Goal: Transaction & Acquisition: Purchase product/service

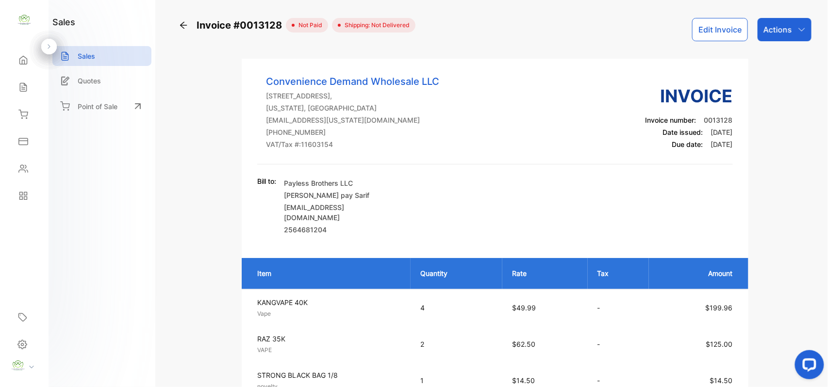
scroll to position [302, 0]
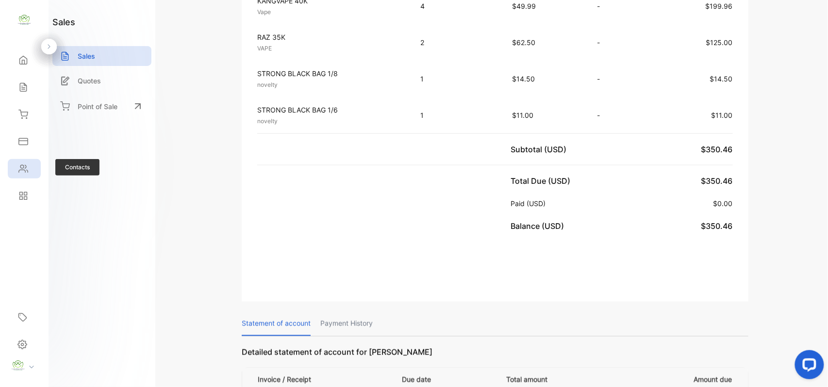
click at [20, 171] on icon at bounding box center [23, 169] width 10 height 10
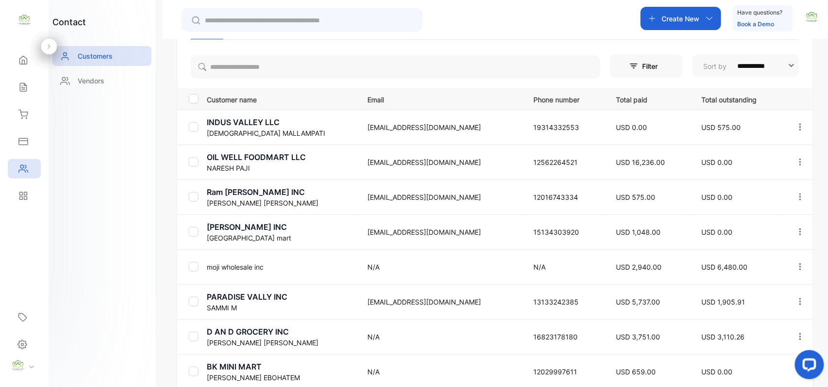
scroll to position [191, 0]
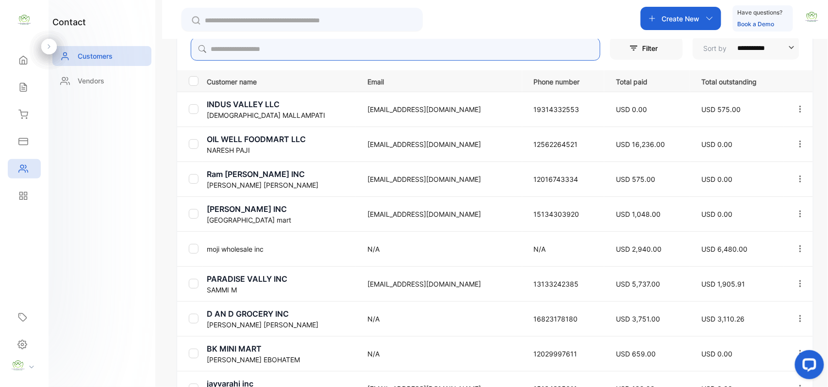
click at [360, 42] on input "search" at bounding box center [395, 48] width 409 height 23
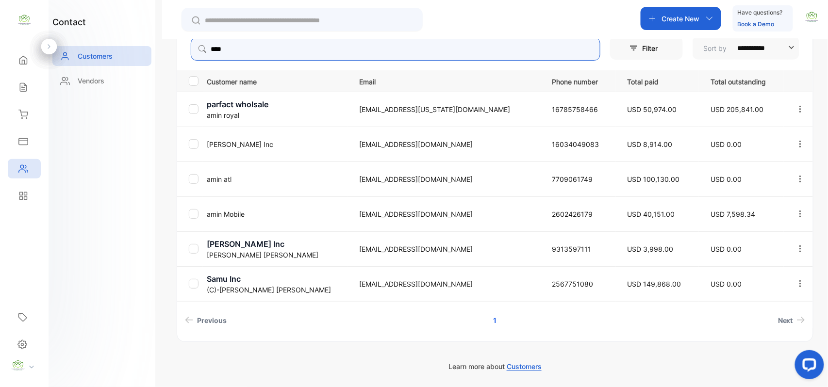
type input "****"
click at [99, 167] on div "contact Customers Vendors" at bounding box center [102, 193] width 107 height 387
click at [245, 210] on p "amin Mobile" at bounding box center [277, 214] width 141 height 10
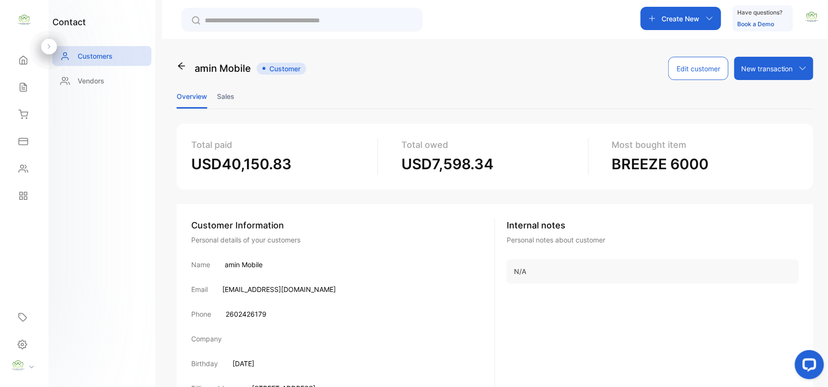
click at [220, 90] on li "Sales" at bounding box center [225, 96] width 17 height 25
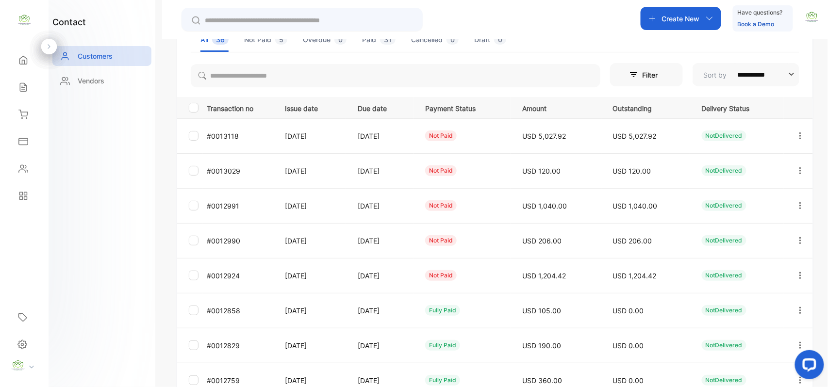
scroll to position [150, 0]
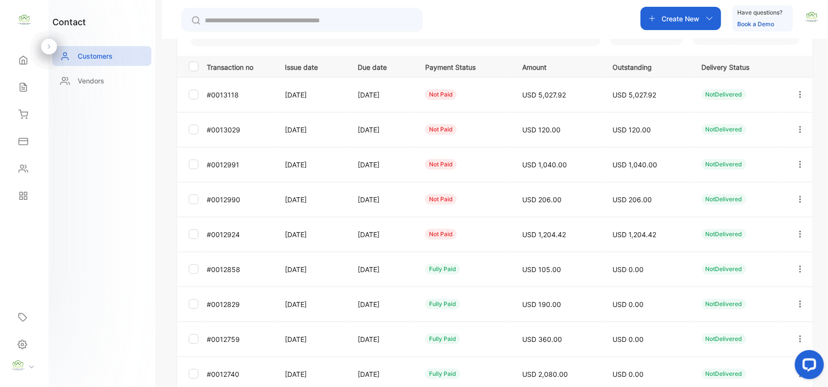
click at [798, 233] on icon "button" at bounding box center [800, 234] width 9 height 9
click at [760, 262] on div "View" at bounding box center [756, 263] width 109 height 19
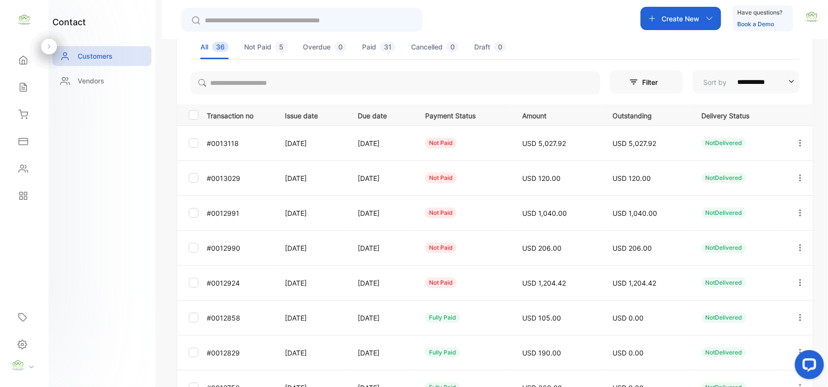
scroll to position [150, 0]
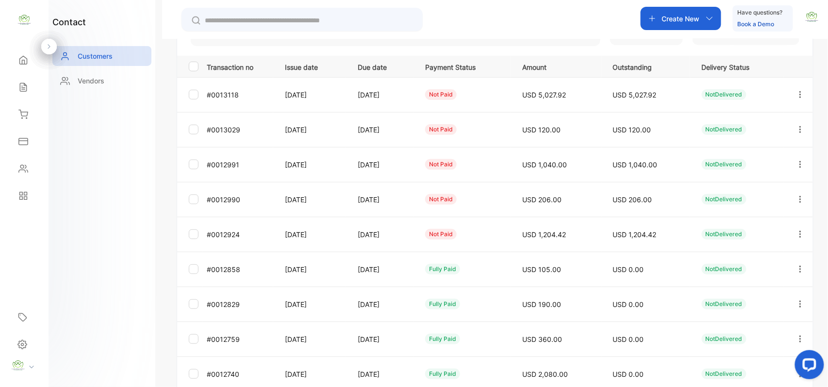
click at [796, 195] on icon "button" at bounding box center [800, 199] width 9 height 9
click at [756, 222] on div "View" at bounding box center [756, 228] width 109 height 19
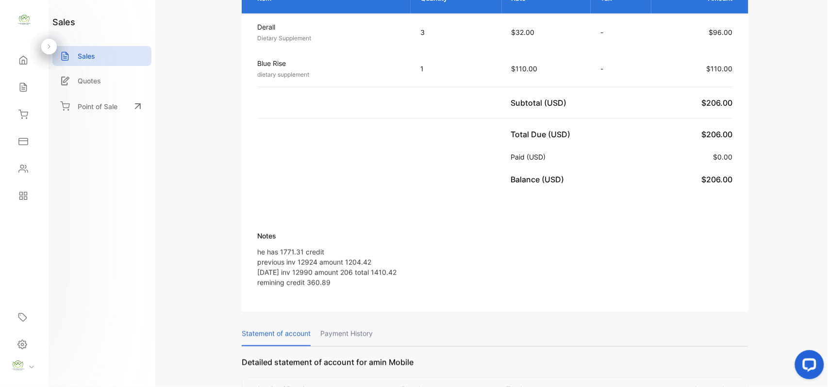
scroll to position [302, 0]
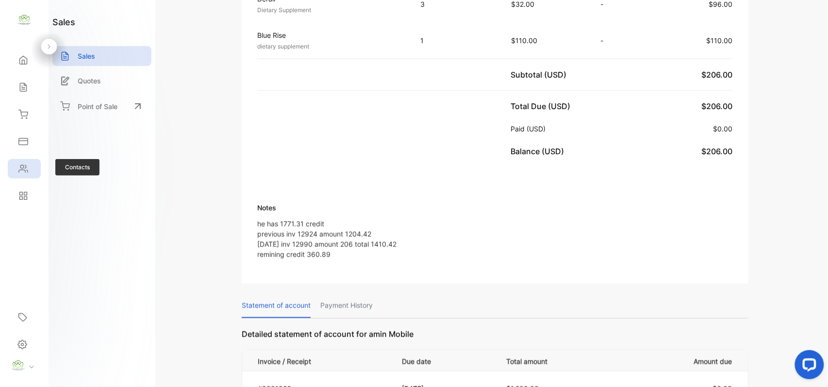
click at [39, 163] on div "Contacts" at bounding box center [24, 168] width 33 height 19
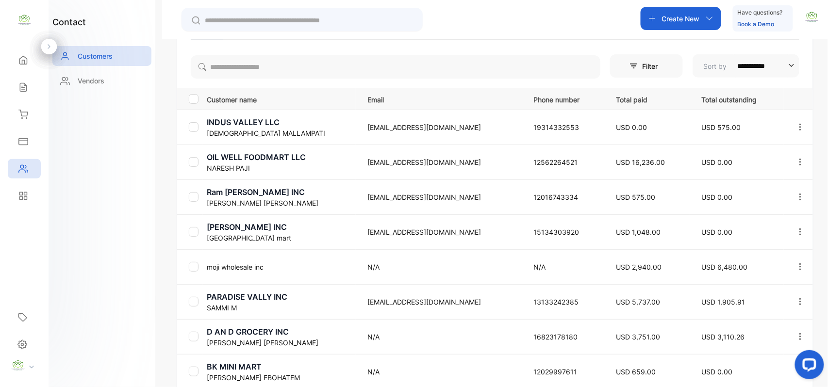
scroll to position [191, 0]
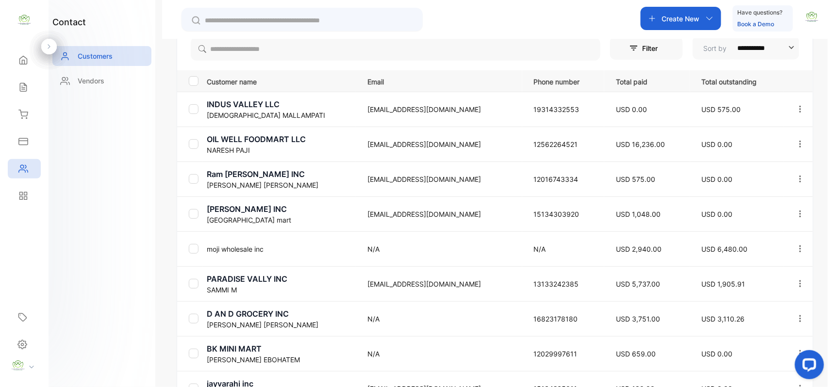
click at [326, 63] on div "**********" at bounding box center [495, 251] width 636 height 436
click at [336, 44] on input "search" at bounding box center [395, 48] width 409 height 23
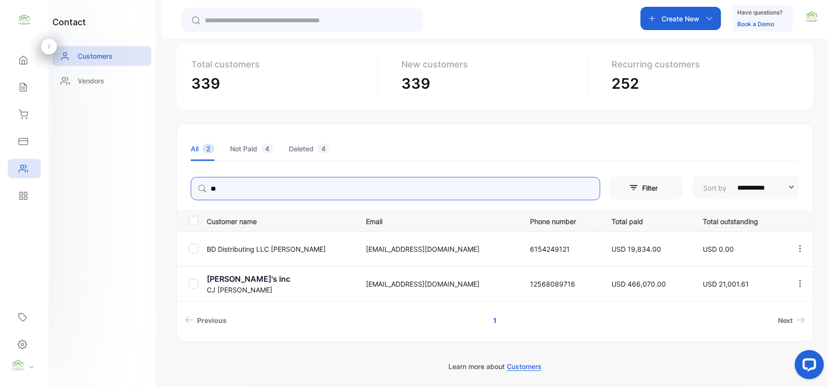
scroll to position [51, 0]
type input "**"
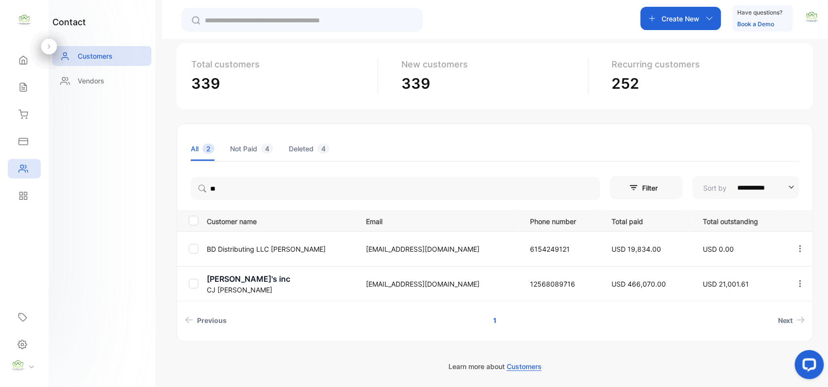
click at [122, 184] on div "contact Customers Vendors" at bounding box center [102, 193] width 107 height 387
click at [21, 91] on icon at bounding box center [23, 87] width 10 height 10
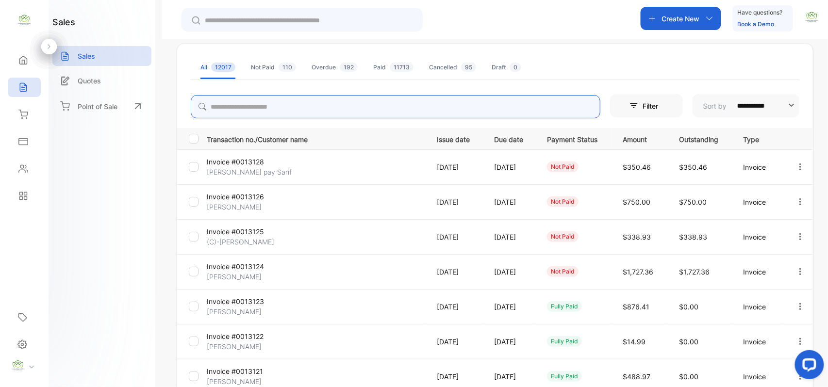
click at [365, 102] on input "search" at bounding box center [395, 106] width 409 height 23
type input "***"
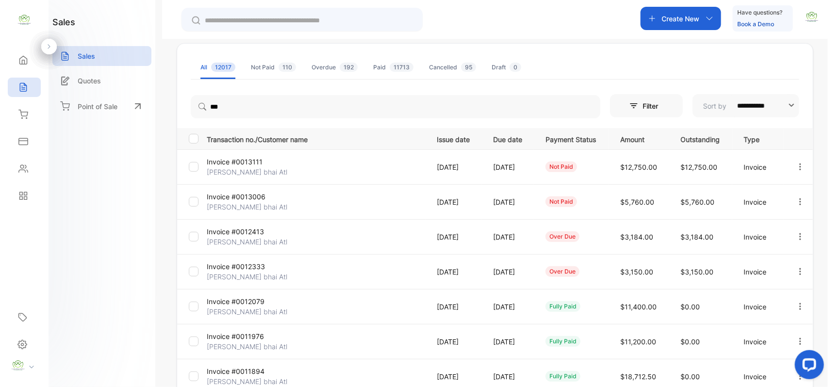
click at [106, 231] on div "sales Sales Quotes Point of Sale" at bounding box center [102, 193] width 107 height 387
click at [237, 172] on p "Mayank bhai Atl" at bounding box center [247, 172] width 81 height 10
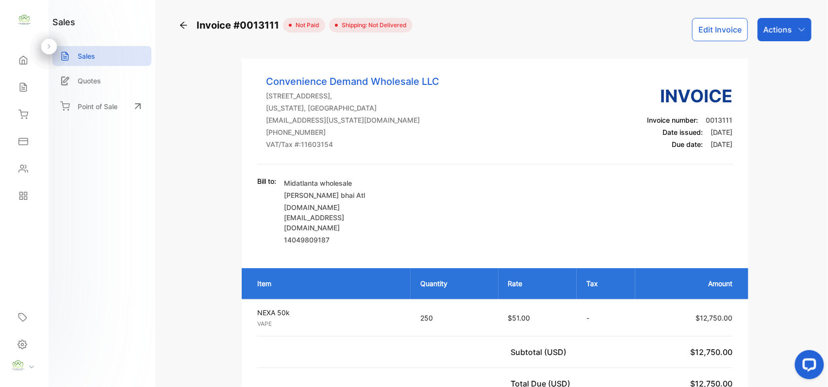
click at [710, 24] on button "Edit Invoice" at bounding box center [720, 29] width 56 height 23
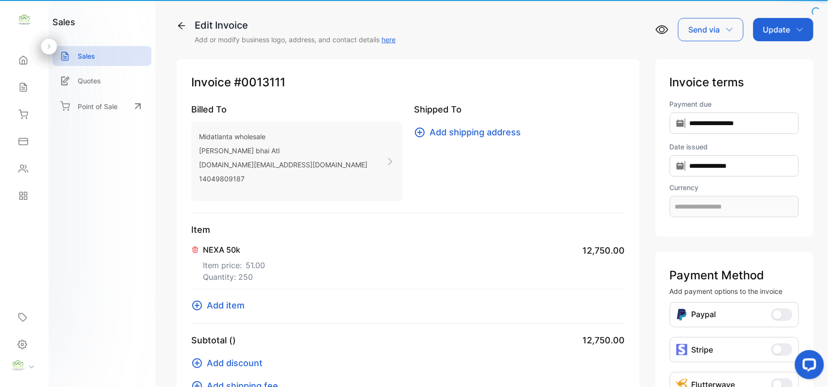
type input "**********"
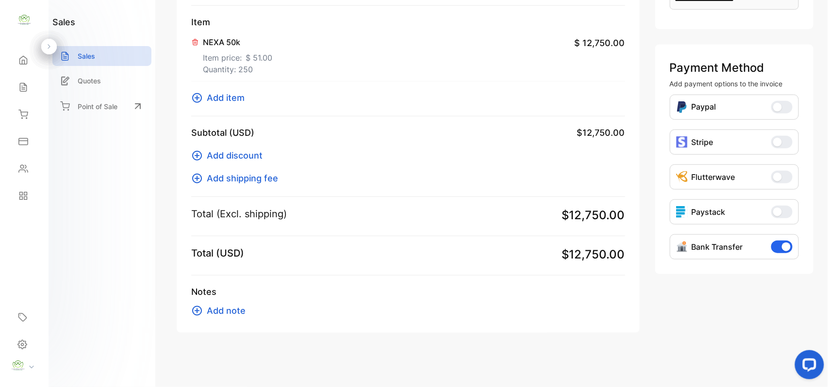
scroll to position [208, 0]
click at [234, 95] on span "Add item" at bounding box center [226, 97] width 38 height 13
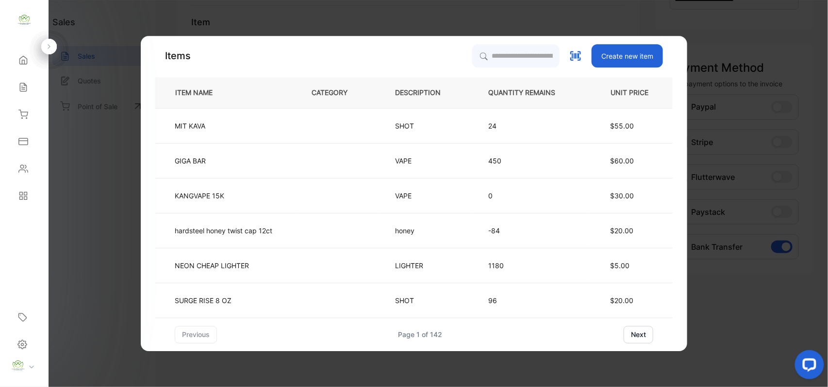
click at [534, 43] on div "Items Create new item ITEM NAME CATEGORY DESCRIPTION QUANTITY REMAINS UNIT PRIC…" at bounding box center [414, 193] width 546 height 315
click at [515, 54] on input "search" at bounding box center [515, 56] width 88 height 24
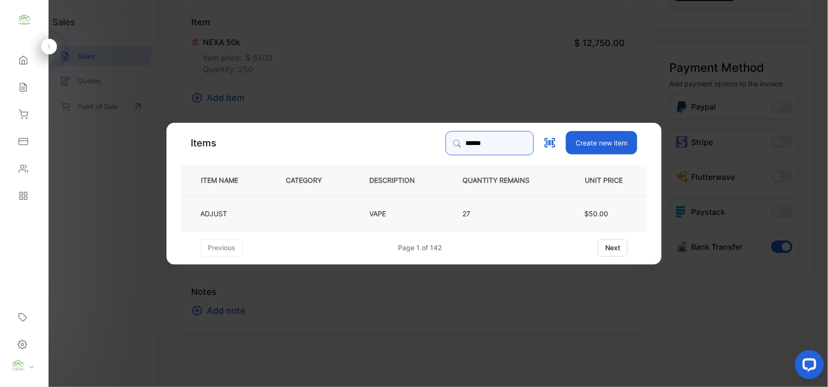
type input "******"
click at [372, 215] on p "VAPE" at bounding box center [382, 213] width 26 height 10
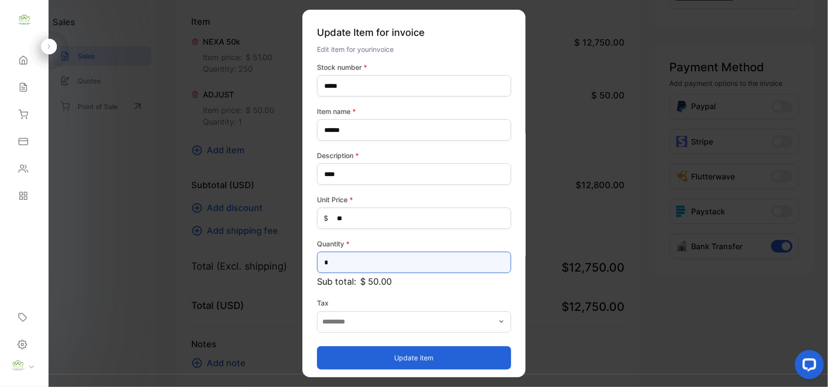
click at [396, 262] on input "*" at bounding box center [414, 262] width 194 height 21
type input "**"
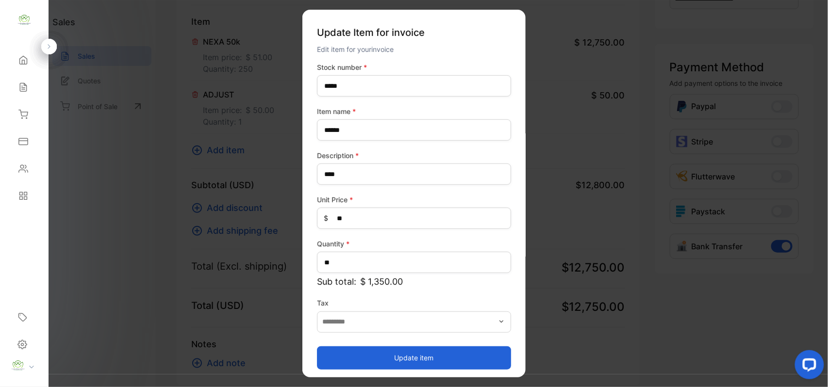
click at [357, 357] on button "Update item" at bounding box center [414, 357] width 194 height 23
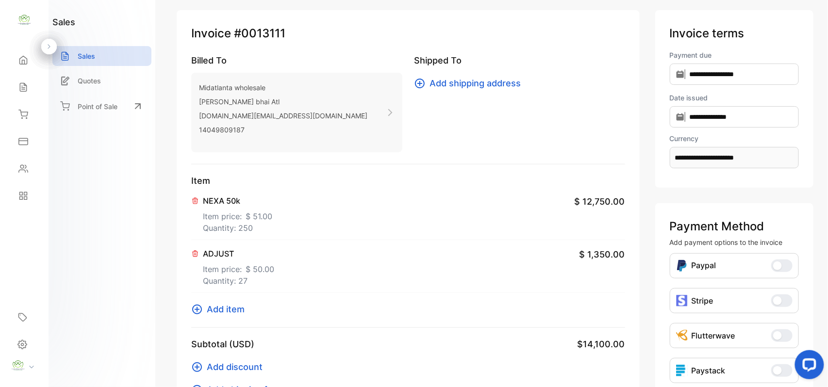
scroll to position [0, 0]
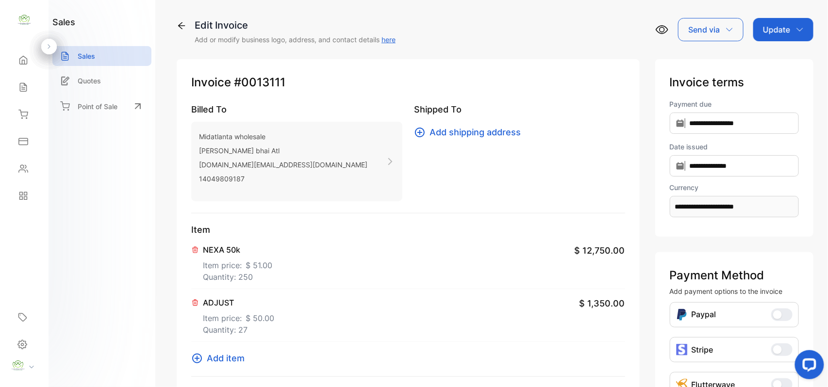
drag, startPoint x: 773, startPoint y: 30, endPoint x: 773, endPoint y: 39, distance: 9.2
click at [773, 30] on p "Update" at bounding box center [776, 30] width 27 height 12
click at [774, 59] on div "Invoice" at bounding box center [785, 61] width 56 height 19
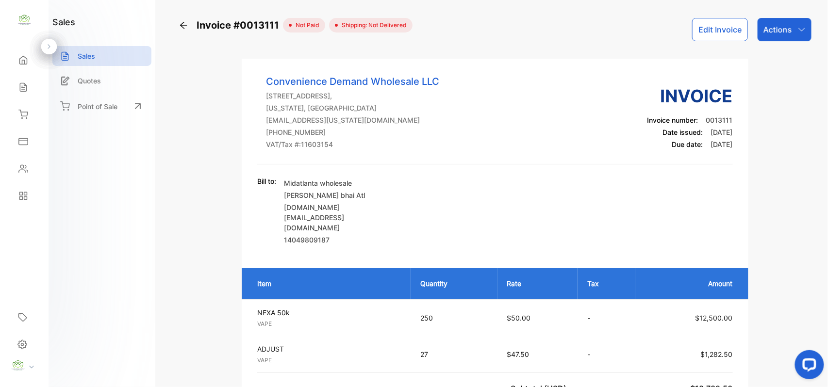
drag, startPoint x: 766, startPoint y: 36, endPoint x: 769, endPoint y: 41, distance: 5.9
click at [769, 39] on div "Actions" at bounding box center [784, 29] width 54 height 23
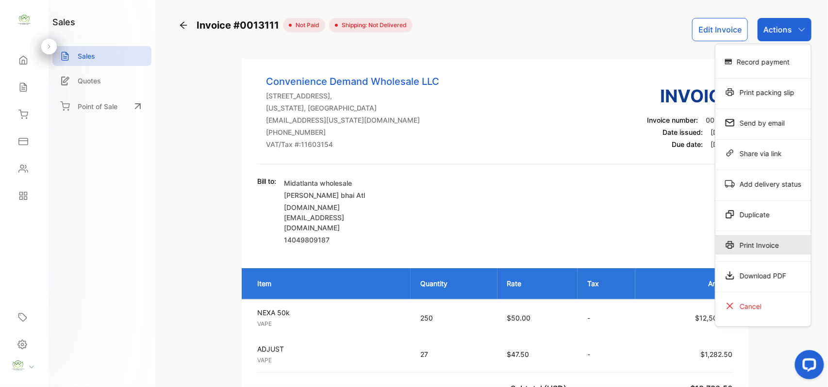
click at [768, 241] on div "Print Invoice" at bounding box center [763, 244] width 96 height 19
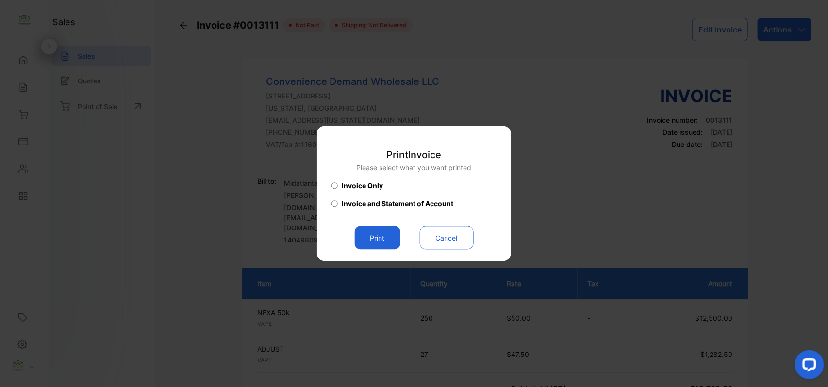
drag, startPoint x: 387, startPoint y: 235, endPoint x: 442, endPoint y: 250, distance: 57.9
click at [389, 235] on button "Print" at bounding box center [378, 238] width 46 height 23
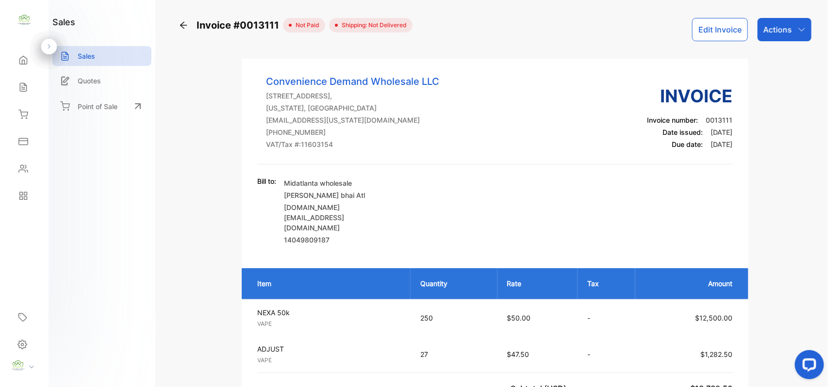
click at [28, 96] on div "Sales" at bounding box center [24, 87] width 33 height 19
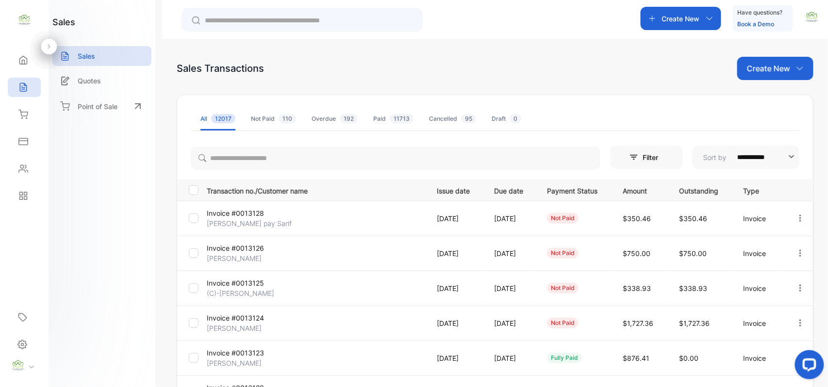
click at [776, 66] on p "Create New" at bounding box center [768, 69] width 43 height 12
click at [767, 90] on div "Invoice" at bounding box center [779, 102] width 68 height 31
click at [767, 92] on div "Invoice" at bounding box center [779, 100] width 68 height 19
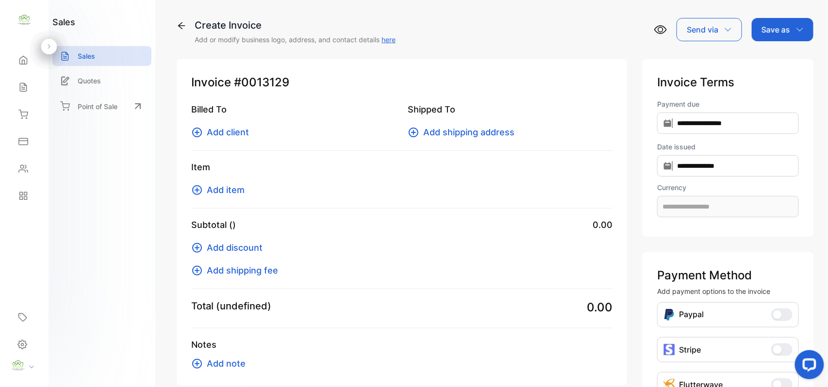
type input "**********"
click at [210, 132] on span "Add client" at bounding box center [228, 132] width 42 height 13
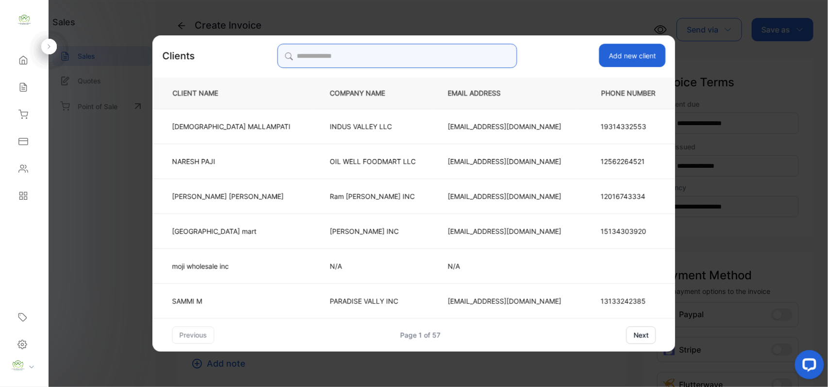
click at [340, 56] on input "search" at bounding box center [397, 56] width 240 height 24
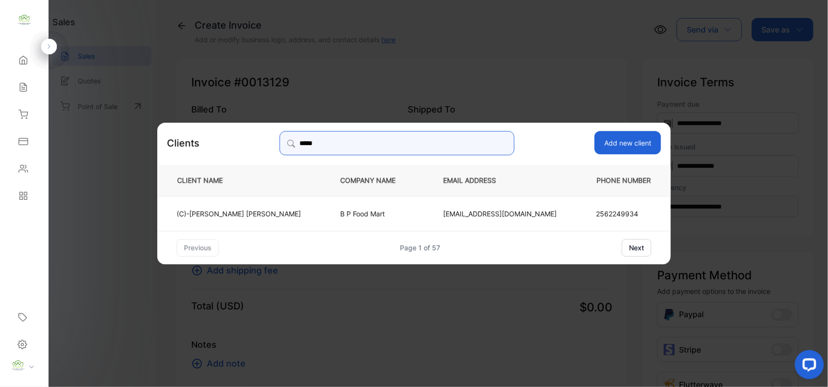
type input "*****"
click at [239, 212] on p "(C)-Ketanbhai Patel" at bounding box center [239, 213] width 124 height 10
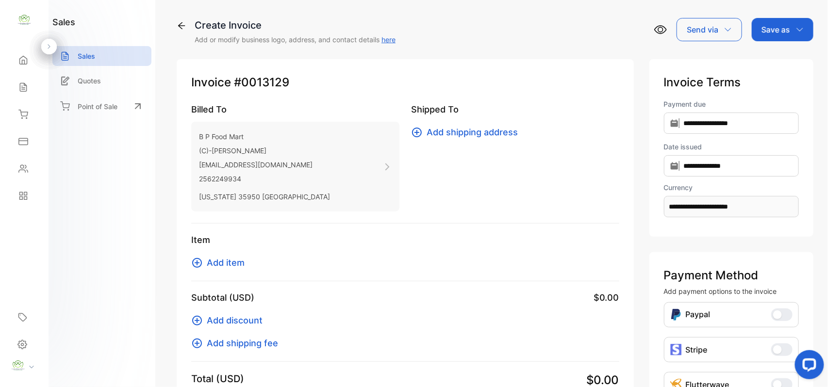
click at [215, 261] on span "Add item" at bounding box center [226, 262] width 38 height 13
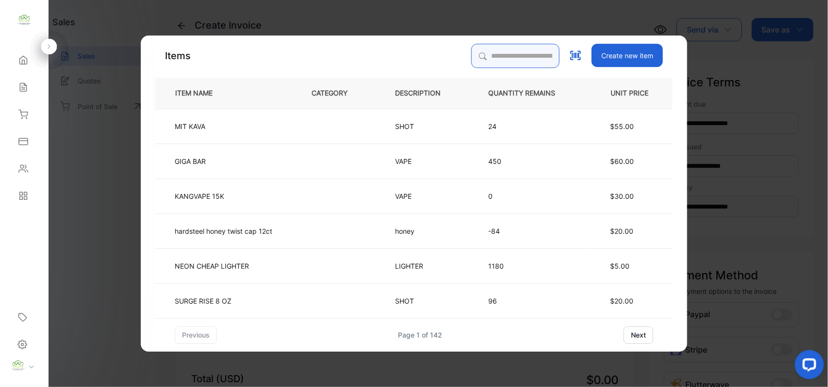
click at [524, 59] on input "search" at bounding box center [515, 56] width 88 height 24
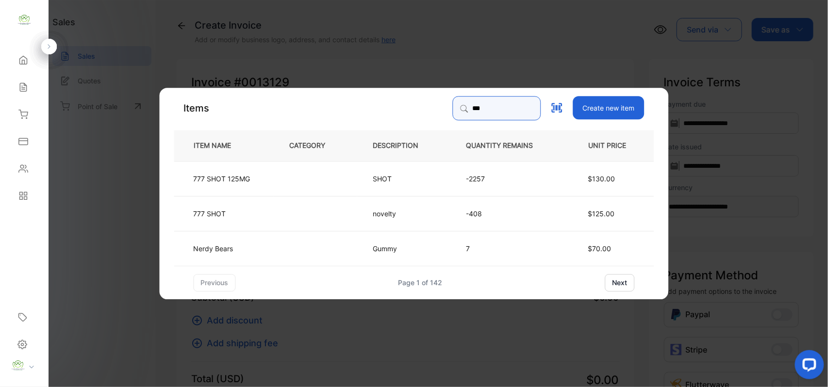
type input "***"
click at [286, 177] on td at bounding box center [315, 178] width 83 height 35
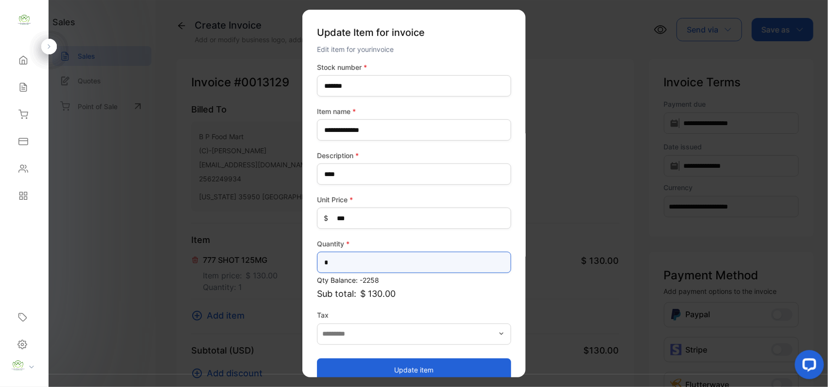
click at [339, 260] on input "*" at bounding box center [414, 262] width 194 height 21
type input "**"
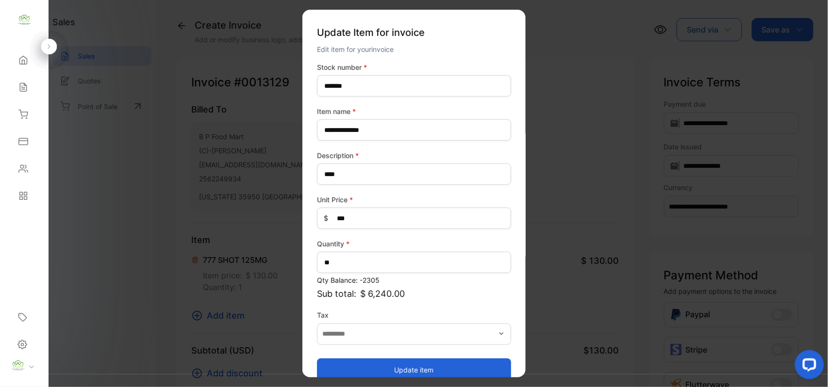
drag, startPoint x: 394, startPoint y: 368, endPoint x: 294, endPoint y: 305, distance: 118.3
click at [398, 367] on button "Update item" at bounding box center [414, 369] width 194 height 23
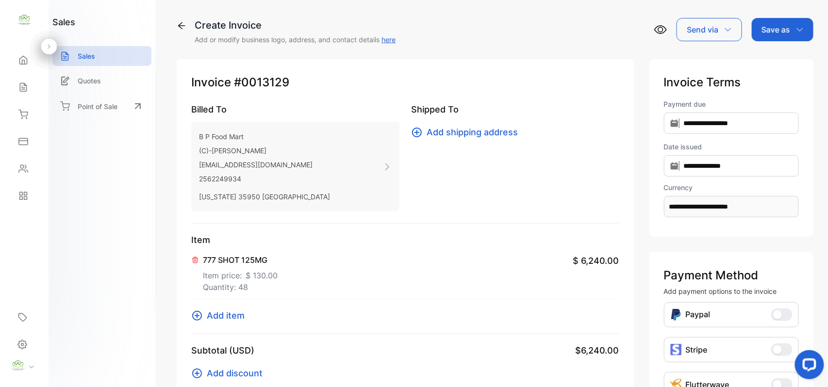
click at [228, 312] on span "Add item" at bounding box center [226, 315] width 38 height 13
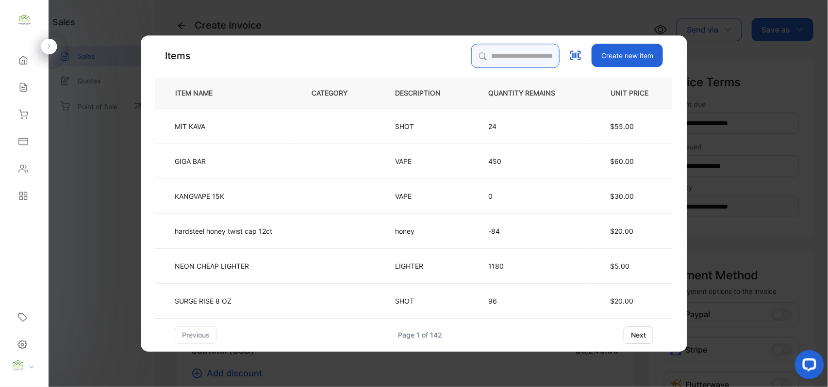
click at [473, 62] on input "search" at bounding box center [515, 56] width 88 height 24
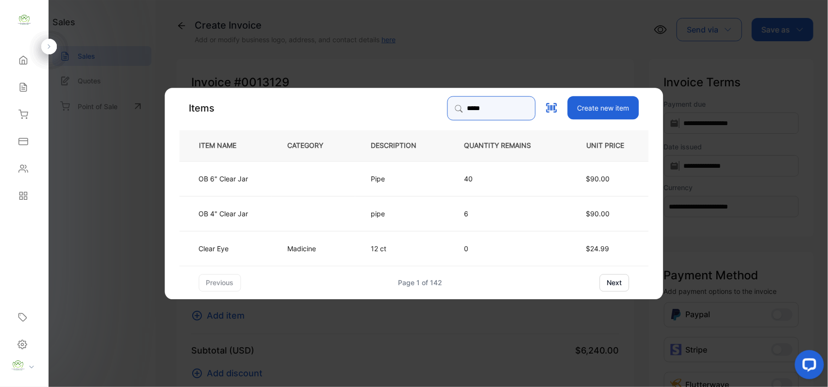
type input "*****"
click at [300, 219] on td at bounding box center [313, 213] width 83 height 35
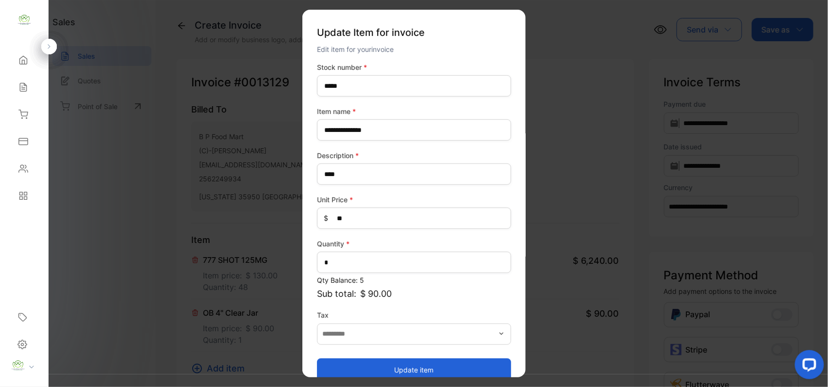
click at [451, 368] on button "Update item" at bounding box center [414, 369] width 194 height 23
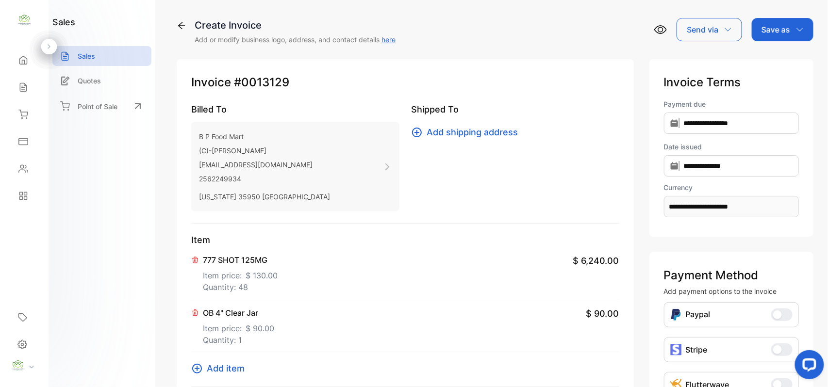
click at [233, 367] on span "Add item" at bounding box center [226, 368] width 38 height 13
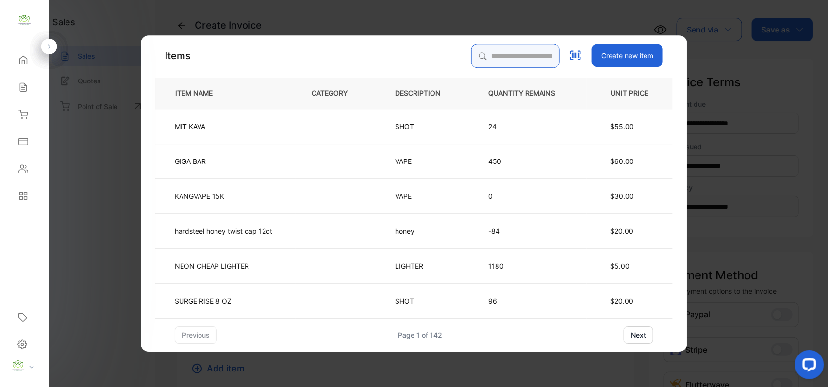
drag, startPoint x: 498, startPoint y: 53, endPoint x: 506, endPoint y: 49, distance: 9.8
click at [502, 51] on input "search" at bounding box center [515, 56] width 88 height 24
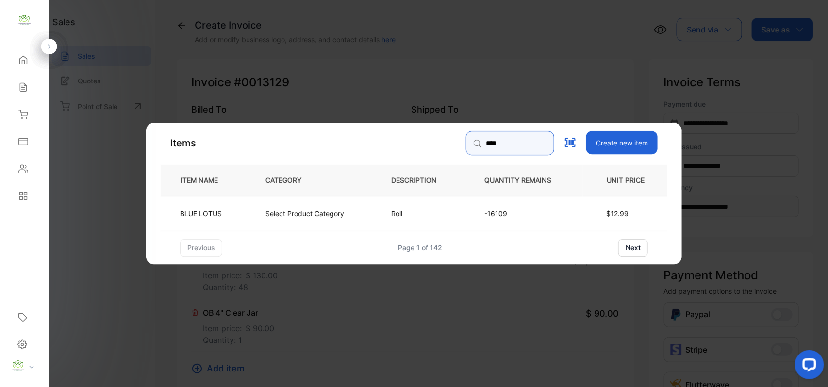
type input "****"
click at [212, 205] on td "BLUE LOTUS" at bounding box center [205, 213] width 89 height 35
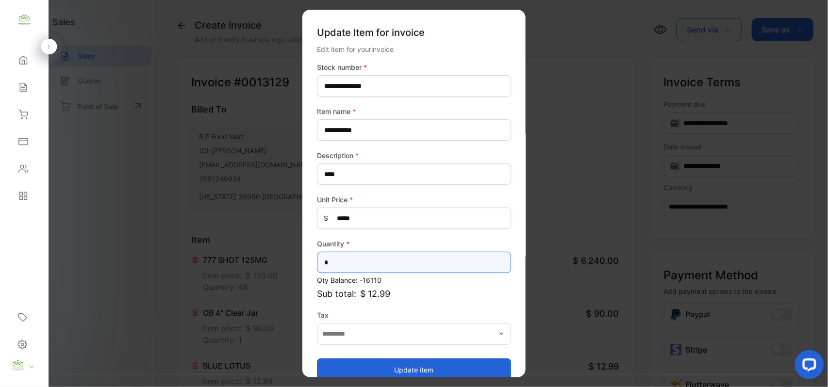
click at [384, 268] on input "*" at bounding box center [414, 262] width 194 height 21
type input "**"
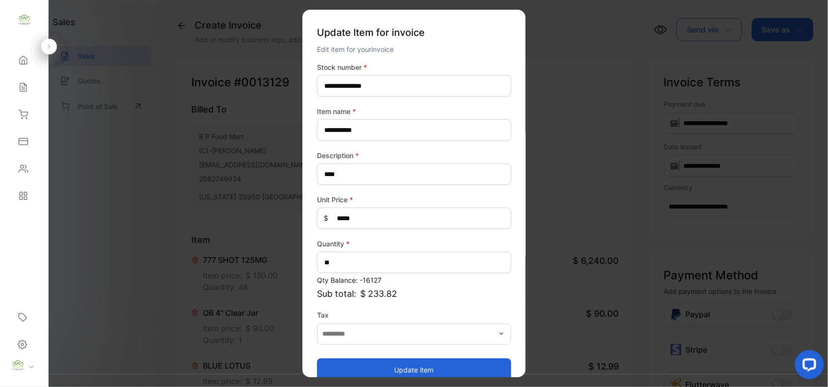
drag, startPoint x: 333, startPoint y: 361, endPoint x: 340, endPoint y: 361, distance: 6.8
click at [338, 361] on button "Update item" at bounding box center [414, 369] width 194 height 23
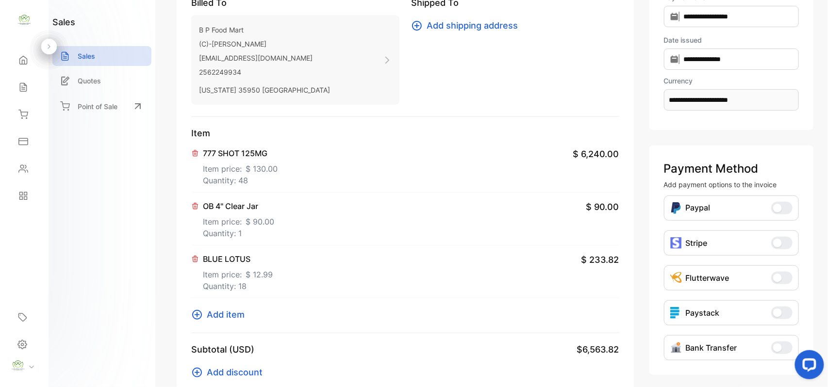
scroll to position [150, 0]
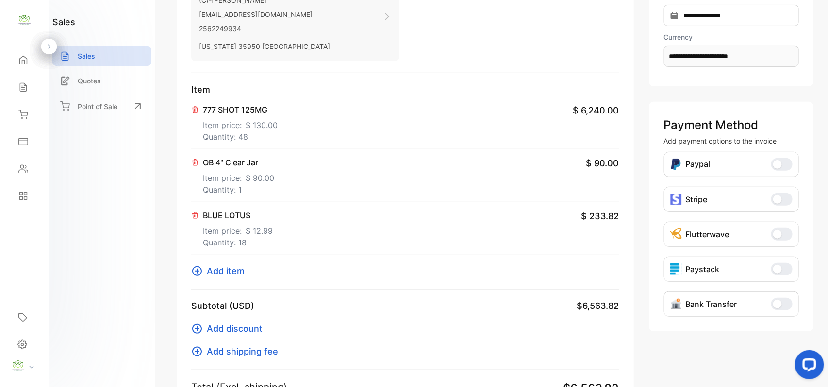
drag, startPoint x: 232, startPoint y: 267, endPoint x: 237, endPoint y: 264, distance: 5.4
click at [237, 264] on span "Add item" at bounding box center [226, 270] width 38 height 13
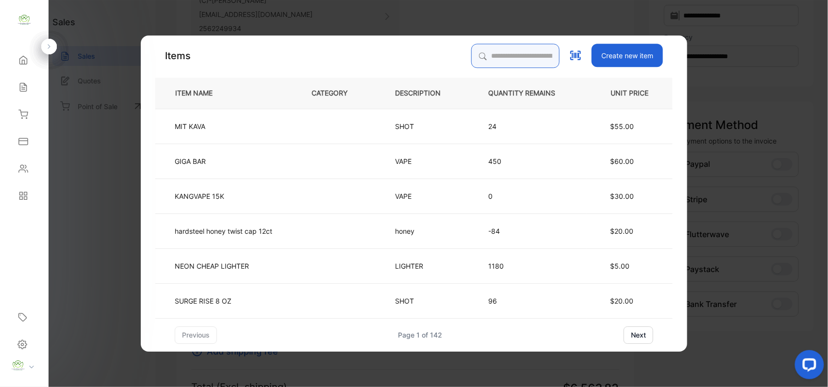
click at [512, 62] on input "search" at bounding box center [515, 56] width 88 height 24
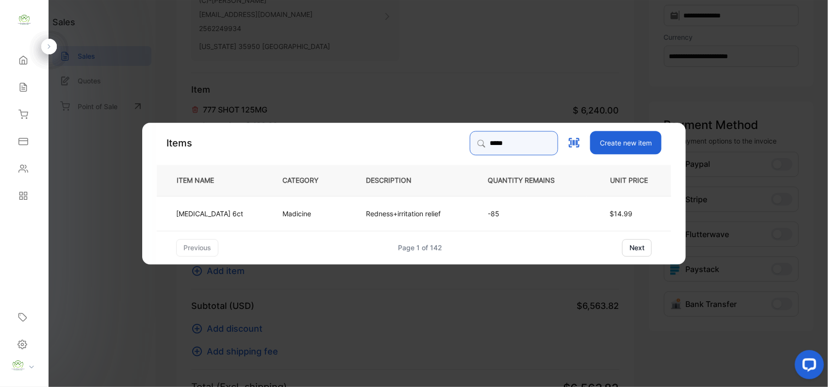
type input "*****"
click at [314, 212] on td "Madicine" at bounding box center [307, 213] width 83 height 35
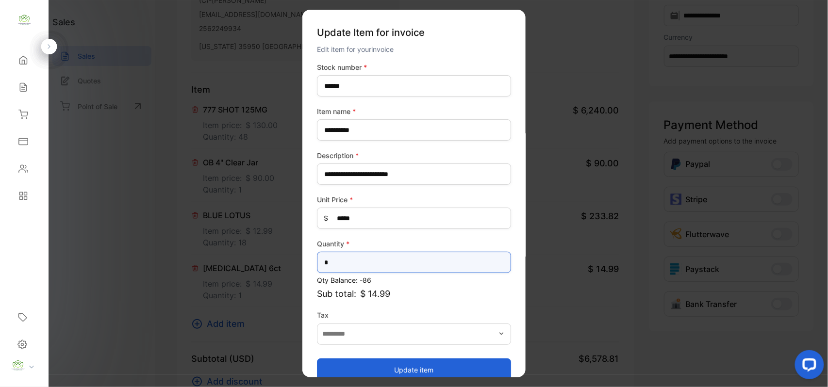
click at [396, 260] on input "*" at bounding box center [414, 262] width 194 height 21
type input "*"
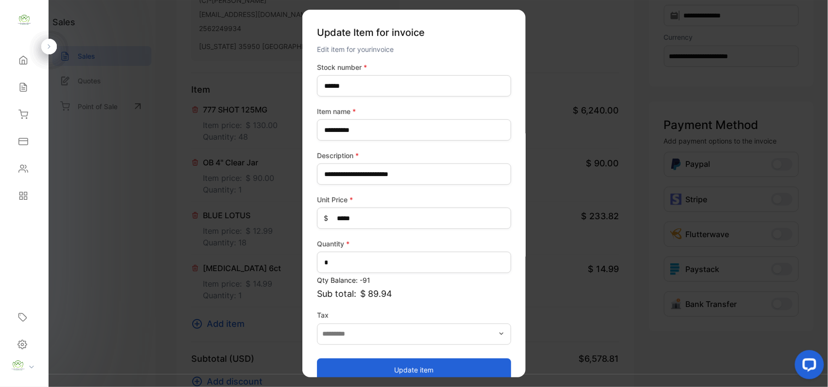
drag, startPoint x: 347, startPoint y: 363, endPoint x: 277, endPoint y: 316, distance: 84.0
click at [347, 363] on button "Update item" at bounding box center [414, 369] width 194 height 23
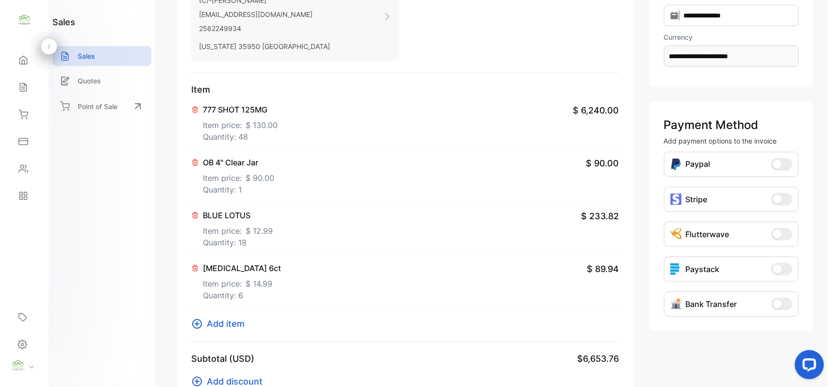
click at [234, 327] on span "Add item" at bounding box center [226, 323] width 38 height 13
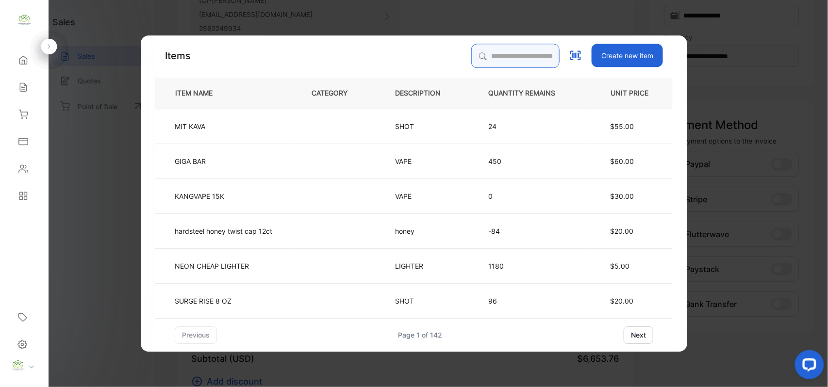
click at [530, 56] on input "search" at bounding box center [515, 56] width 88 height 24
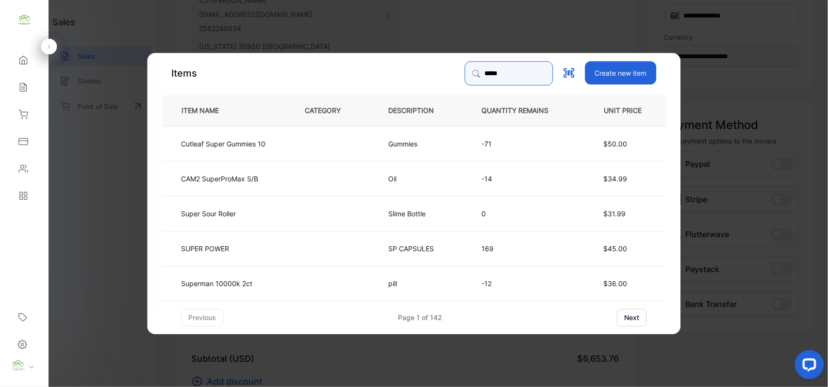
type input "*****"
click at [279, 253] on td "SUPER POWER" at bounding box center [225, 247] width 127 height 35
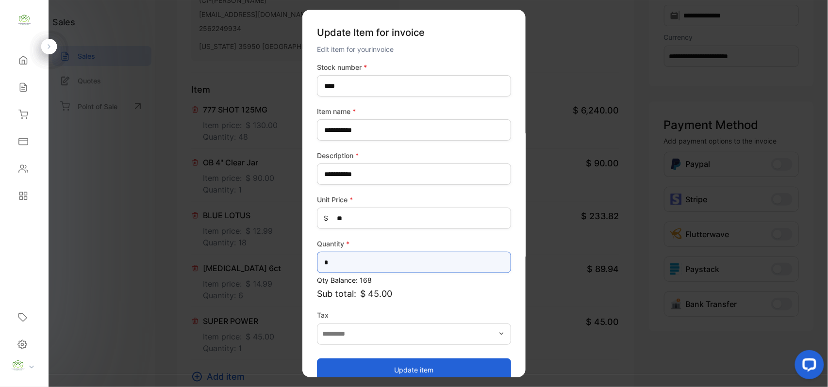
click at [362, 268] on input "*" at bounding box center [414, 262] width 194 height 21
type input "*"
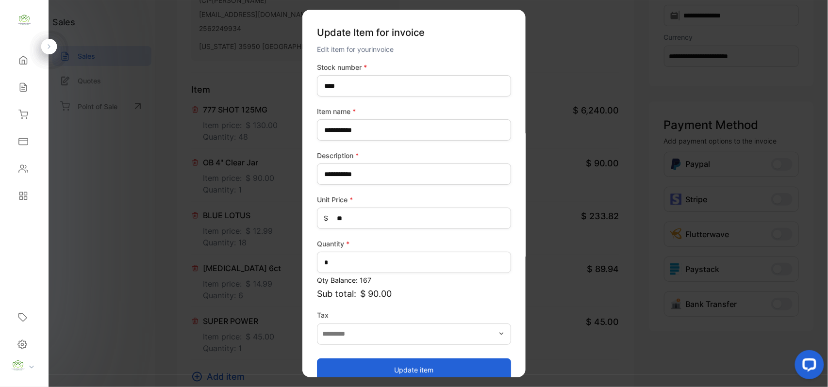
drag, startPoint x: 379, startPoint y: 363, endPoint x: 375, endPoint y: 354, distance: 10.5
click at [379, 363] on button "Update item" at bounding box center [414, 369] width 194 height 23
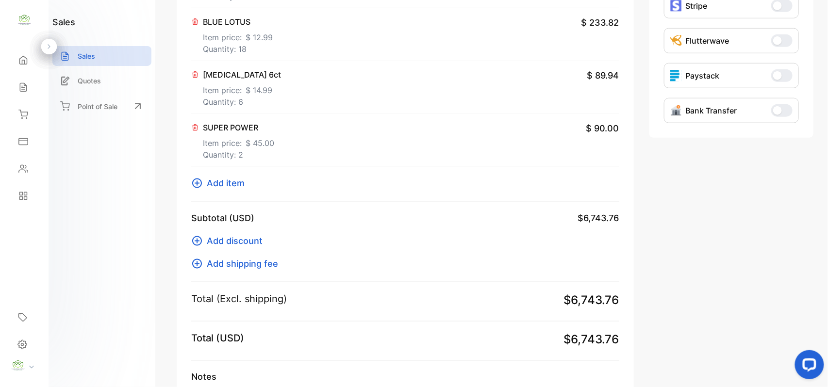
scroll to position [431, 0]
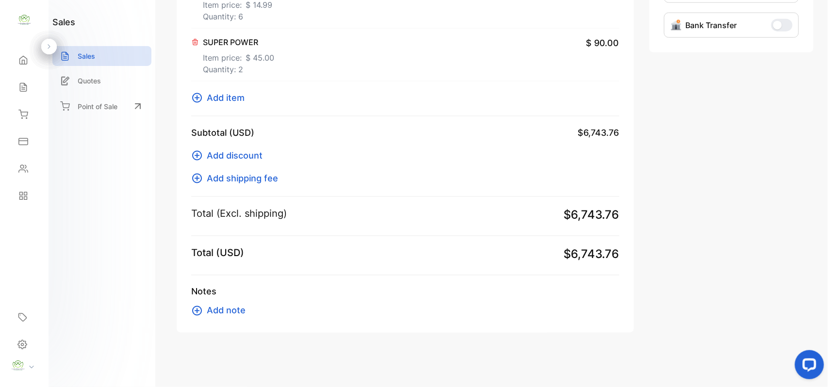
click at [212, 103] on span "Add item" at bounding box center [226, 97] width 38 height 13
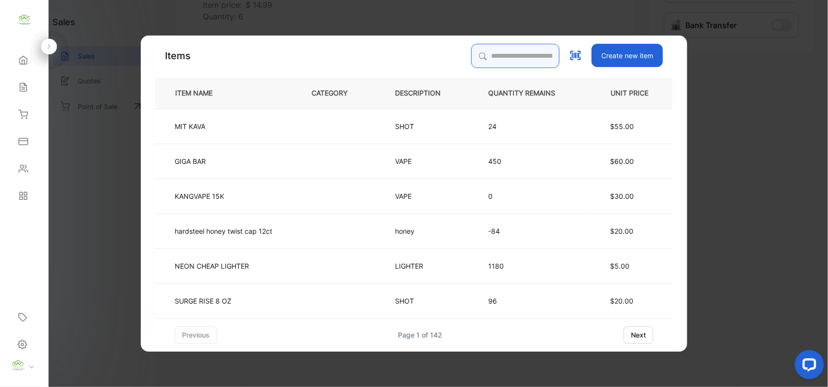
click at [507, 51] on input "search" at bounding box center [515, 56] width 88 height 24
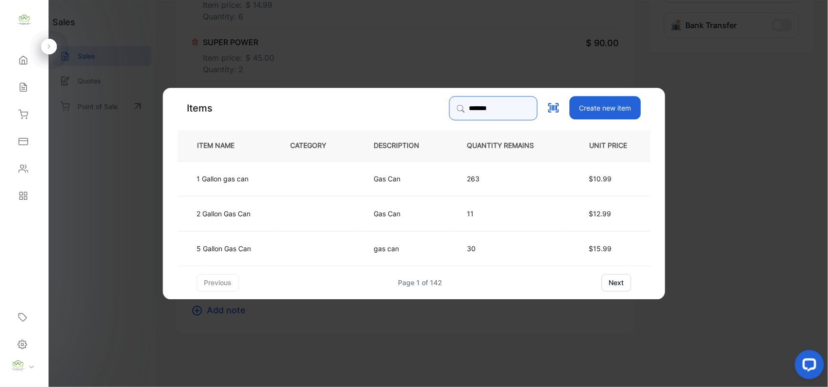
type input "*******"
click at [329, 210] on td at bounding box center [316, 213] width 83 height 35
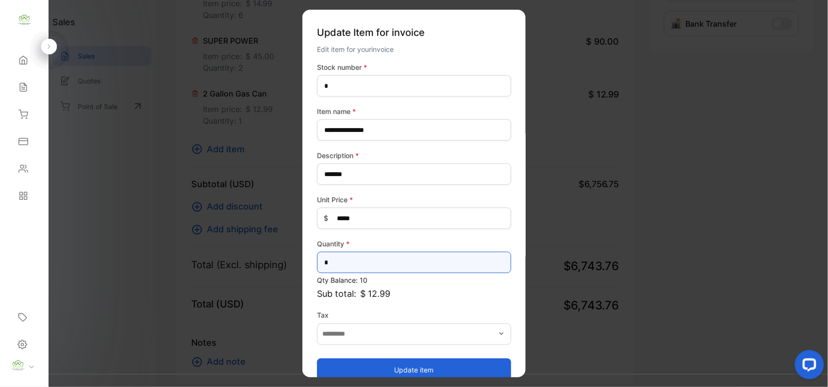
click at [392, 272] on input "*" at bounding box center [414, 262] width 194 height 21
type input "*"
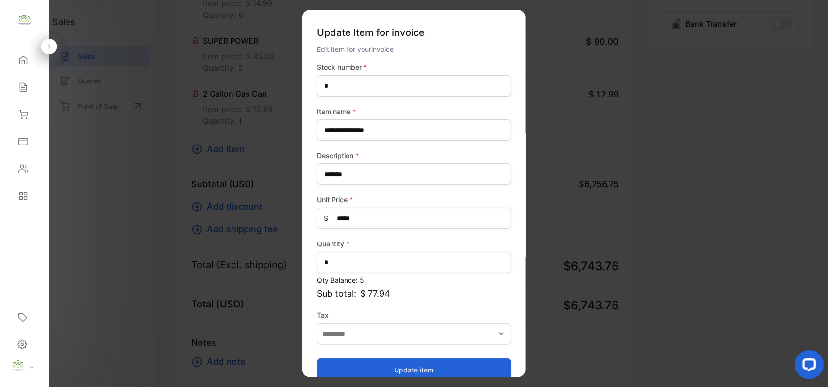
click at [408, 361] on button "Update item" at bounding box center [414, 369] width 194 height 23
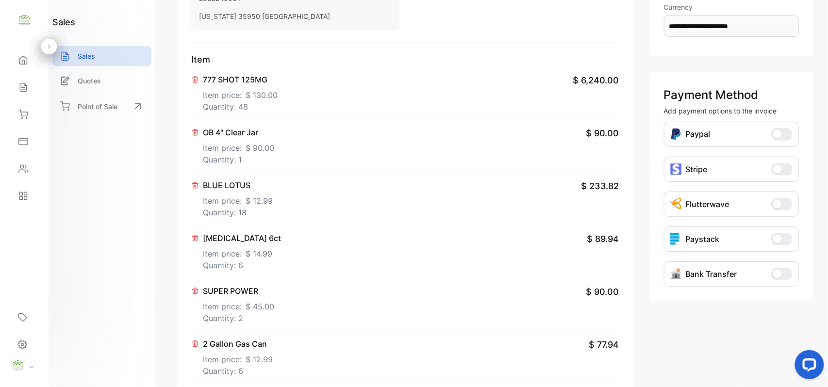
scroll to position [0, 0]
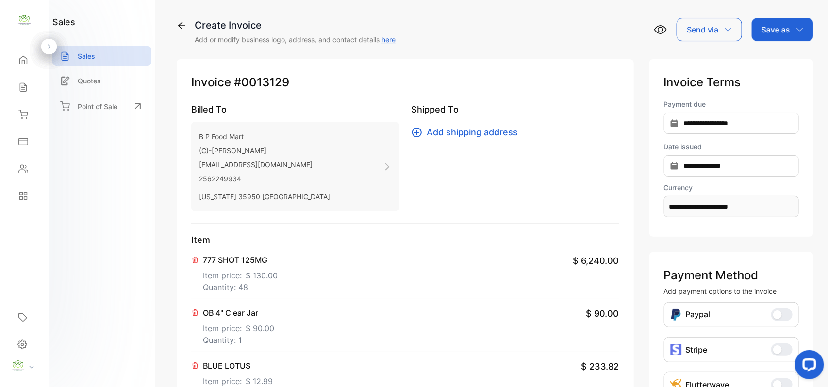
click at [805, 38] on div "Save as" at bounding box center [782, 29] width 62 height 23
click at [782, 63] on div "Invoice" at bounding box center [780, 61] width 56 height 19
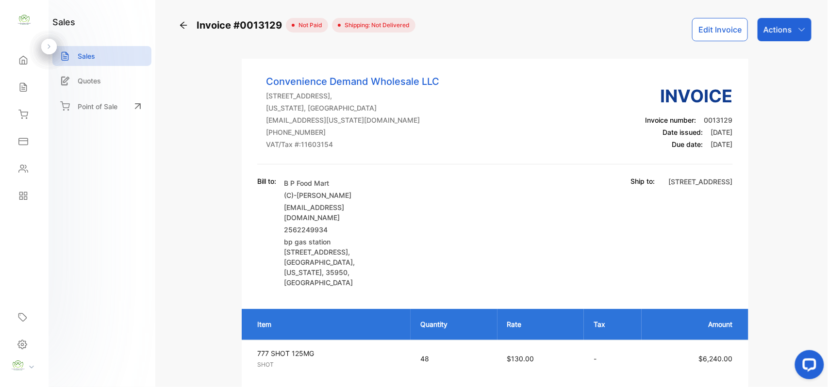
click at [787, 32] on p "Actions" at bounding box center [777, 30] width 29 height 12
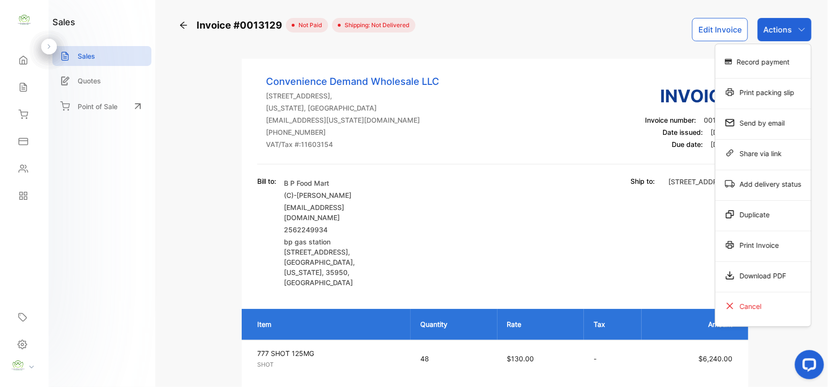
click at [779, 253] on div "Print Invoice" at bounding box center [763, 244] width 96 height 19
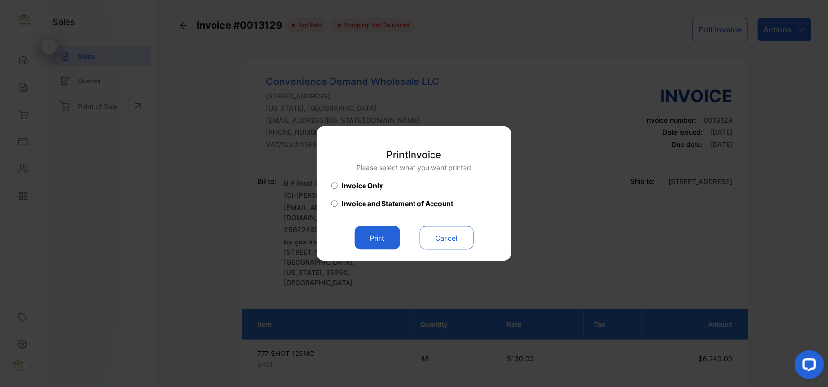
click at [376, 242] on button "Print" at bounding box center [378, 238] width 46 height 23
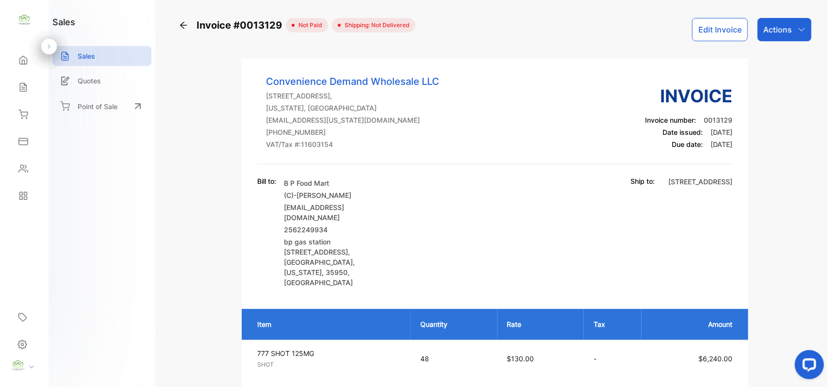
click at [783, 32] on p "Actions" at bounding box center [777, 30] width 29 height 12
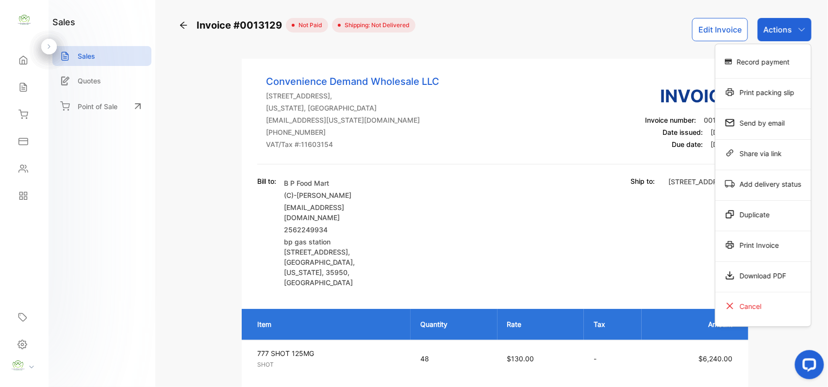
click at [773, 241] on div "Print Invoice" at bounding box center [763, 244] width 96 height 19
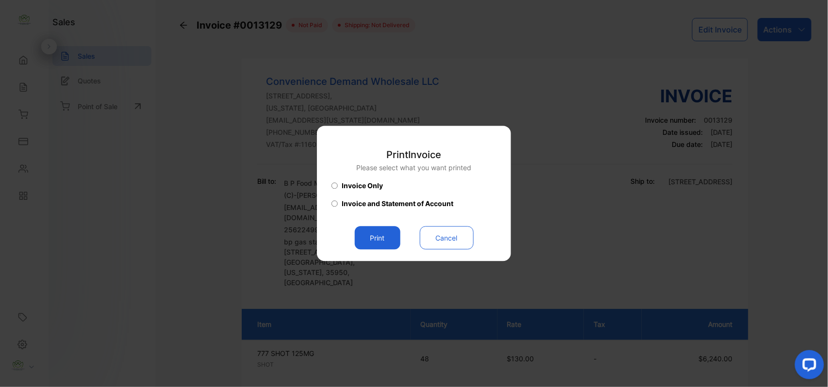
click at [347, 229] on div "Print Cancel" at bounding box center [413, 238] width 165 height 23
click at [382, 239] on button "Print" at bounding box center [378, 238] width 46 height 23
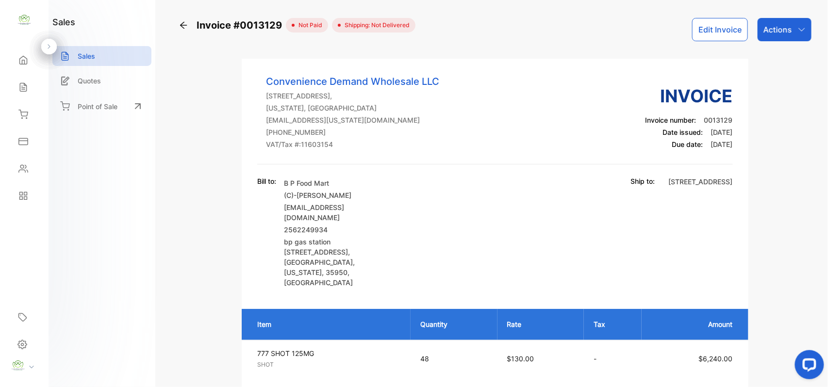
click at [32, 86] on div "Sales" at bounding box center [24, 87] width 33 height 19
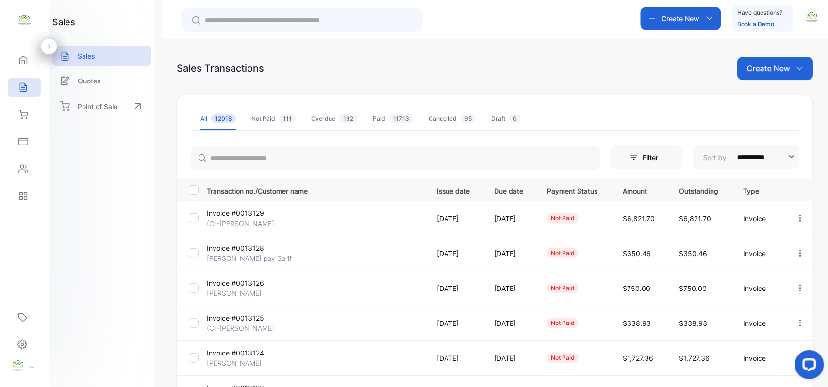
click at [764, 68] on p "Create New" at bounding box center [768, 69] width 43 height 12
click at [767, 94] on div "Invoice" at bounding box center [779, 100] width 68 height 19
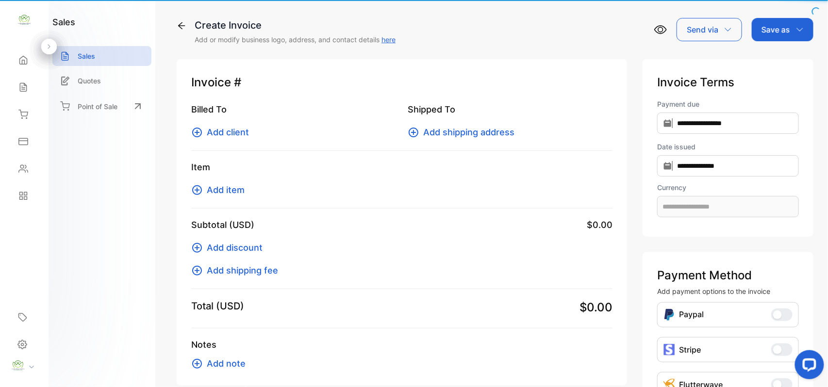
type input "**********"
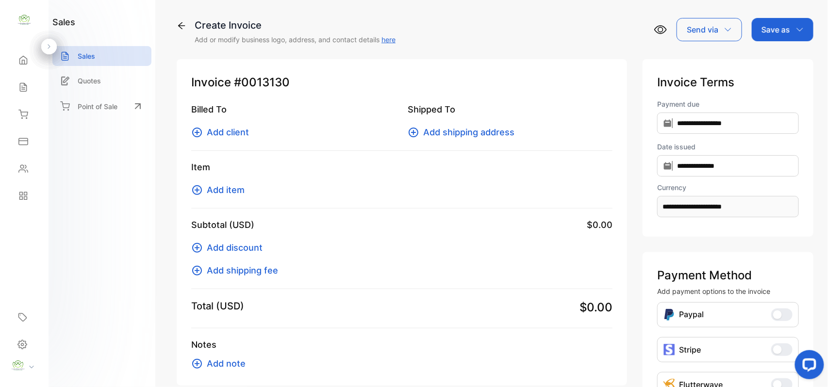
click at [247, 131] on span "Add client" at bounding box center [228, 132] width 42 height 13
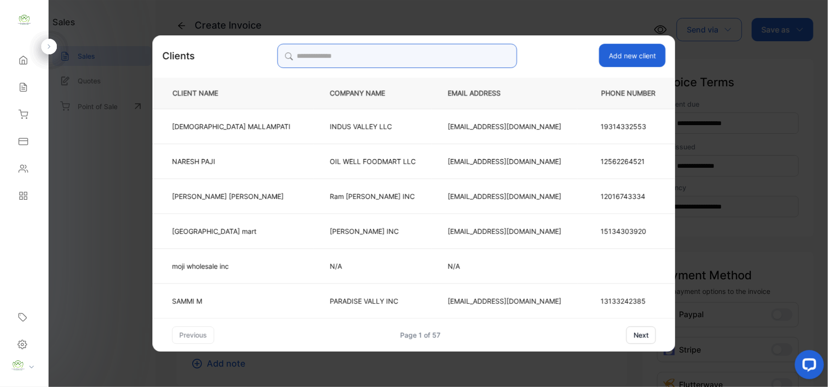
click at [416, 49] on input "search" at bounding box center [397, 56] width 240 height 24
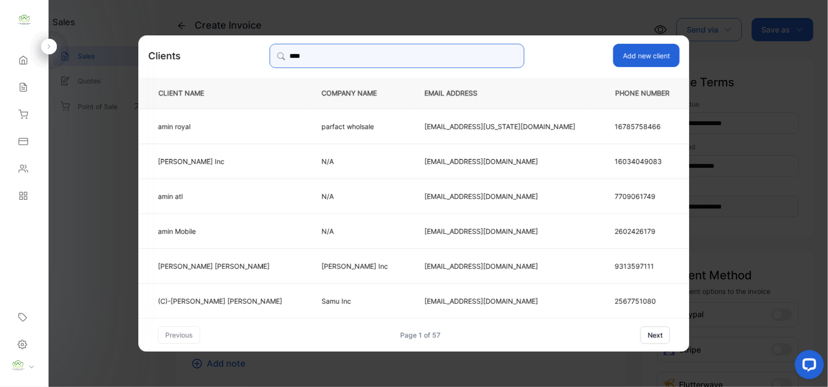
type input "****"
click at [261, 231] on p "amin Mobile" at bounding box center [220, 231] width 124 height 10
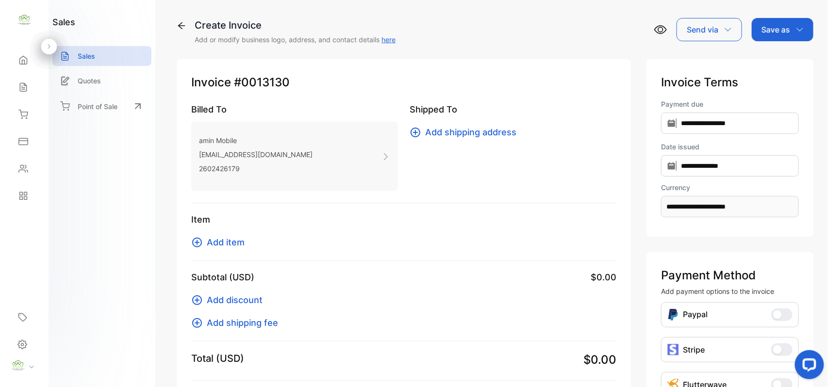
click at [228, 239] on span "Add item" at bounding box center [226, 242] width 38 height 13
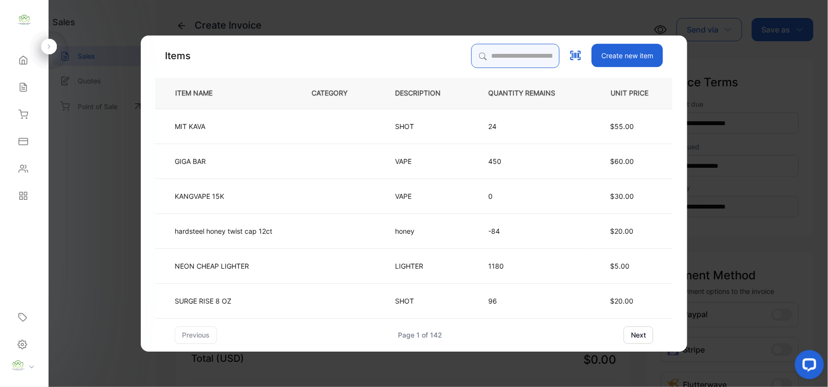
click at [497, 57] on input "search" at bounding box center [515, 56] width 88 height 24
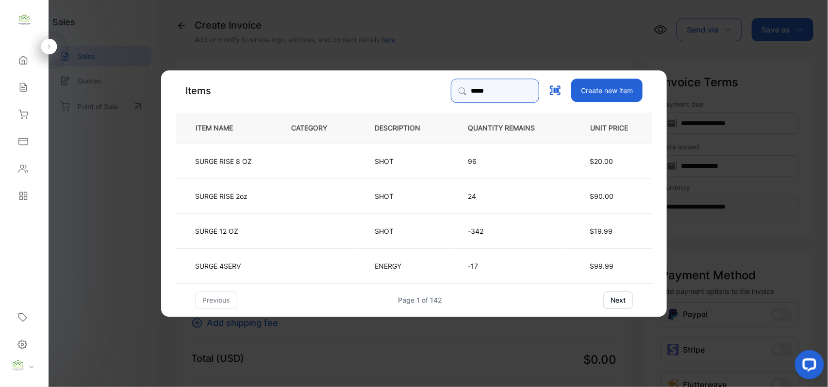
type input "*****"
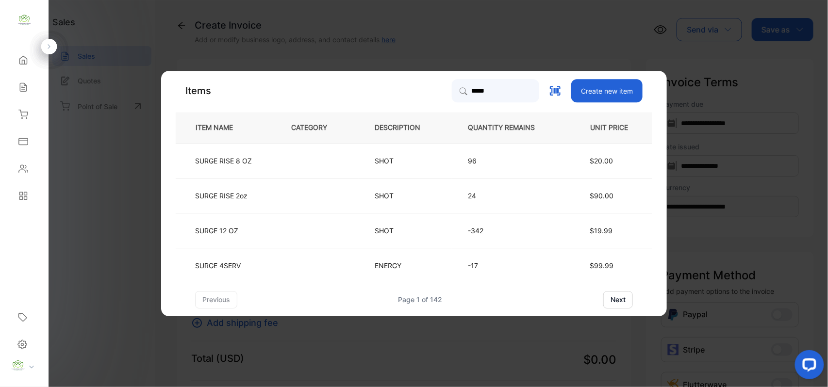
click at [291, 264] on td at bounding box center [316, 265] width 83 height 35
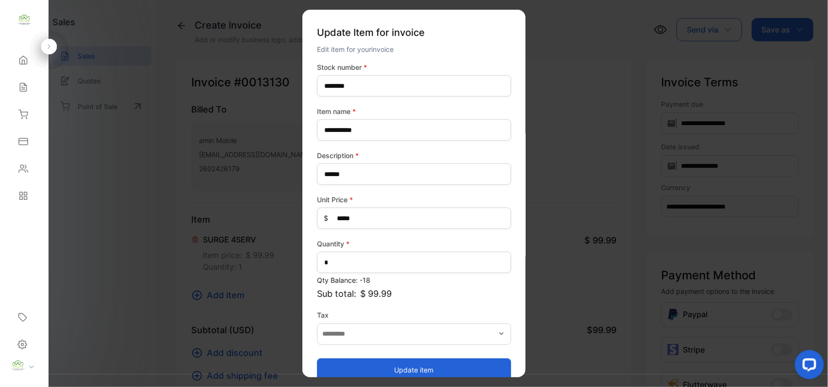
click at [393, 369] on button "Update item" at bounding box center [414, 369] width 194 height 23
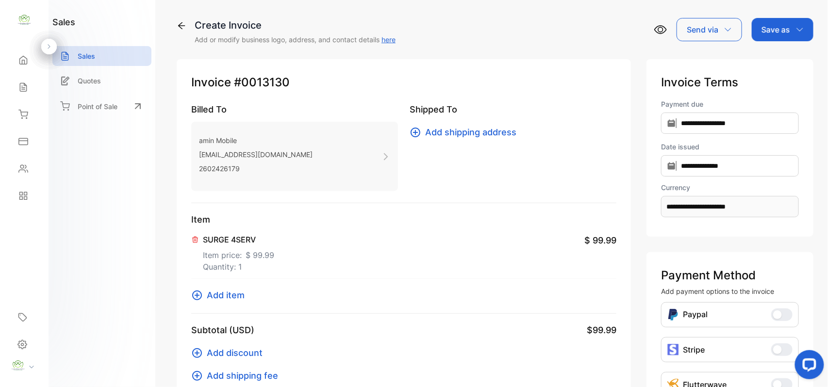
click at [240, 291] on span "Add item" at bounding box center [226, 295] width 38 height 13
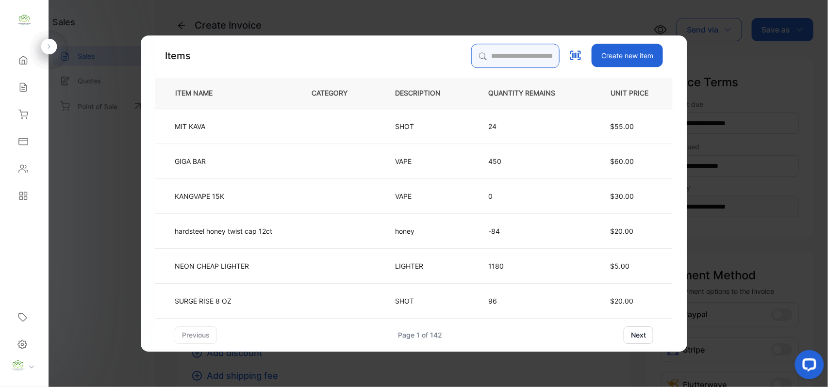
click at [537, 54] on input "search" at bounding box center [515, 56] width 88 height 24
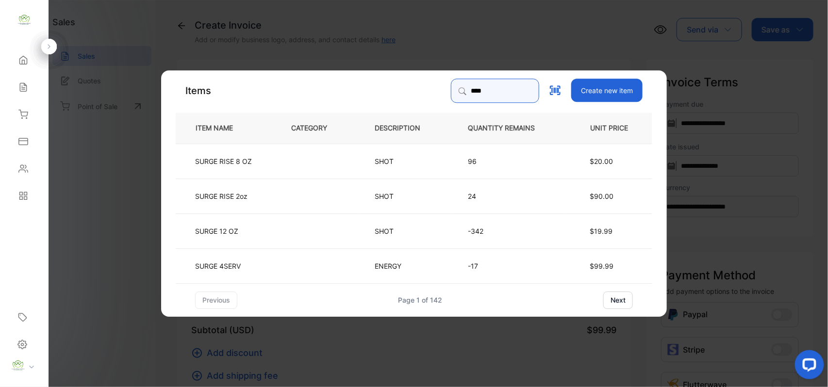
type input "****"
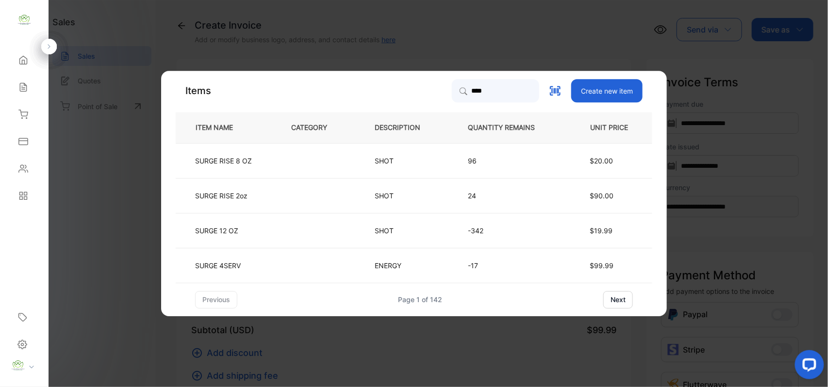
click at [292, 224] on td at bounding box center [316, 230] width 83 height 35
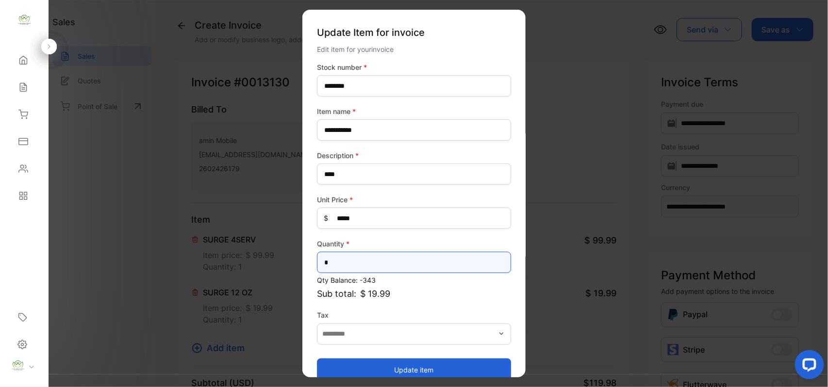
click at [377, 257] on input "*" at bounding box center [414, 262] width 194 height 21
type input "**"
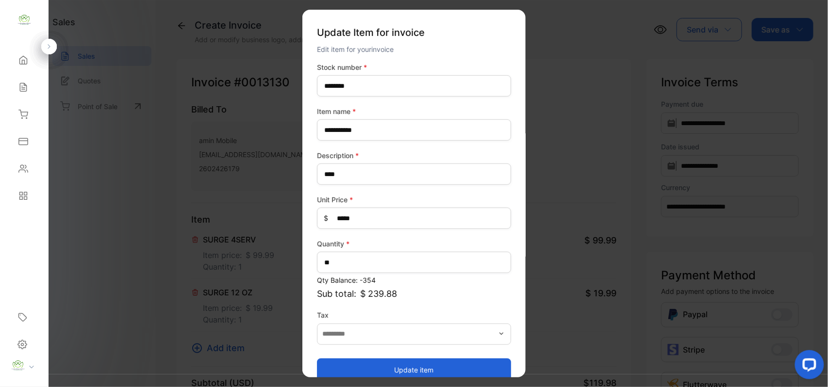
click at [348, 373] on button "Update item" at bounding box center [414, 369] width 194 height 23
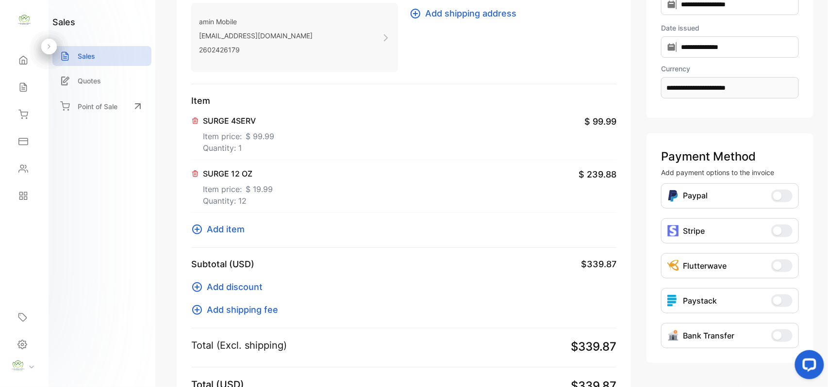
scroll to position [251, 0]
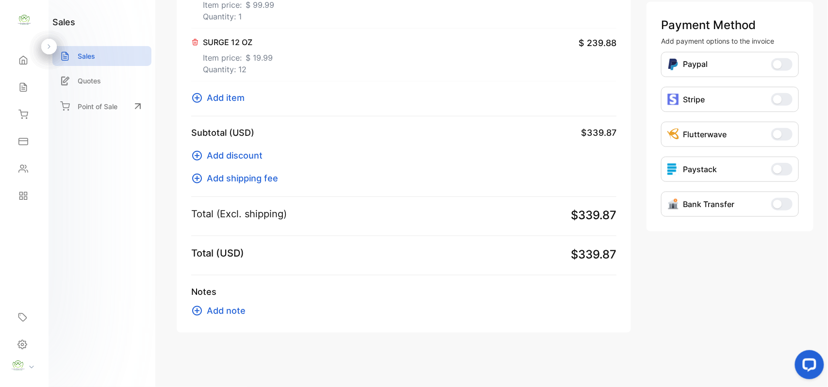
click at [233, 98] on span "Add item" at bounding box center [226, 97] width 38 height 13
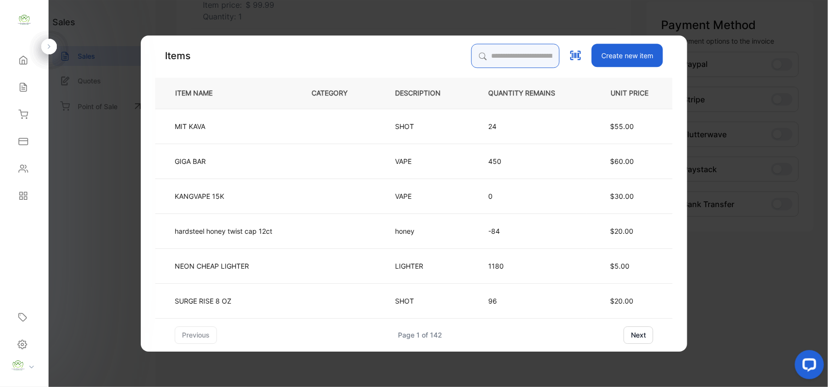
click at [492, 47] on input "search" at bounding box center [515, 56] width 88 height 24
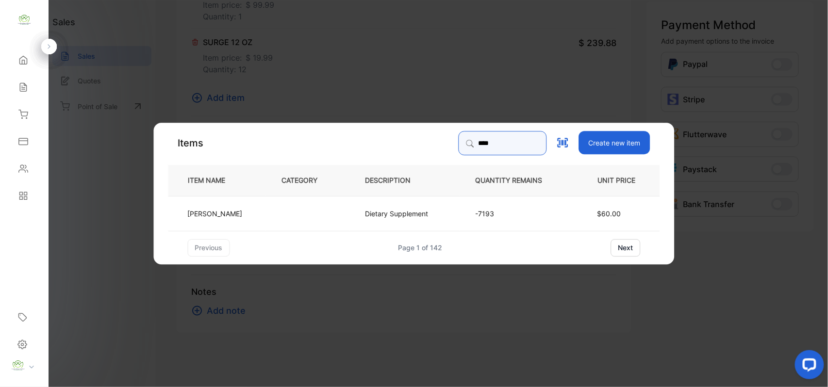
type input "****"
click at [250, 211] on td "[PERSON_NAME]" at bounding box center [217, 213] width 98 height 35
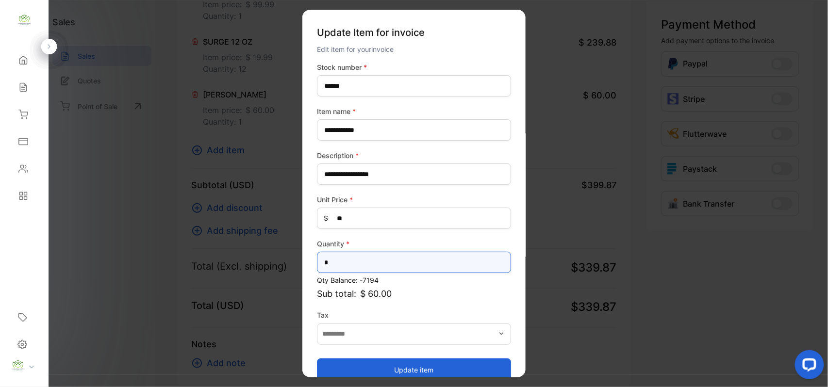
click at [385, 269] on input "*" at bounding box center [414, 262] width 194 height 21
type input "*"
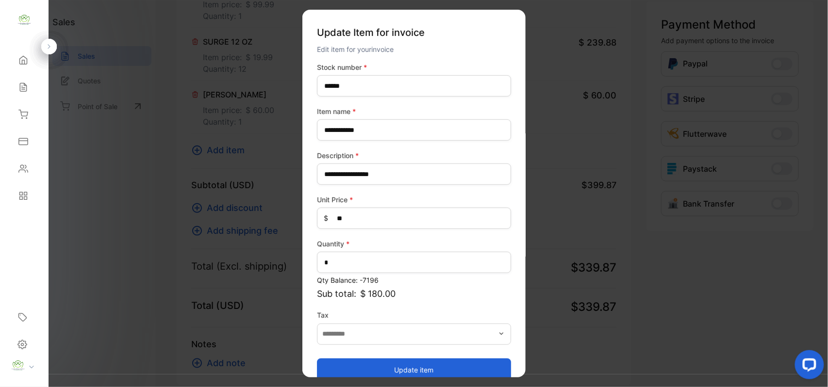
click at [403, 365] on button "Update item" at bounding box center [414, 369] width 194 height 23
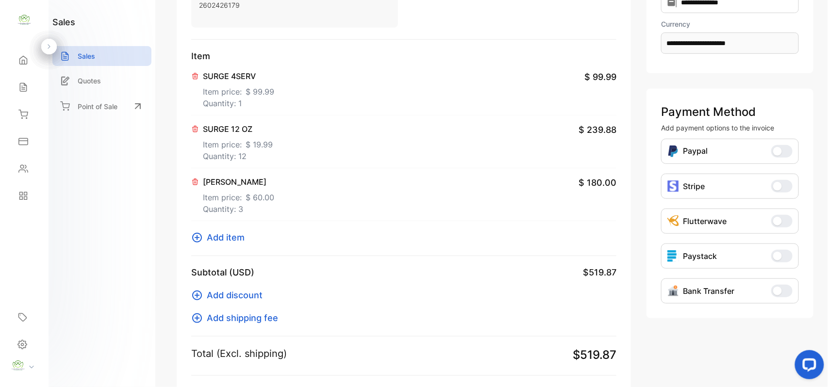
scroll to position [153, 0]
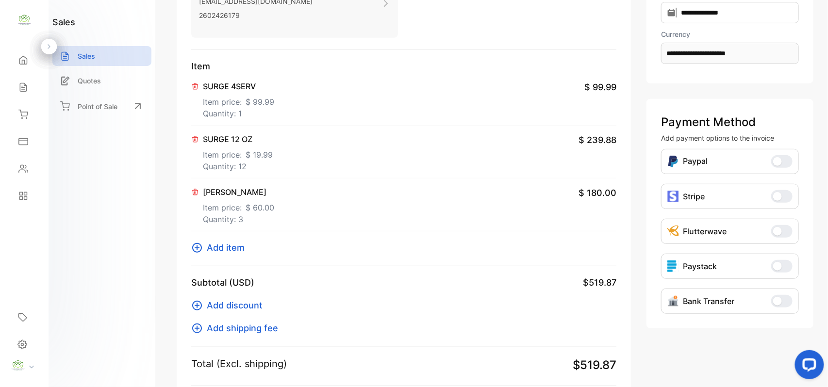
click at [222, 247] on span "Add item" at bounding box center [226, 247] width 38 height 13
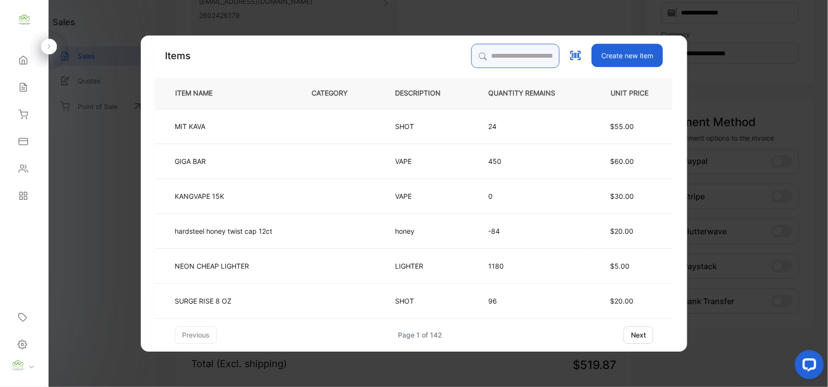
click at [511, 60] on input "search" at bounding box center [515, 56] width 88 height 24
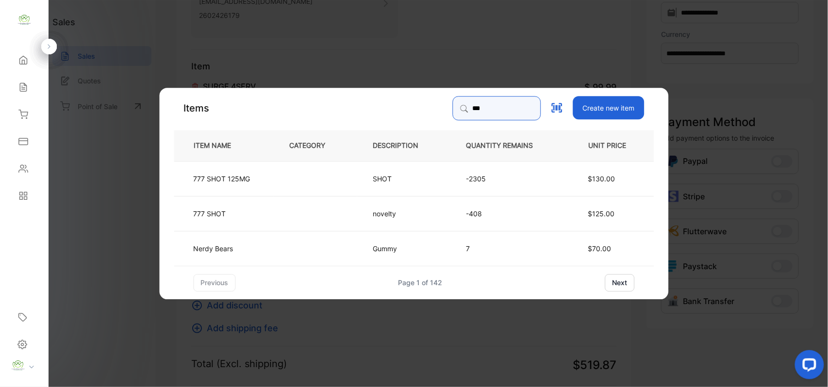
type input "***"
click at [344, 171] on td at bounding box center [315, 178] width 83 height 35
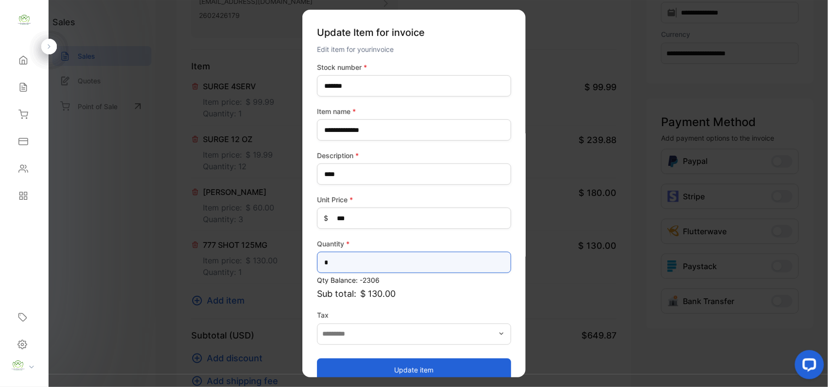
click at [343, 262] on input "*" at bounding box center [414, 262] width 194 height 21
type input "*"
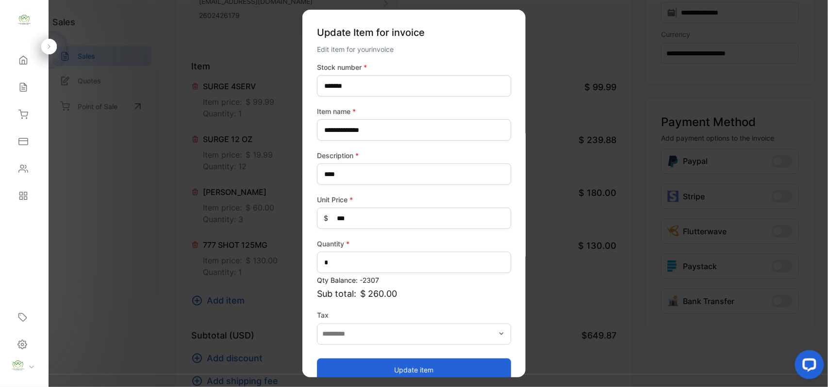
click at [379, 365] on button "Update item" at bounding box center [414, 369] width 194 height 23
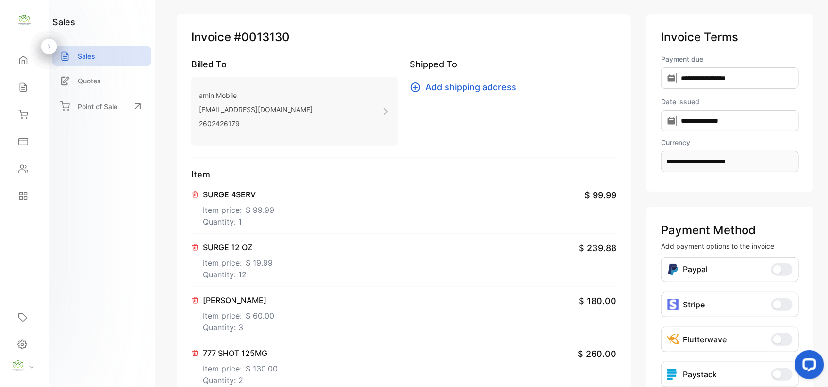
scroll to position [0, 0]
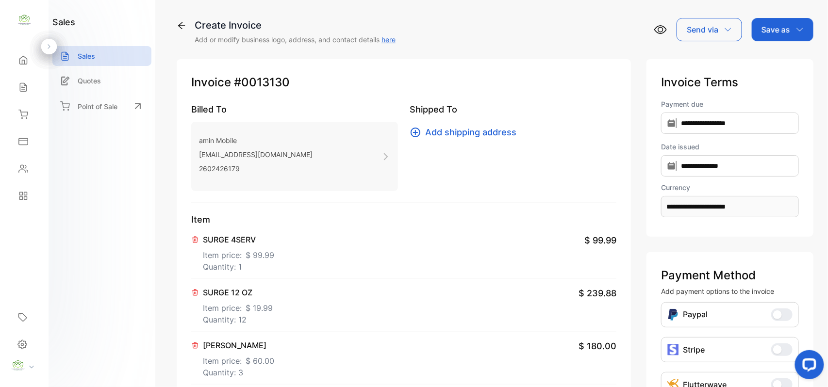
drag, startPoint x: 784, startPoint y: 28, endPoint x: 784, endPoint y: 40, distance: 12.1
click at [784, 30] on p "Save as" at bounding box center [775, 30] width 29 height 12
click at [772, 62] on div "Invoice" at bounding box center [780, 61] width 56 height 19
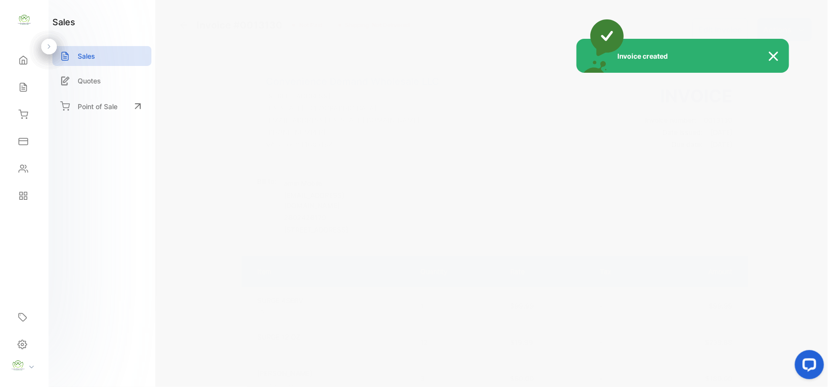
click at [790, 32] on div "Invoice created" at bounding box center [414, 193] width 828 height 387
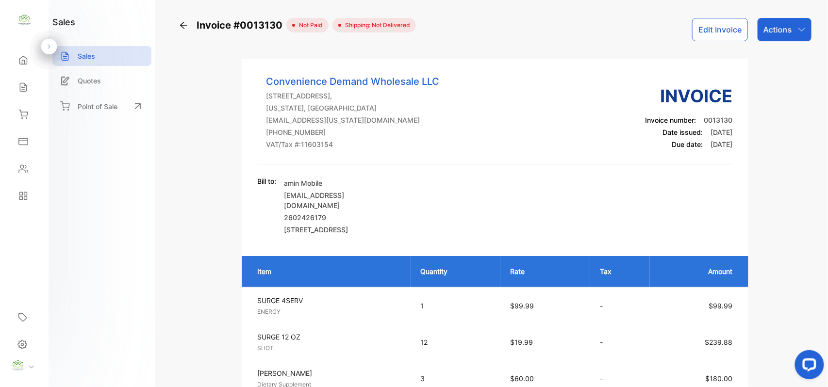
click at [790, 32] on div "Actions" at bounding box center [784, 29] width 54 height 23
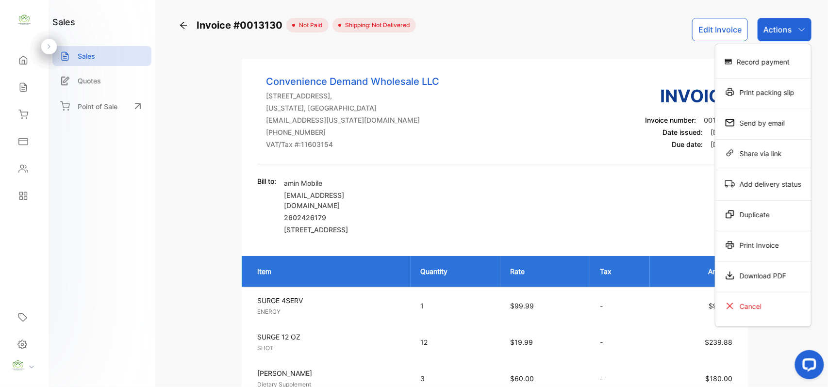
click at [764, 241] on div "Print Invoice" at bounding box center [763, 244] width 96 height 19
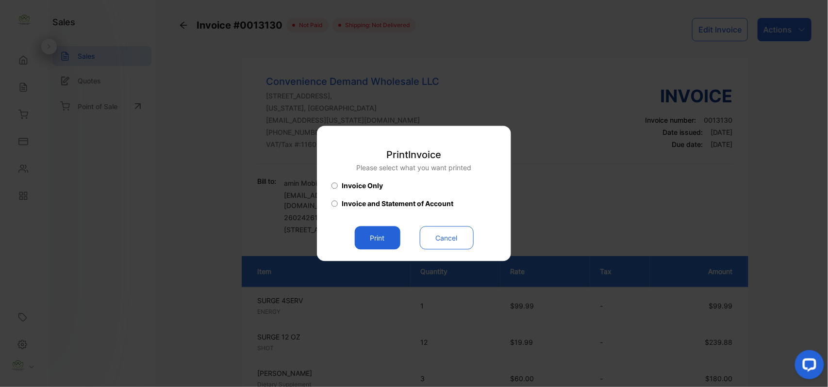
click at [383, 233] on button "Print" at bounding box center [378, 238] width 46 height 23
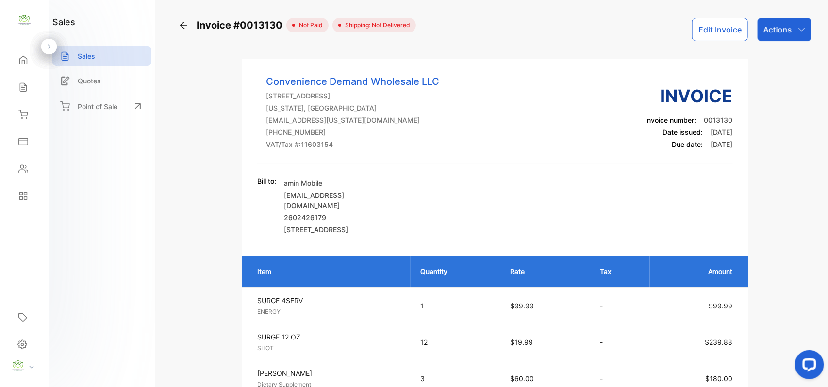
click at [25, 84] on icon at bounding box center [23, 87] width 10 height 10
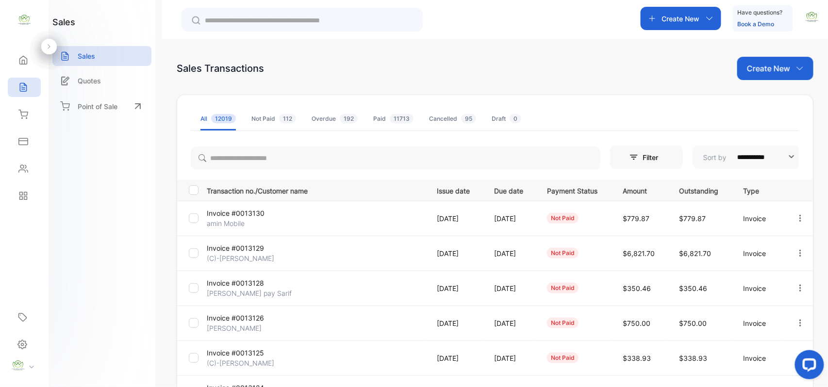
click at [773, 61] on div "Create New" at bounding box center [775, 68] width 76 height 23
click at [768, 94] on div "Invoice" at bounding box center [779, 100] width 68 height 19
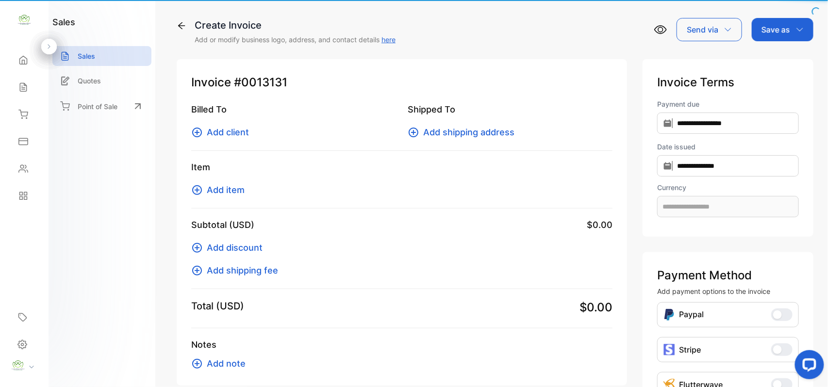
type input "**********"
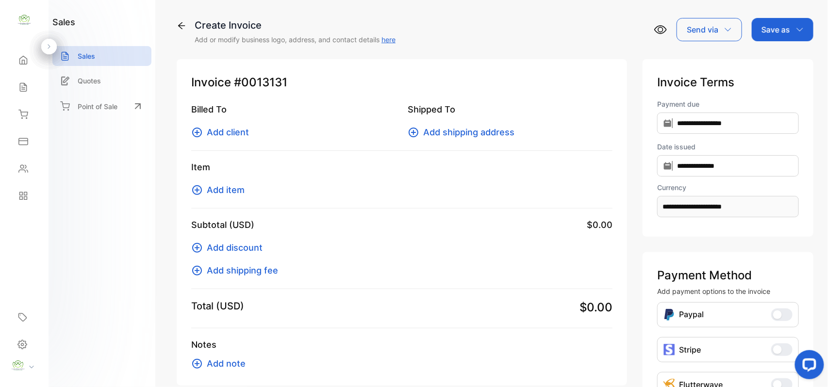
click at [209, 134] on span "Add client" at bounding box center [228, 132] width 42 height 13
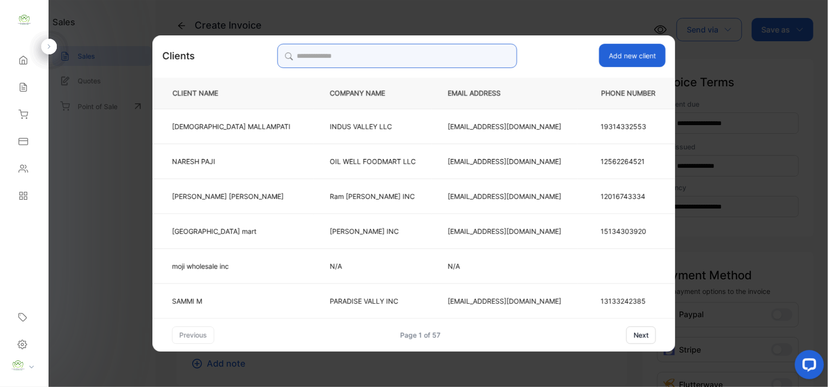
click at [460, 49] on input "search" at bounding box center [397, 56] width 240 height 24
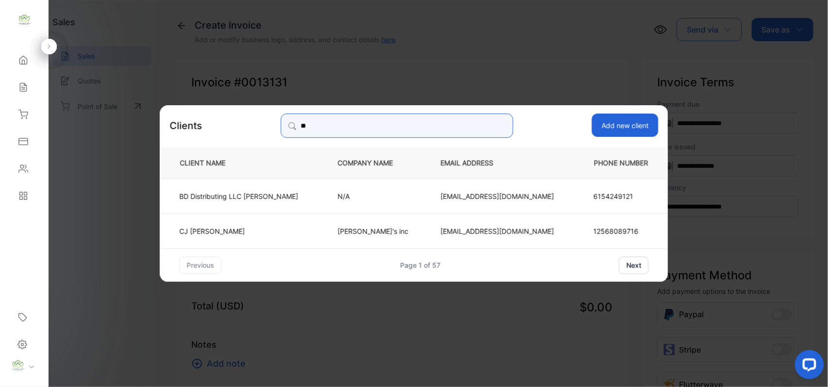
type input "**"
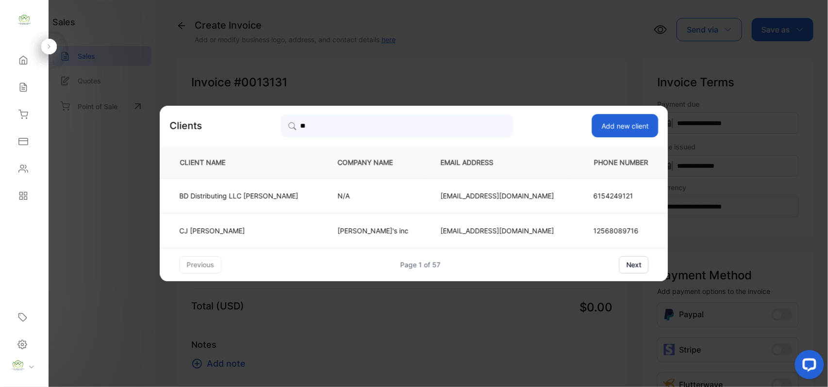
click at [424, 233] on td "[PERSON_NAME]'s inc" at bounding box center [373, 230] width 103 height 35
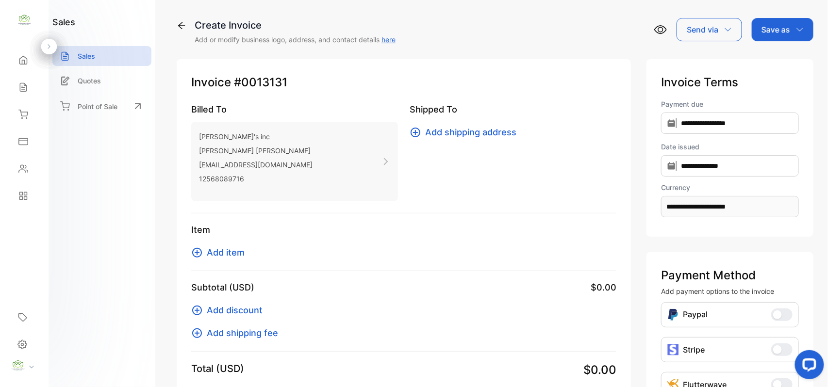
click at [215, 257] on span "Add item" at bounding box center [226, 252] width 38 height 13
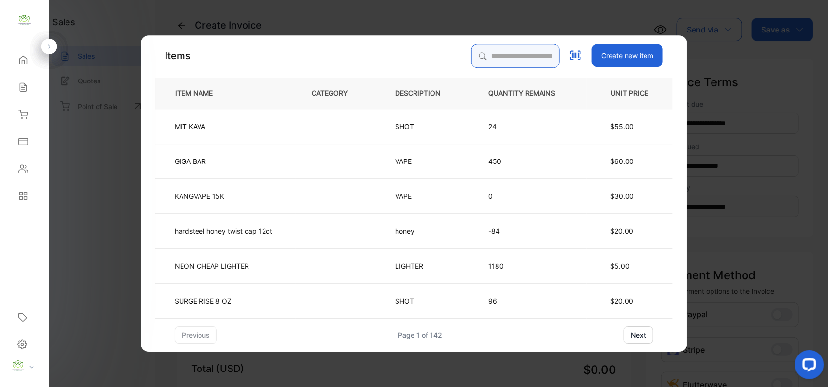
click at [476, 61] on input "search" at bounding box center [515, 56] width 88 height 24
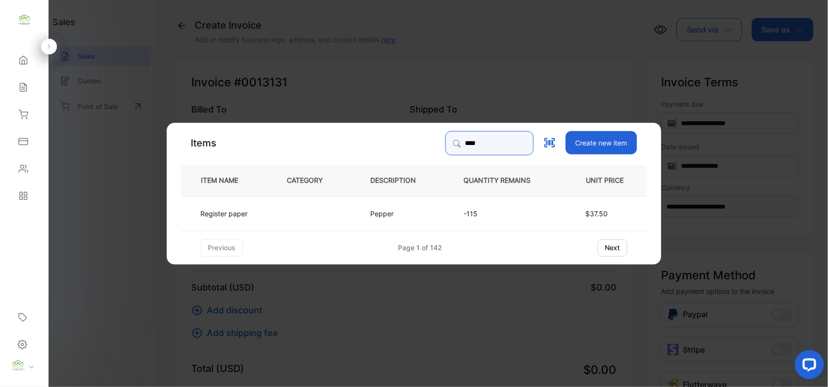
type input "****"
click at [248, 209] on td "Register paper" at bounding box center [226, 213] width 90 height 35
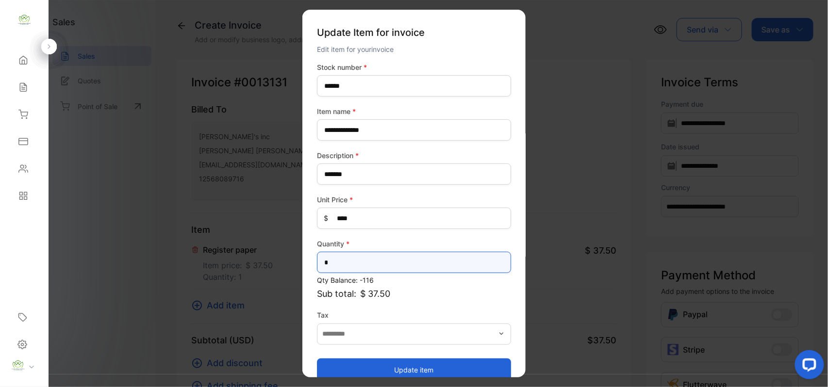
click at [387, 267] on input "*" at bounding box center [414, 262] width 194 height 21
type input "*"
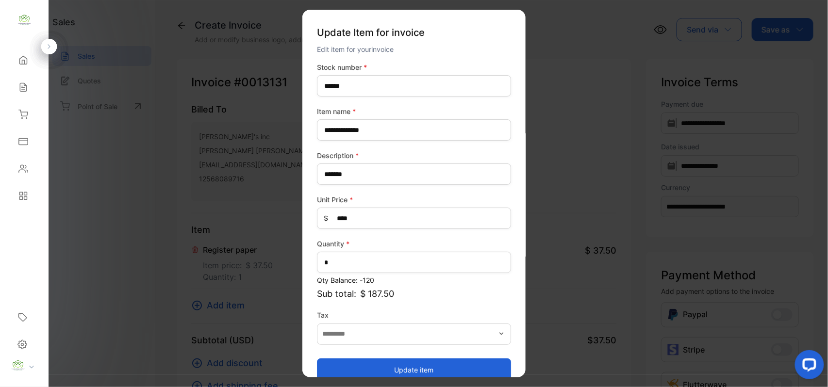
click at [355, 371] on button "Update item" at bounding box center [414, 369] width 194 height 23
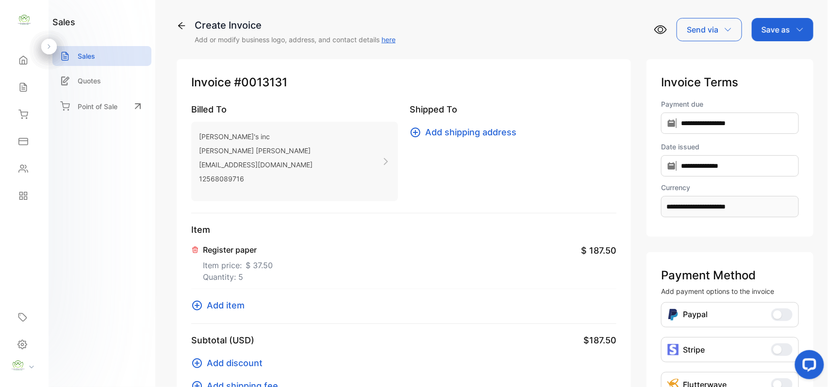
click at [224, 301] on span "Add item" at bounding box center [226, 305] width 38 height 13
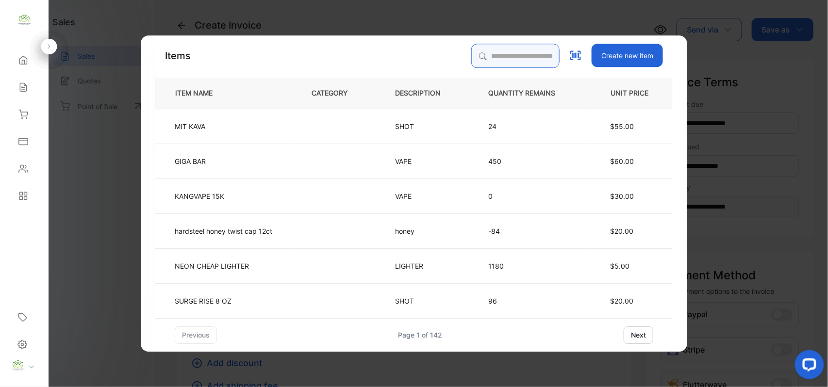
click at [495, 48] on input "search" at bounding box center [515, 56] width 88 height 24
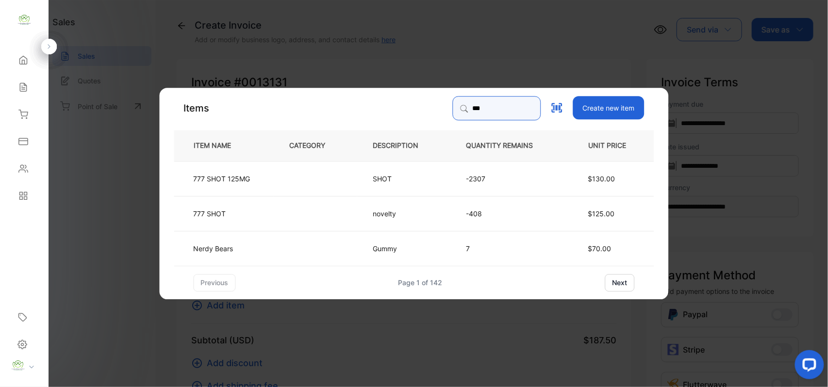
type input "***"
click at [225, 168] on td "777 SHOT 125MG" at bounding box center [223, 178] width 99 height 35
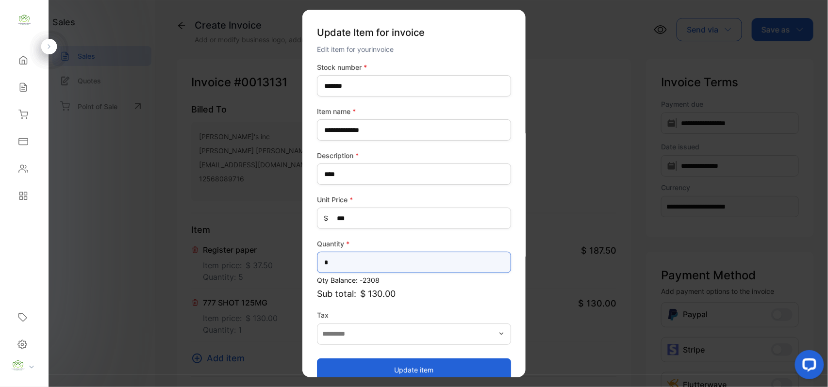
click at [381, 261] on input "*" at bounding box center [414, 262] width 194 height 21
type input "**"
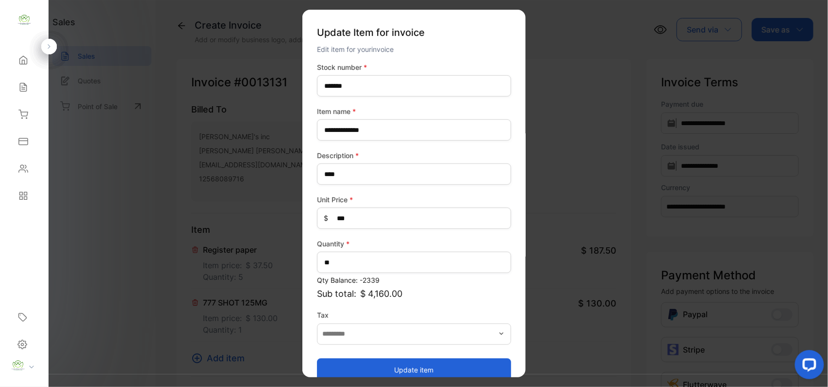
click at [381, 361] on button "Update item" at bounding box center [414, 369] width 194 height 23
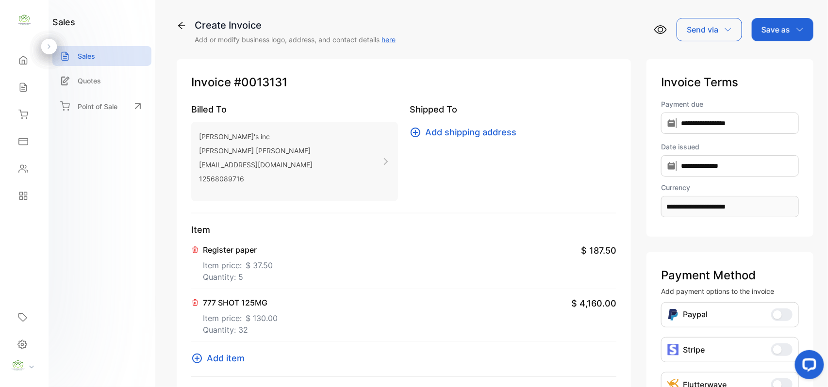
scroll to position [150, 0]
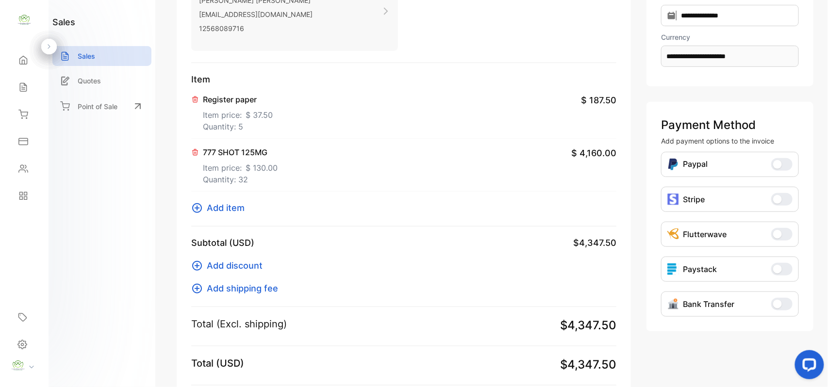
click at [217, 211] on span "Add item" at bounding box center [226, 207] width 38 height 13
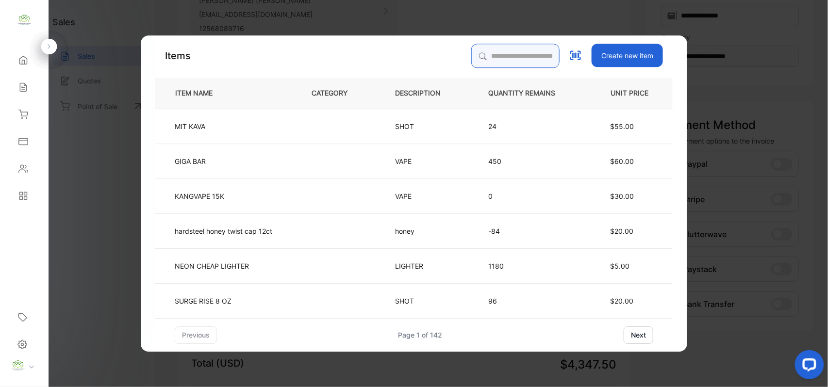
click at [494, 49] on input "search" at bounding box center [515, 56] width 88 height 24
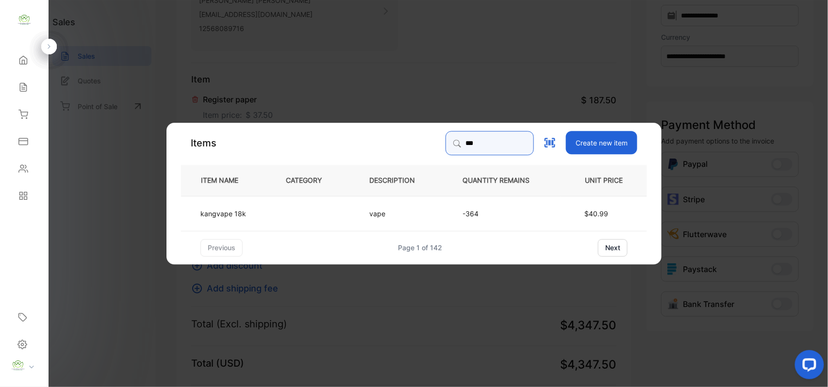
type input "***"
click at [257, 202] on td "kangvape 18k" at bounding box center [225, 213] width 89 height 35
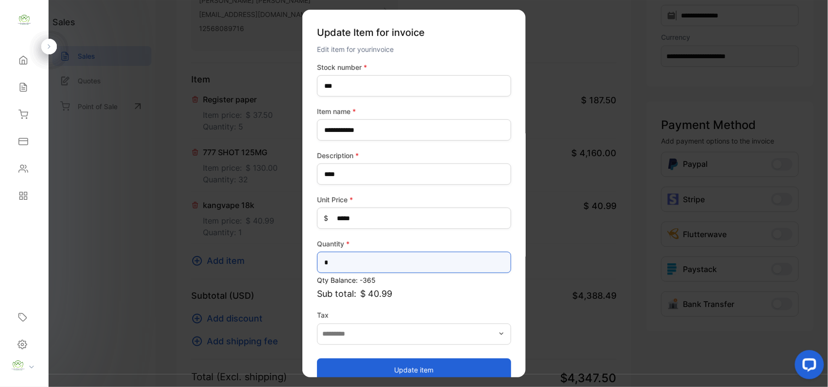
click at [369, 252] on input "*" at bounding box center [414, 262] width 194 height 21
type input "*"
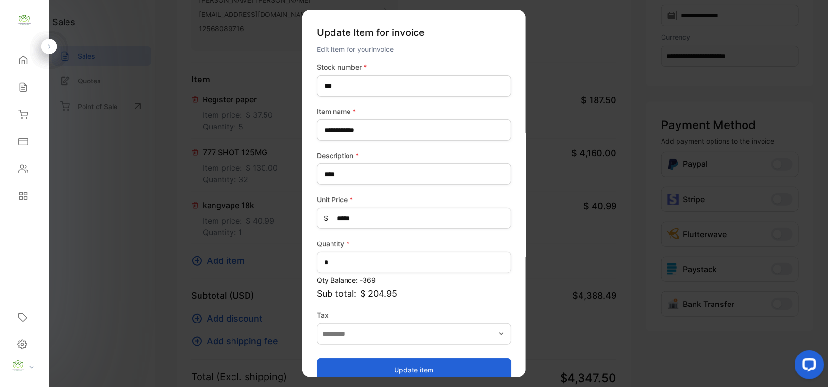
click at [348, 360] on button "Update item" at bounding box center [414, 369] width 194 height 23
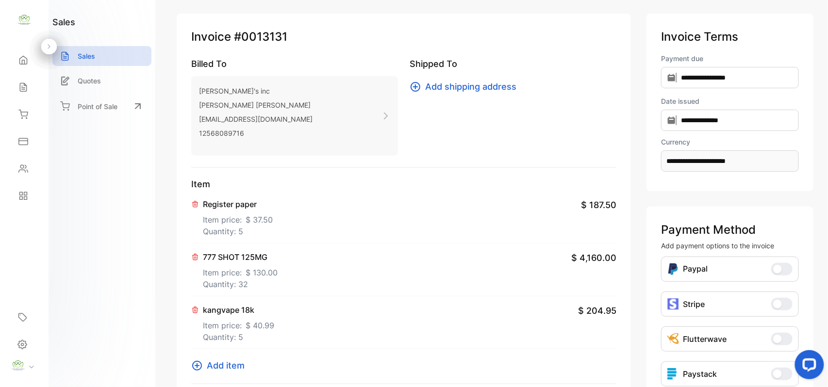
scroll to position [0, 0]
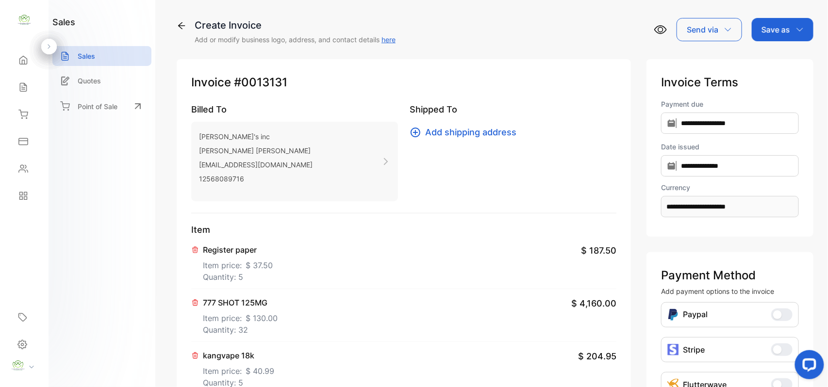
click at [789, 30] on div "Save as" at bounding box center [782, 29] width 62 height 23
click at [788, 63] on div "Invoice" at bounding box center [780, 61] width 56 height 19
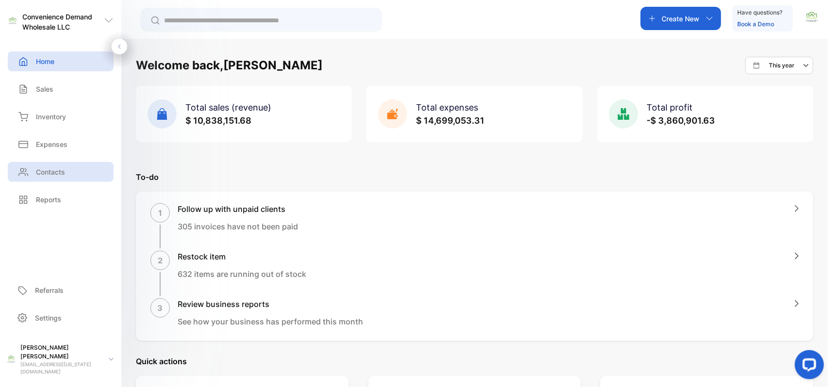
click at [53, 172] on p "Contacts" at bounding box center [50, 172] width 29 height 10
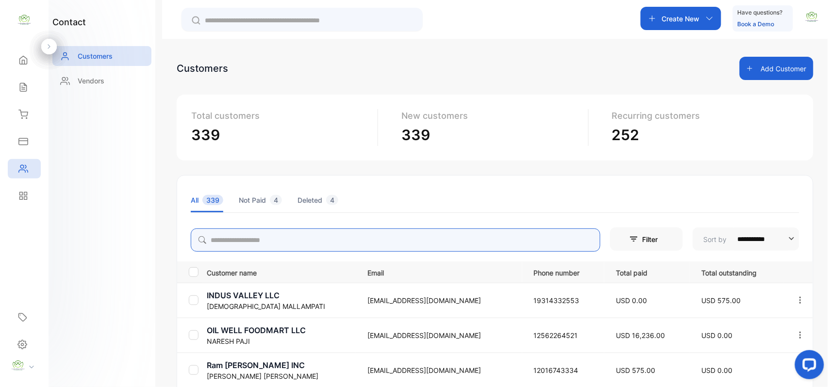
click at [225, 242] on input "search" at bounding box center [395, 239] width 409 height 23
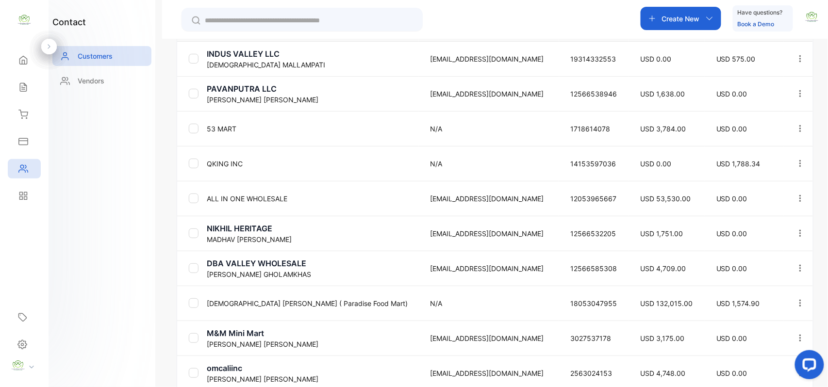
scroll to position [302, 0]
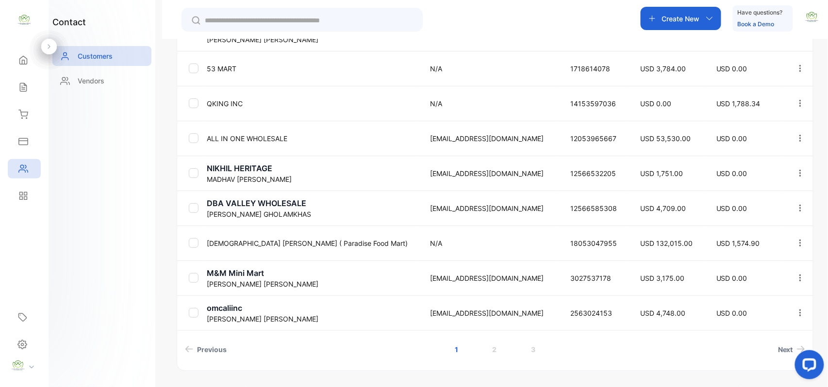
type input "**"
click at [226, 62] on td "53 MART" at bounding box center [311, 68] width 216 height 35
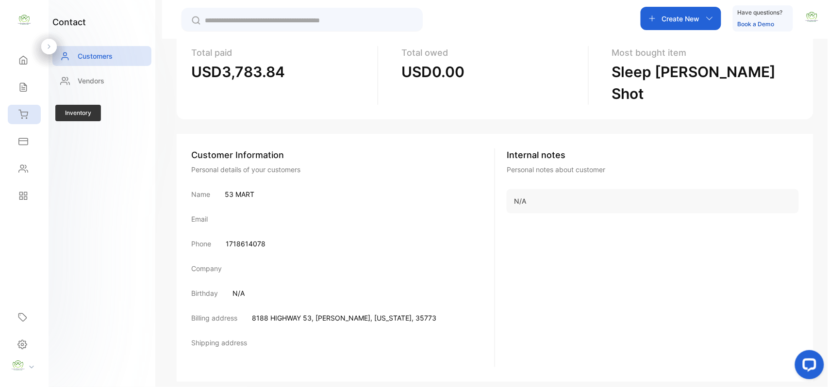
click at [33, 119] on div "Inventory" at bounding box center [24, 114] width 33 height 19
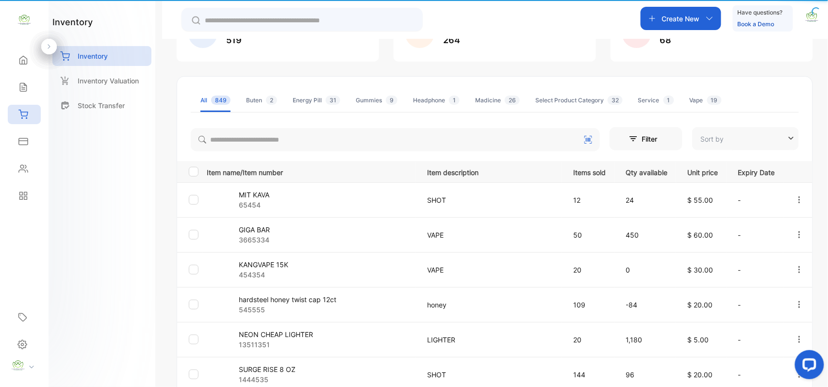
type input "**********"
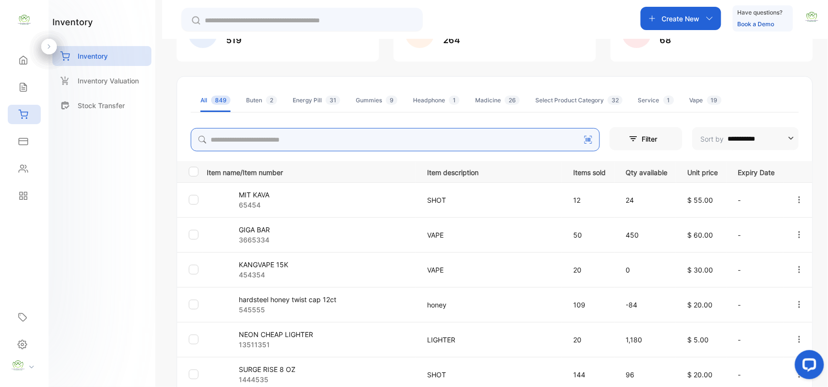
click at [340, 138] on input "search" at bounding box center [395, 139] width 409 height 23
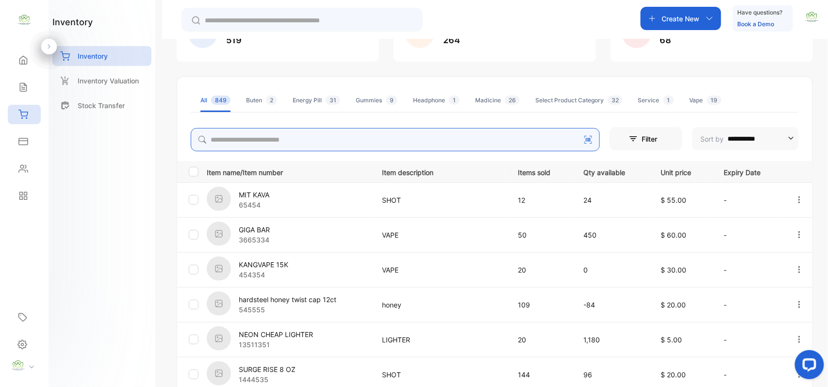
click at [340, 138] on input "search" at bounding box center [395, 139] width 409 height 23
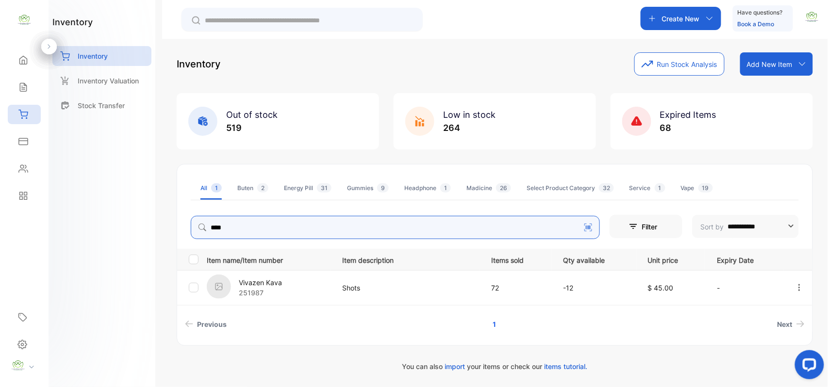
scroll to position [4, 0]
type input "*"
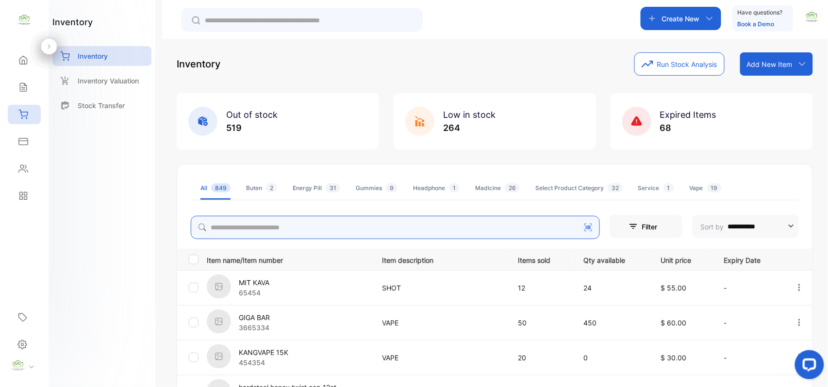
scroll to position [92, 0]
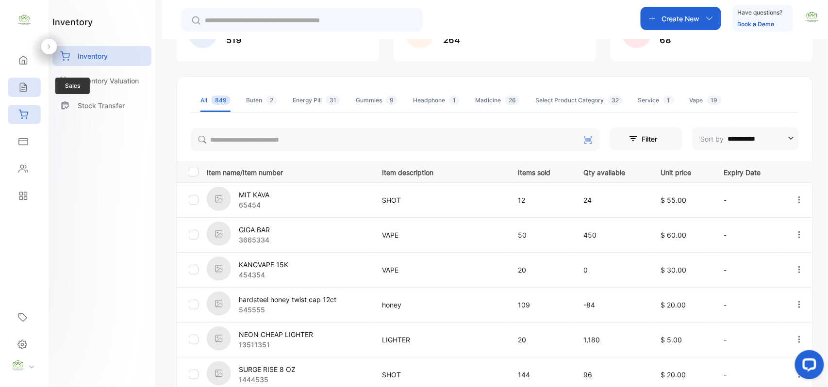
click at [17, 88] on div "Sales" at bounding box center [22, 87] width 13 height 10
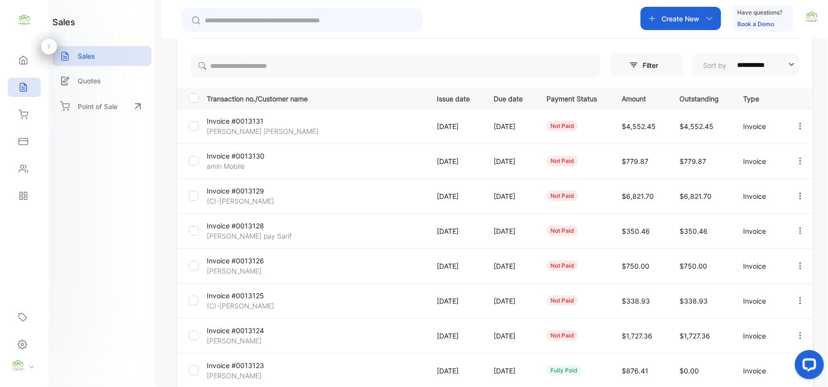
click at [737, 163] on td "Invoice" at bounding box center [758, 161] width 52 height 35
click at [247, 166] on p "amin Mobile" at bounding box center [243, 166] width 73 height 10
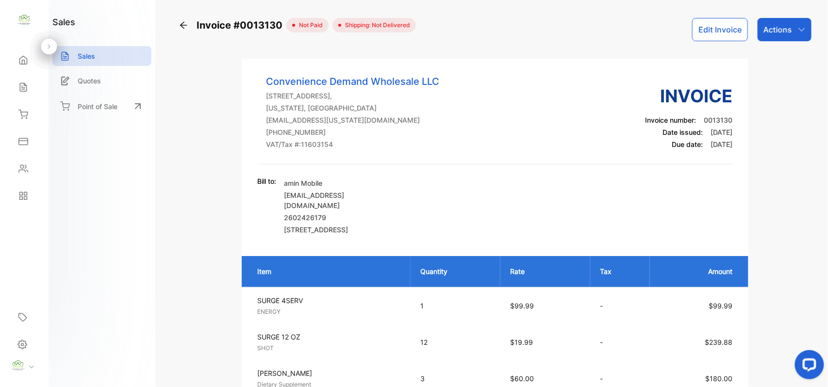
click at [786, 24] on p "Actions" at bounding box center [777, 30] width 29 height 12
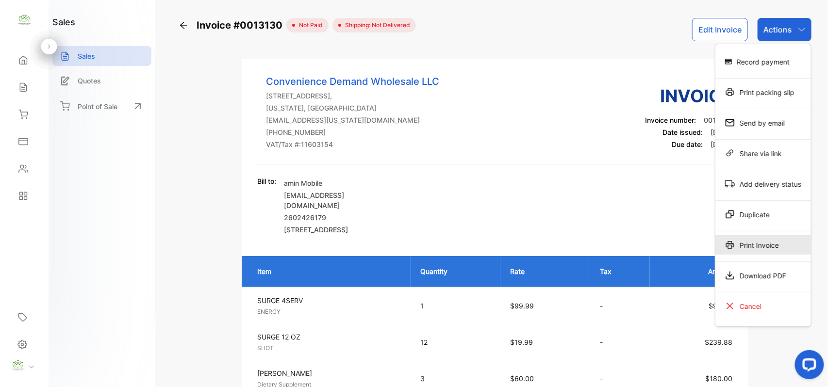
click at [755, 247] on div "Print Invoice" at bounding box center [763, 244] width 96 height 19
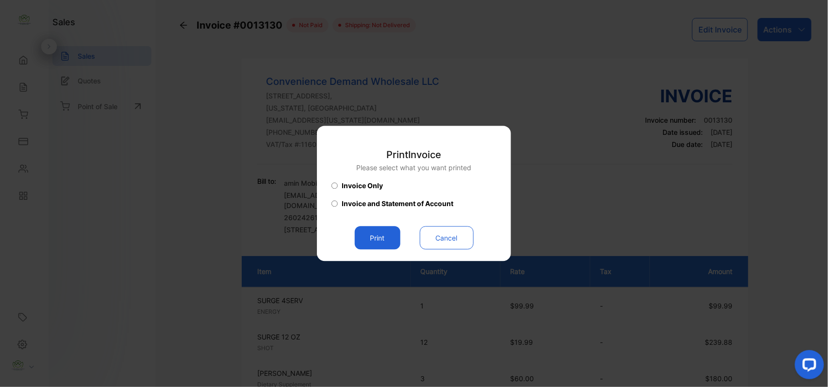
click at [396, 242] on button "Print" at bounding box center [378, 238] width 46 height 23
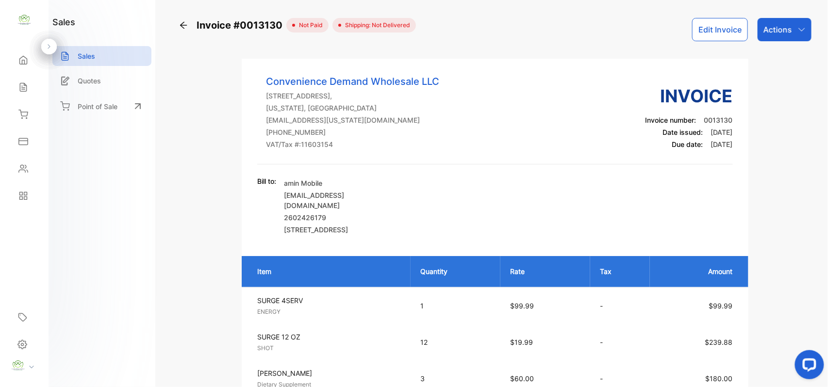
click at [714, 28] on button "Edit Invoice" at bounding box center [720, 29] width 56 height 23
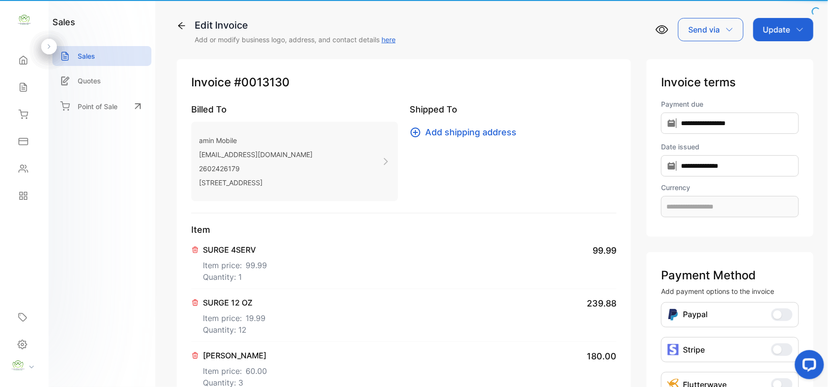
type input "**********"
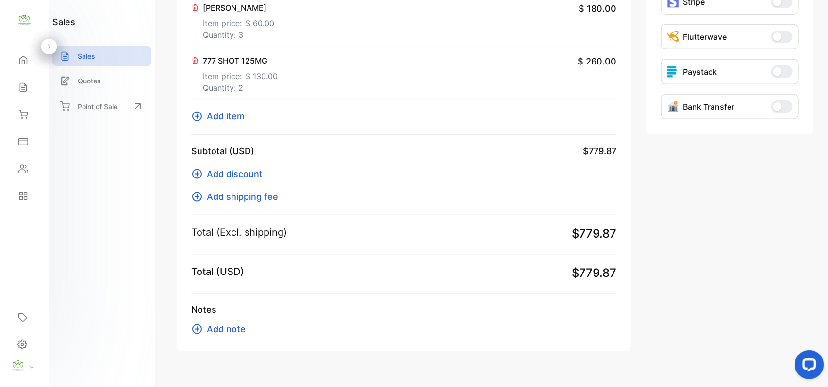
scroll to position [367, 0]
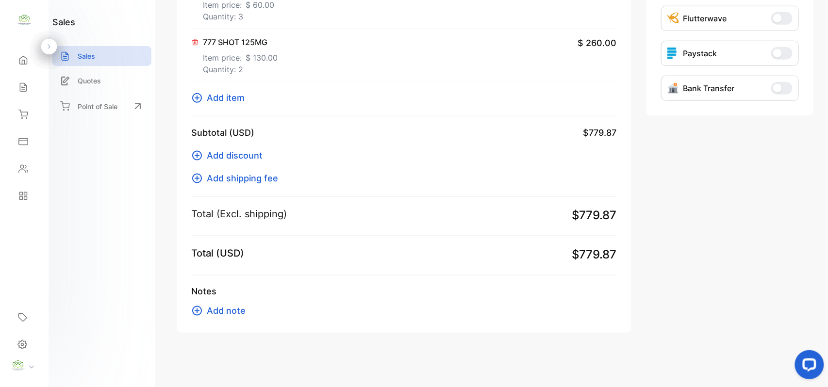
click at [220, 313] on span "Add note" at bounding box center [226, 310] width 39 height 13
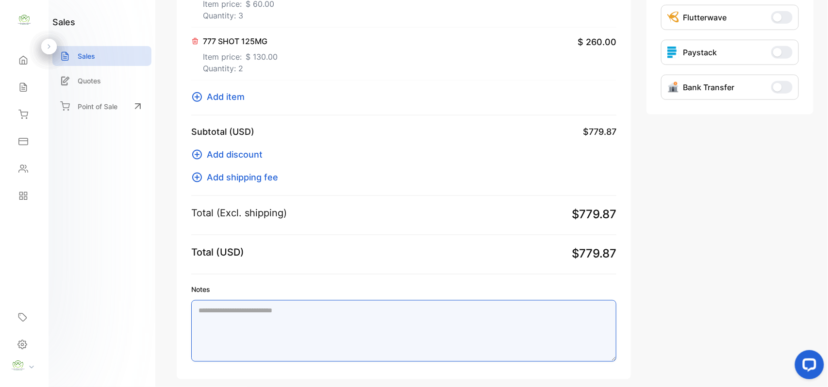
click at [221, 309] on textarea "Notes" at bounding box center [403, 331] width 425 height 62
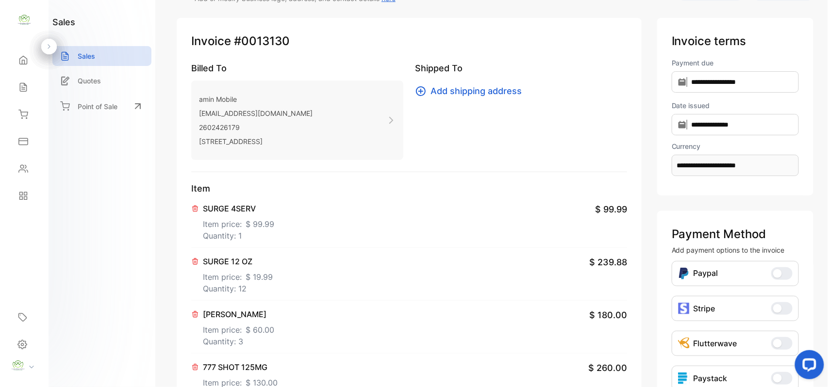
scroll to position [0, 0]
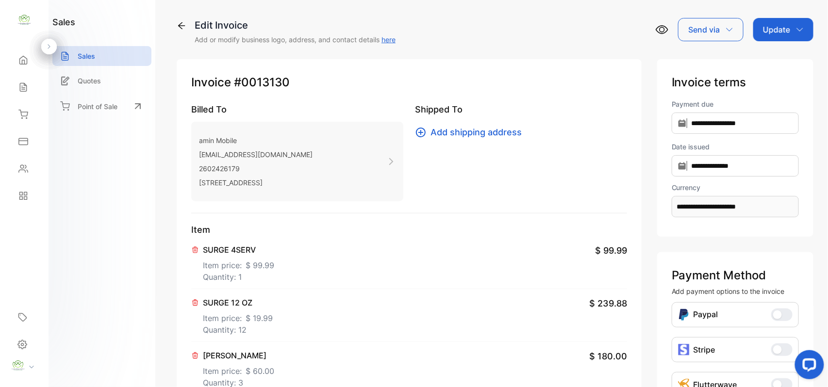
click at [783, 26] on p "Update" at bounding box center [776, 30] width 27 height 12
type textarea "**********"
click at [779, 65] on div "Invoice" at bounding box center [785, 61] width 56 height 19
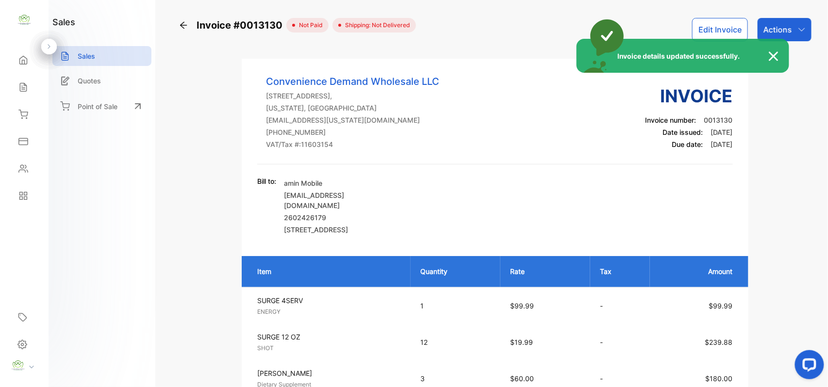
click at [785, 33] on div "Invoice details updated successfully." at bounding box center [414, 193] width 828 height 387
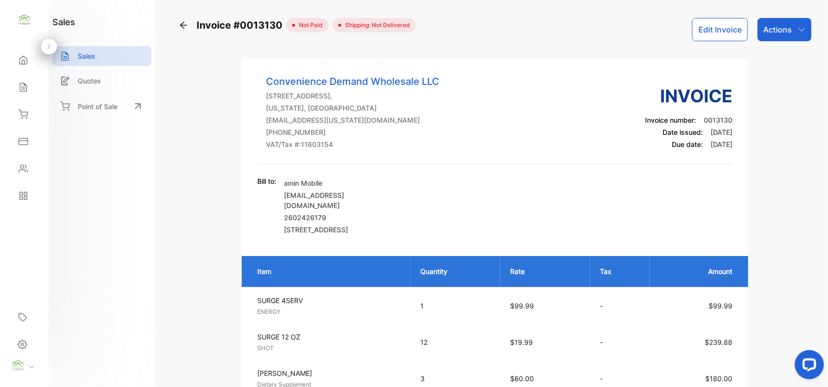
click at [785, 32] on p "Actions" at bounding box center [777, 30] width 29 height 12
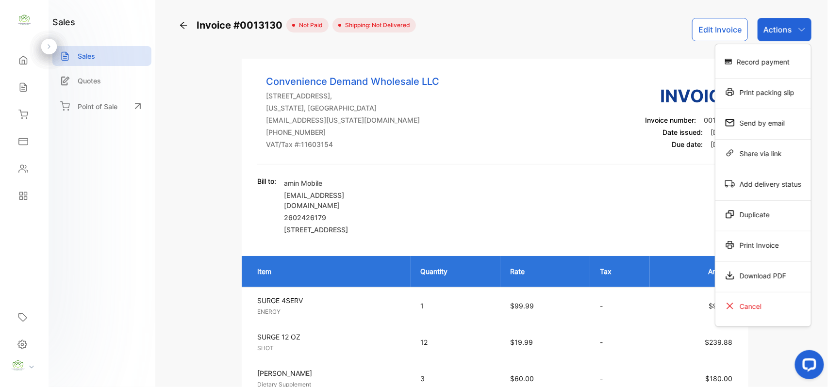
click at [738, 237] on div "Print Invoice" at bounding box center [763, 244] width 96 height 19
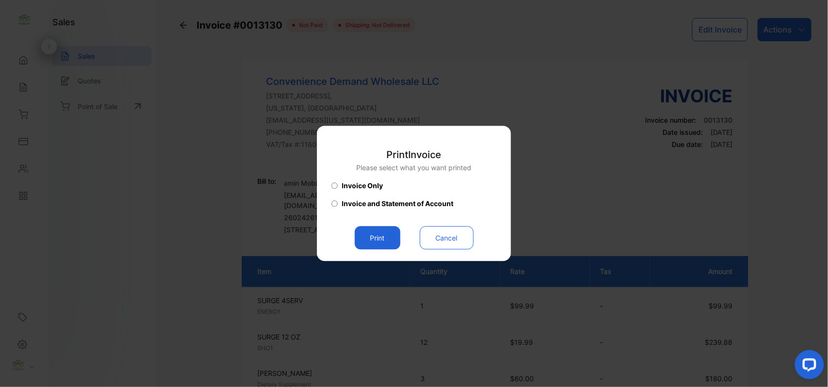
drag, startPoint x: 379, startPoint y: 238, endPoint x: 386, endPoint y: 237, distance: 6.8
click at [384, 238] on button "Print" at bounding box center [378, 238] width 46 height 23
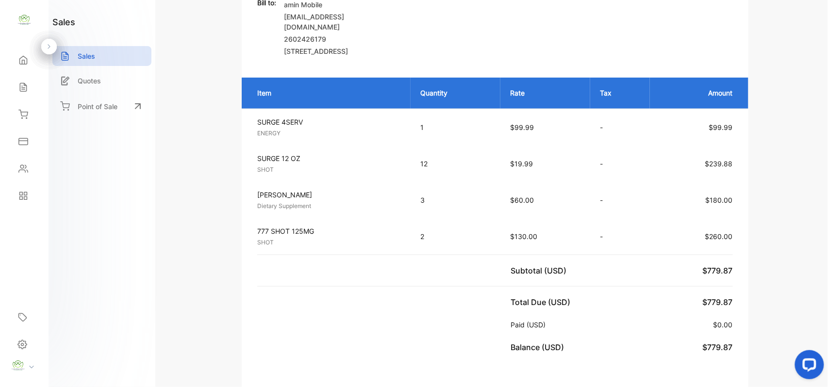
scroll to position [453, 0]
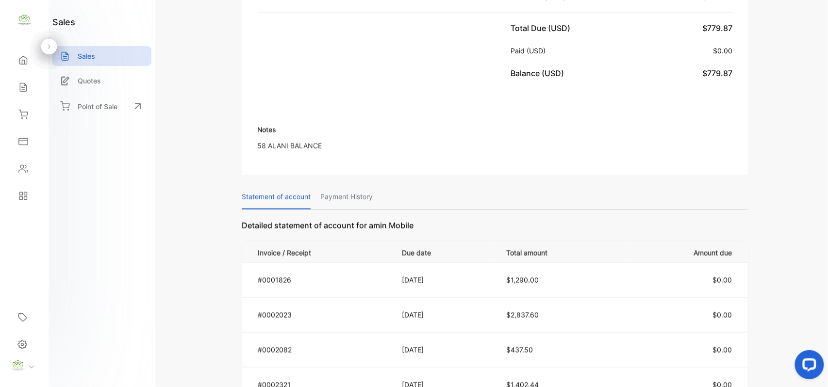
click at [31, 82] on div "Sales" at bounding box center [24, 87] width 33 height 19
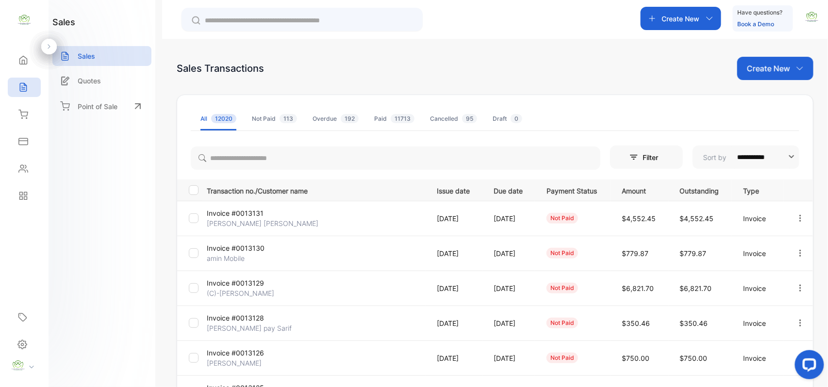
click at [234, 222] on p "[PERSON_NAME] [PERSON_NAME]" at bounding box center [263, 223] width 112 height 10
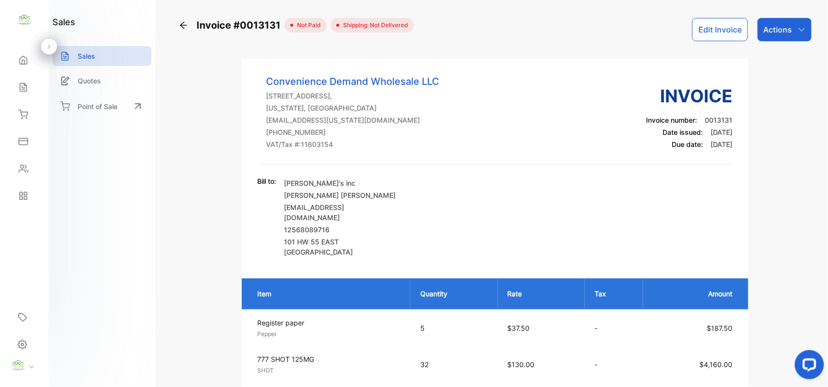
click at [775, 28] on p "Actions" at bounding box center [777, 30] width 29 height 12
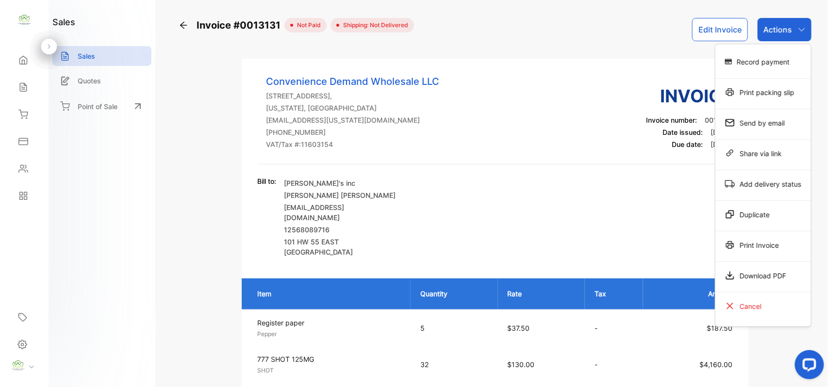
click at [765, 235] on div "Print Invoice" at bounding box center [763, 246] width 96 height 31
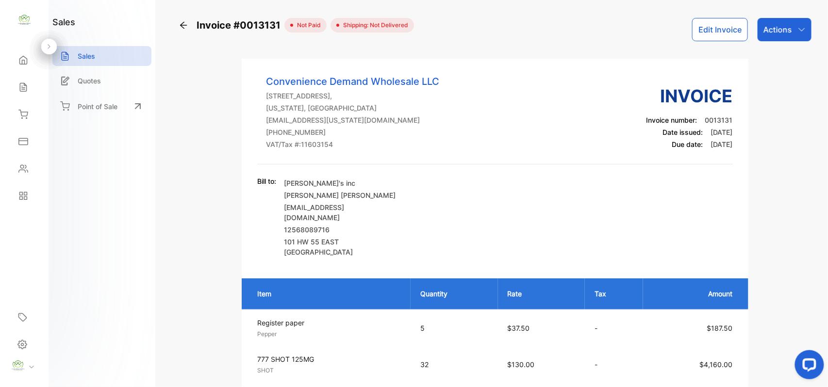
click at [782, 39] on div "Actions" at bounding box center [784, 29] width 54 height 23
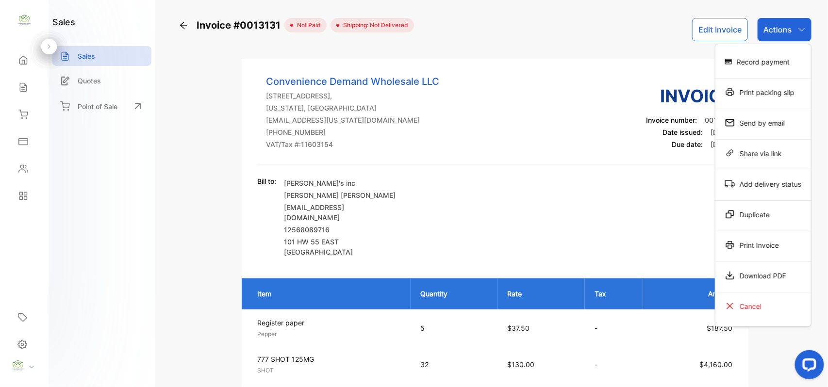
click at [764, 246] on div "Print Invoice" at bounding box center [763, 244] width 96 height 19
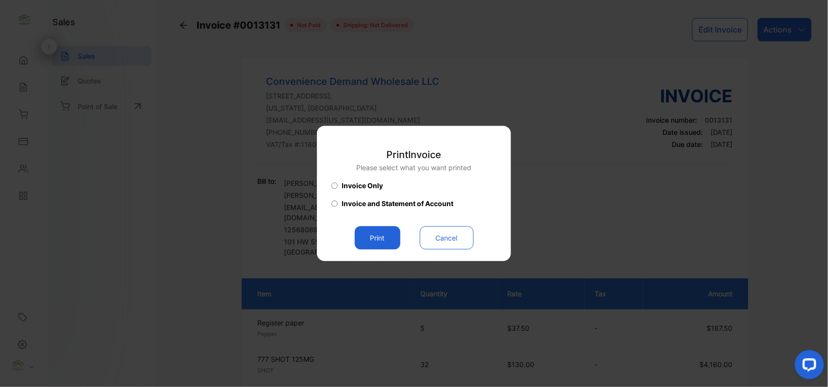
click at [375, 235] on button "Print" at bounding box center [378, 238] width 46 height 23
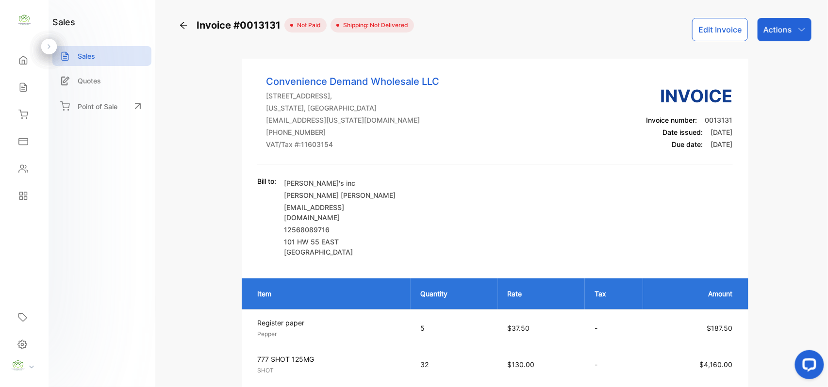
click at [19, 83] on icon at bounding box center [23, 87] width 10 height 10
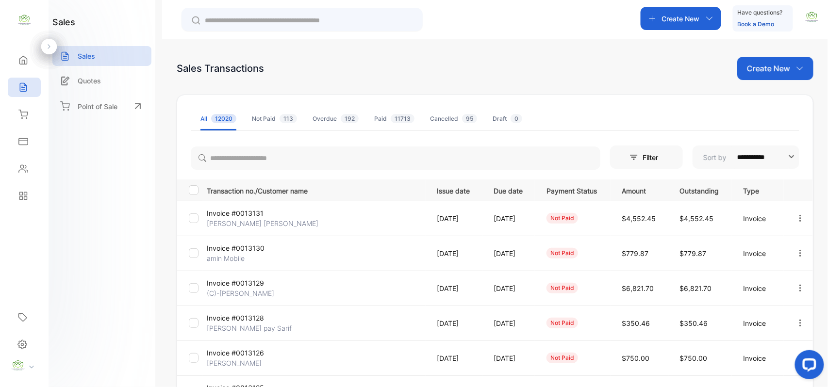
click at [767, 76] on div "Create New" at bounding box center [775, 68] width 76 height 23
click at [761, 103] on div "Invoice" at bounding box center [779, 100] width 68 height 19
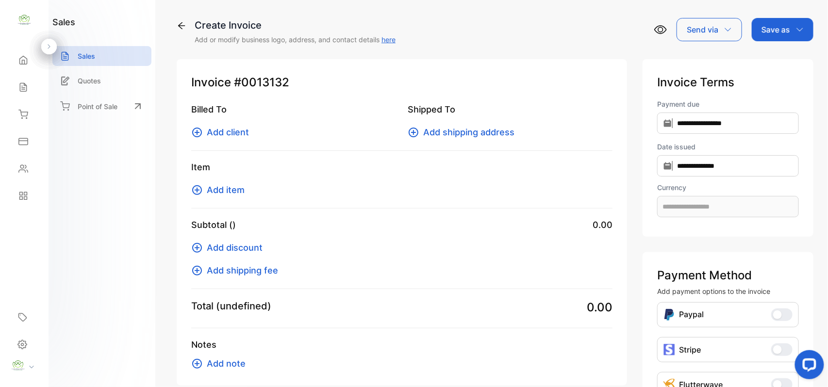
type input "**********"
click at [225, 127] on span "Add client" at bounding box center [228, 132] width 42 height 13
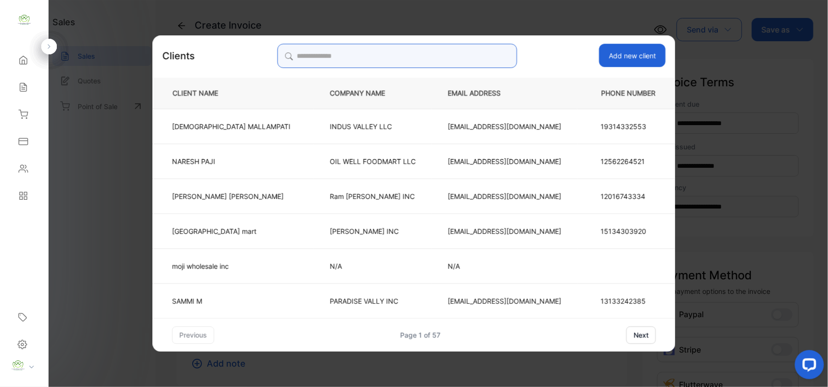
click at [387, 66] on input "search" at bounding box center [397, 56] width 240 height 24
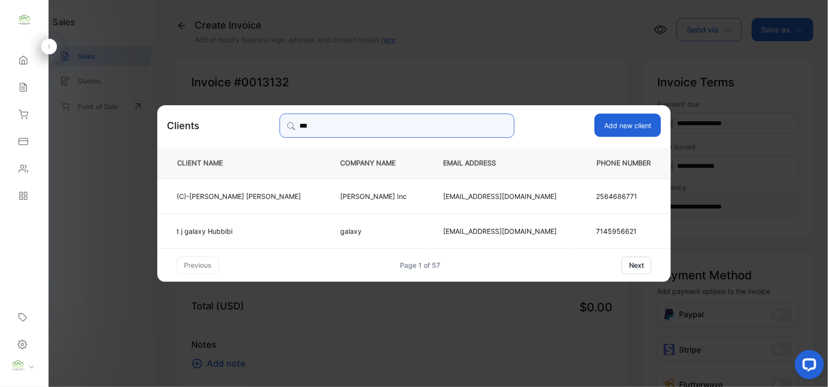
type input "***"
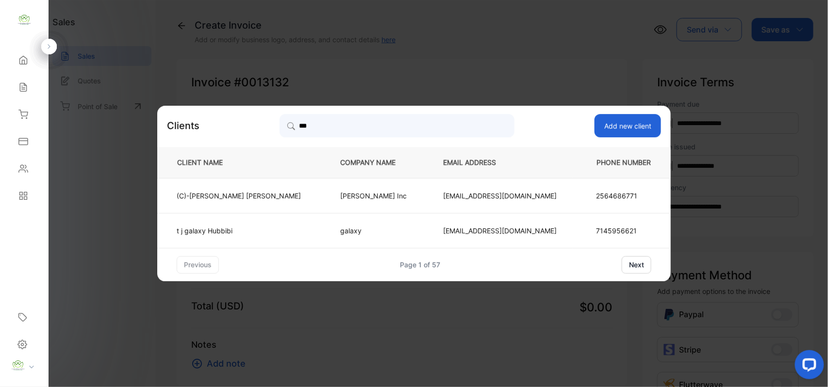
click at [324, 230] on td "galaxy" at bounding box center [375, 230] width 103 height 35
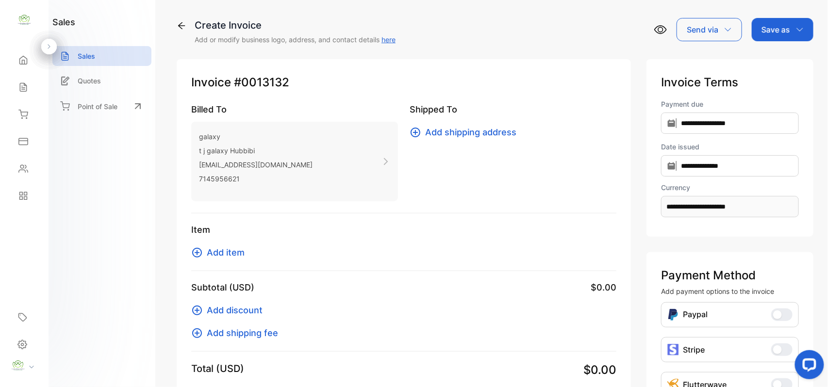
click at [213, 249] on span "Add item" at bounding box center [226, 252] width 38 height 13
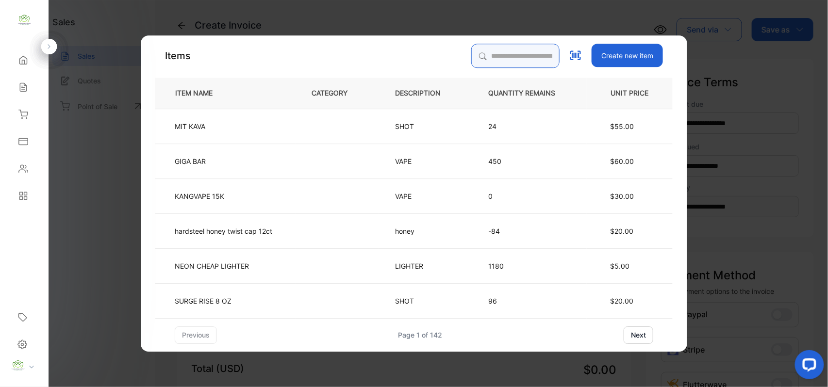
click at [471, 50] on input "search" at bounding box center [515, 56] width 88 height 24
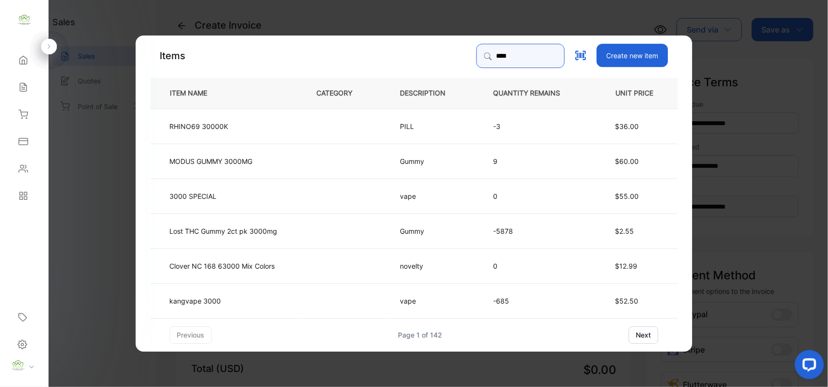
type input "****"
click at [222, 301] on td "kangvape 3000" at bounding box center [225, 300] width 150 height 35
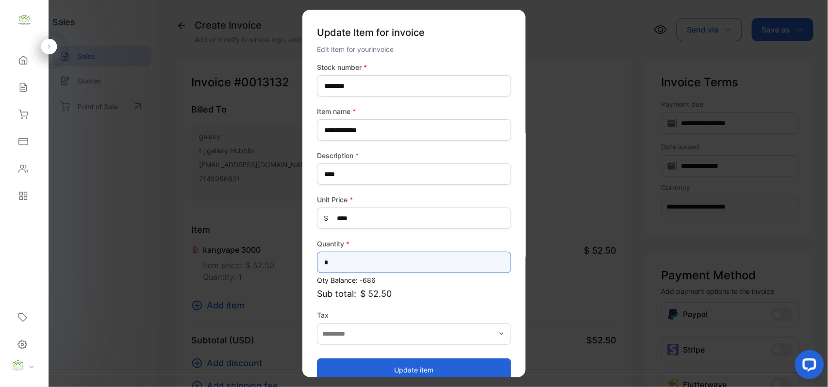
click at [375, 263] on input "*" at bounding box center [414, 262] width 194 height 21
type input "**"
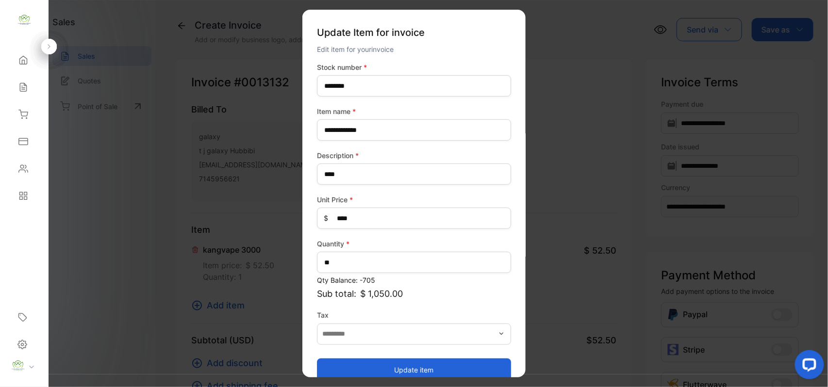
click at [336, 365] on button "Update item" at bounding box center [414, 369] width 194 height 23
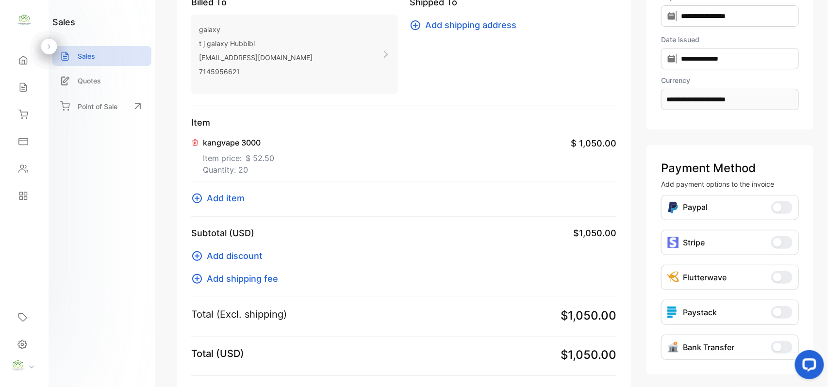
scroll to position [150, 0]
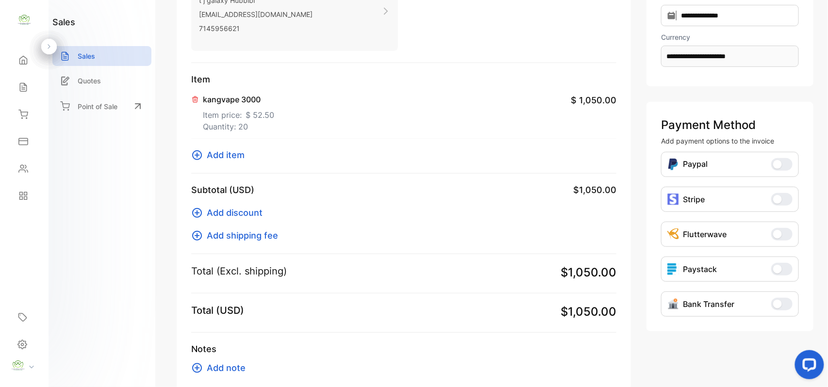
click at [225, 154] on span "Add item" at bounding box center [226, 154] width 38 height 13
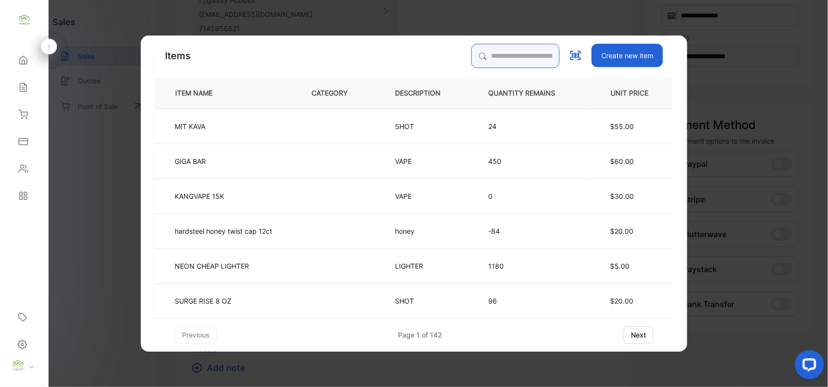
click at [471, 59] on input "search" at bounding box center [515, 56] width 88 height 24
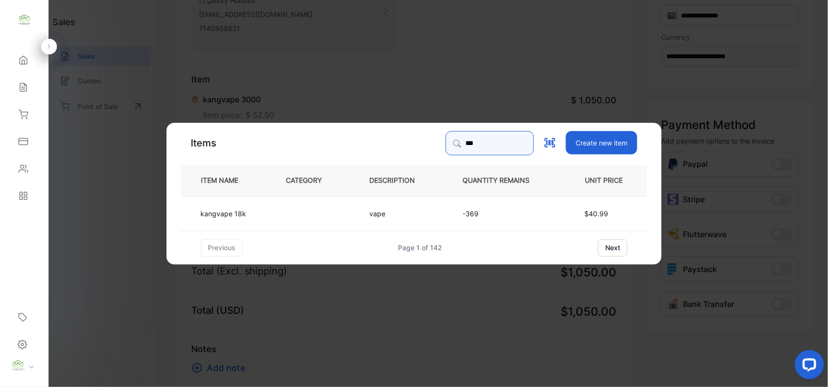
type input "***"
click at [279, 209] on td at bounding box center [311, 213] width 83 height 35
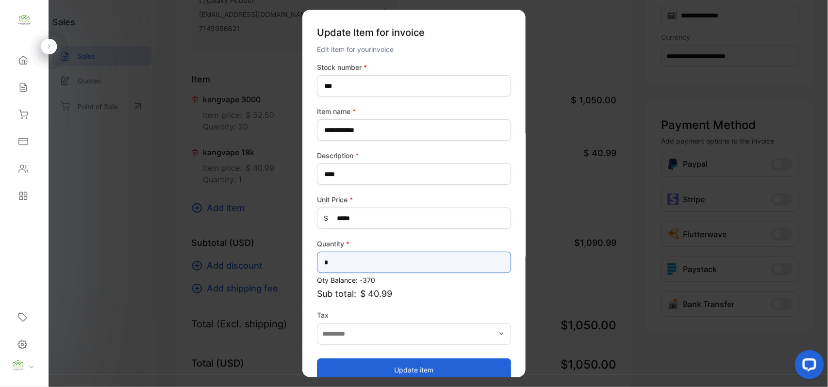
click at [336, 264] on input "*" at bounding box center [414, 262] width 194 height 21
type input "***"
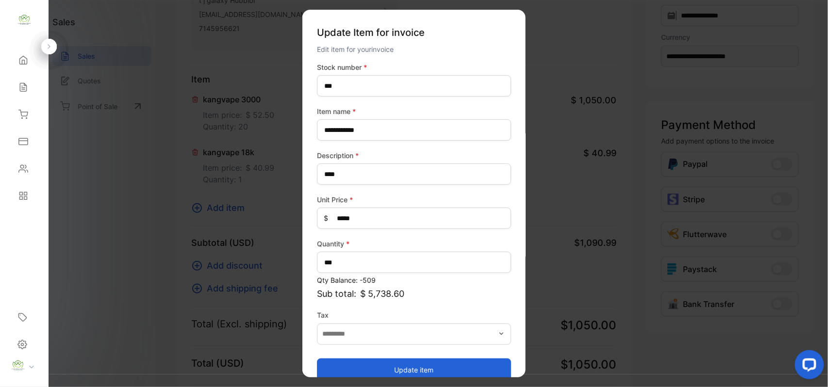
click at [363, 365] on button "Update item" at bounding box center [414, 369] width 194 height 23
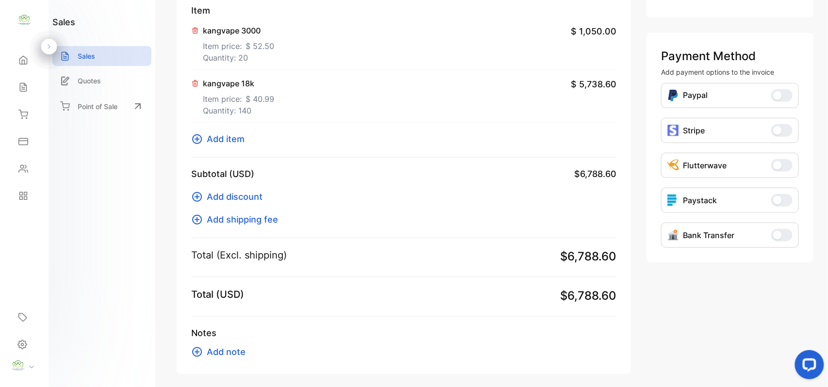
scroll to position [261, 0]
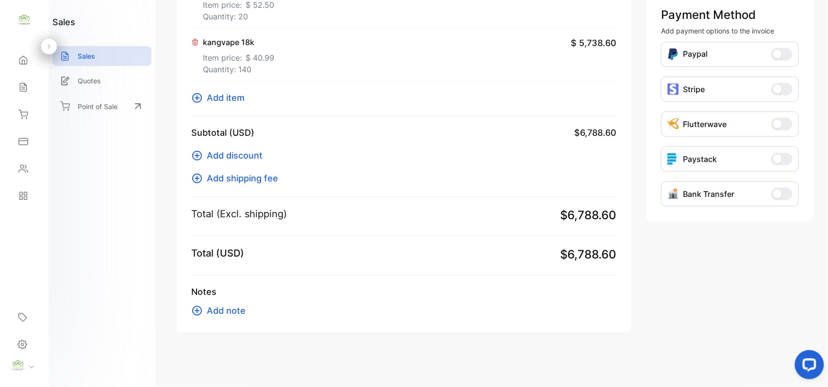
click at [231, 96] on span "Add item" at bounding box center [226, 97] width 38 height 13
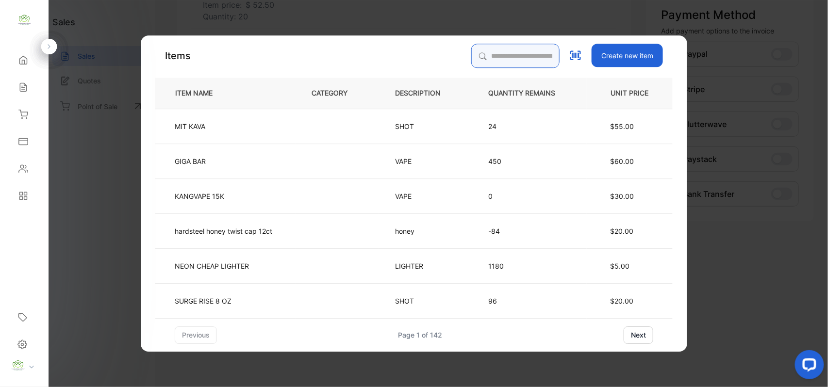
click at [491, 48] on input "search" at bounding box center [515, 56] width 88 height 24
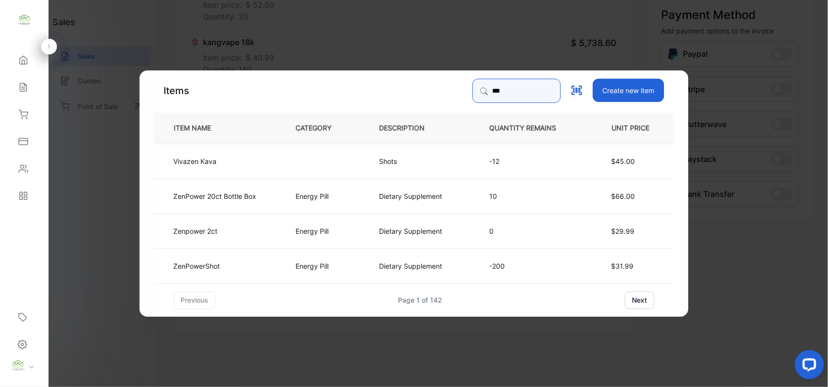
type input "***"
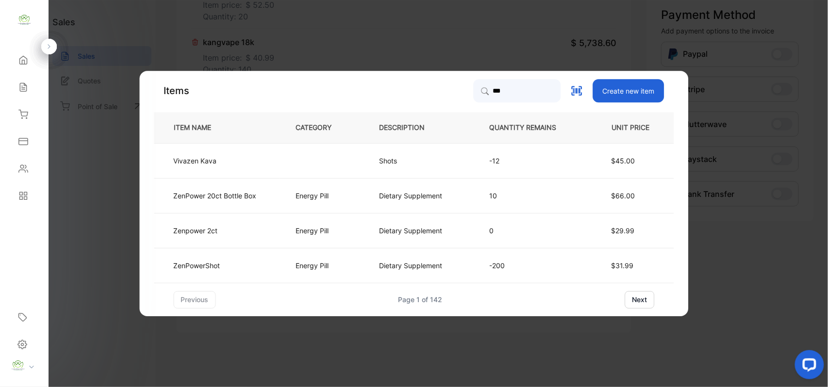
click at [239, 259] on td "ZenPowerShot" at bounding box center [217, 265] width 126 height 35
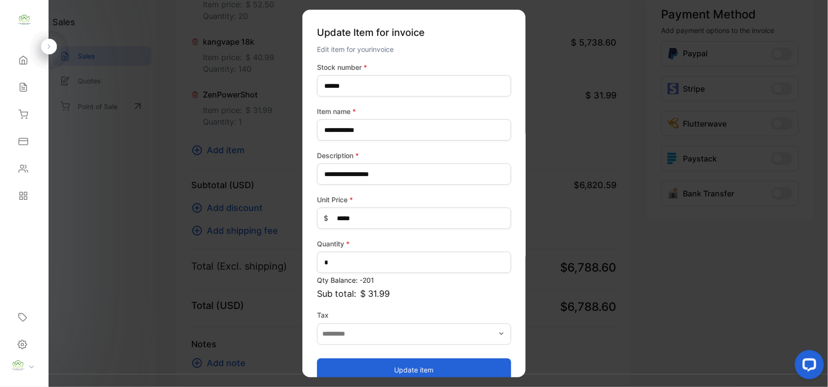
drag, startPoint x: 336, startPoint y: 249, endPoint x: 338, endPoint y: 265, distance: 16.1
click at [337, 262] on div "Quantity * *" at bounding box center [414, 256] width 194 height 34
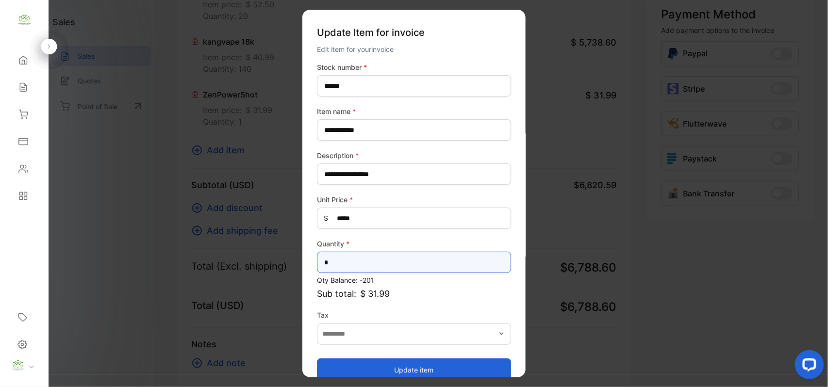
click at [338, 265] on input "*" at bounding box center [414, 262] width 194 height 21
type input "**"
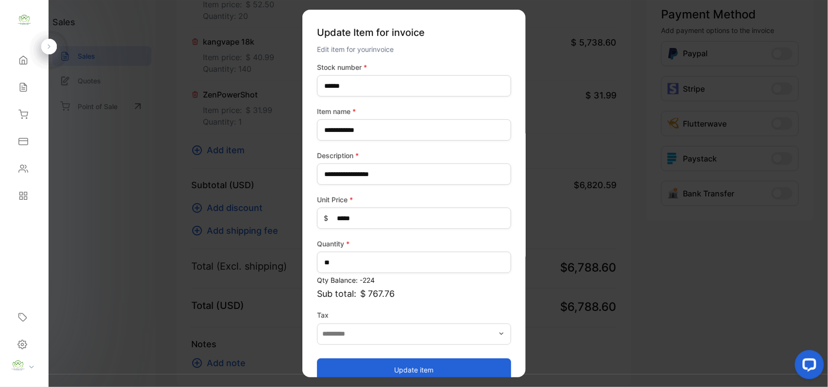
click at [391, 374] on button "Update item" at bounding box center [414, 369] width 194 height 23
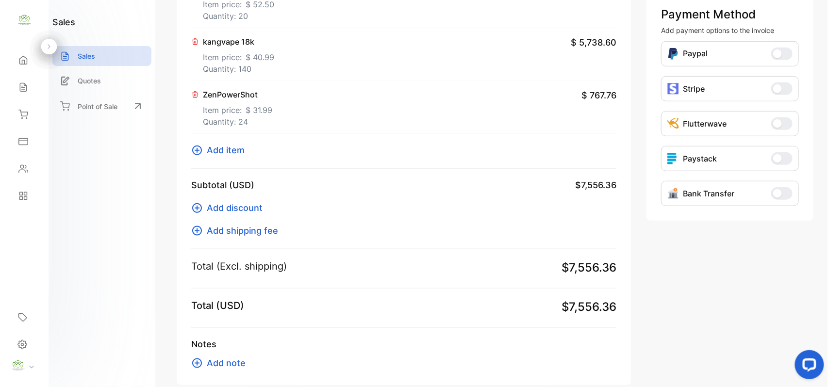
click at [224, 149] on span "Add item" at bounding box center [226, 150] width 38 height 13
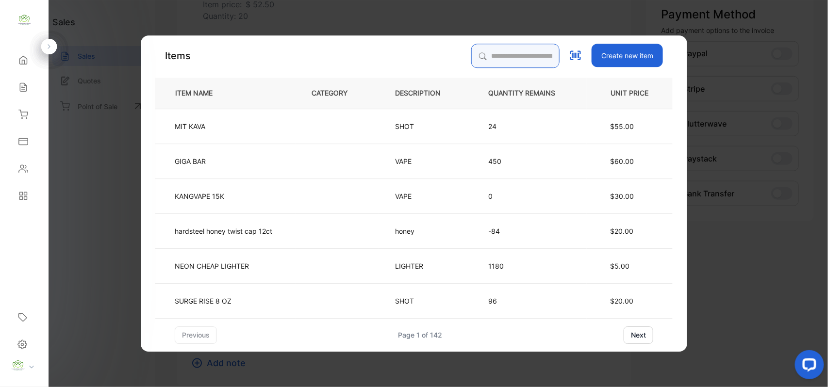
click at [511, 57] on input "search" at bounding box center [515, 56] width 88 height 24
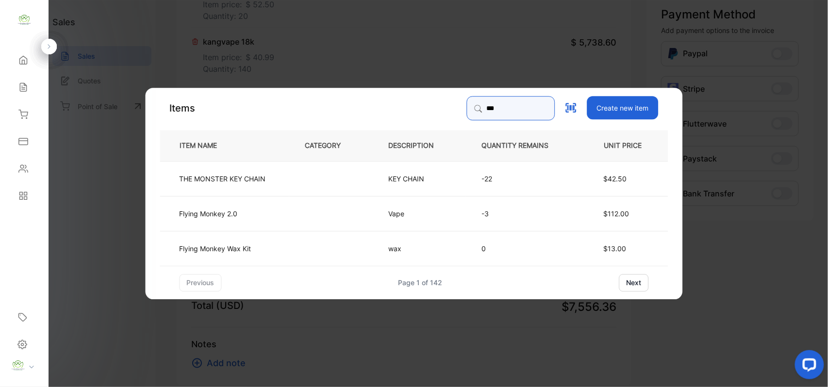
type input "***"
click at [285, 175] on td "THE MONSTER KEY CHAIN" at bounding box center [224, 178] width 129 height 35
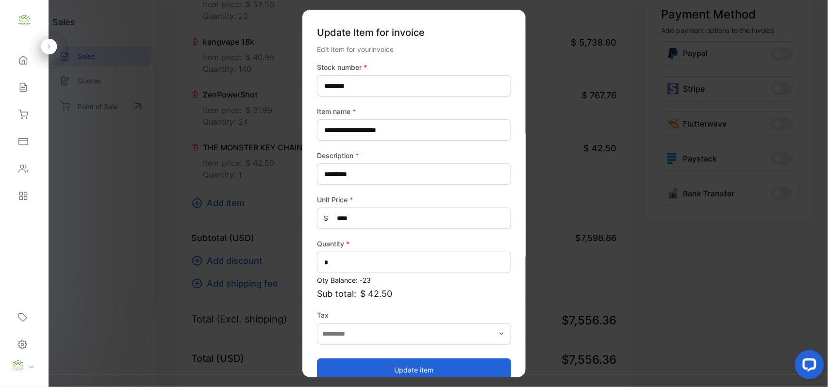
click at [435, 366] on button "Update item" at bounding box center [414, 369] width 194 height 23
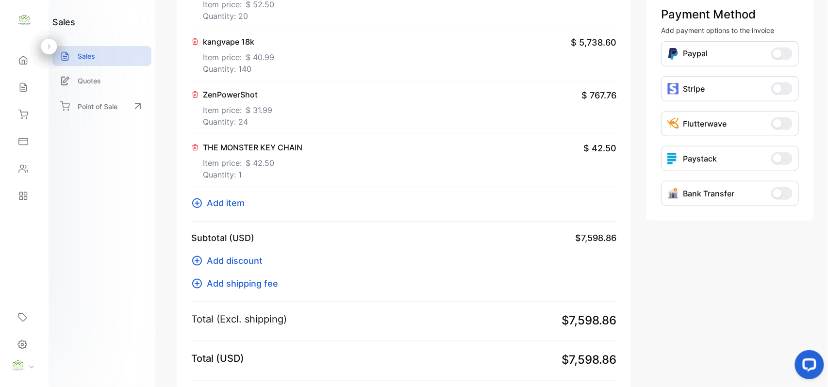
click at [223, 204] on span "Add item" at bounding box center [226, 202] width 38 height 13
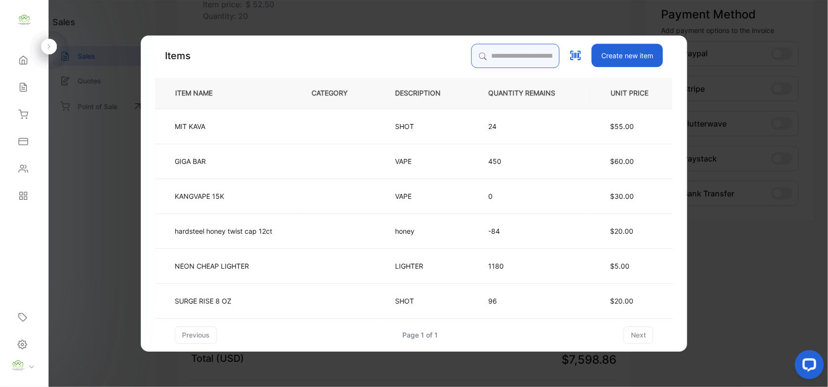
click at [495, 61] on input "search" at bounding box center [515, 56] width 88 height 24
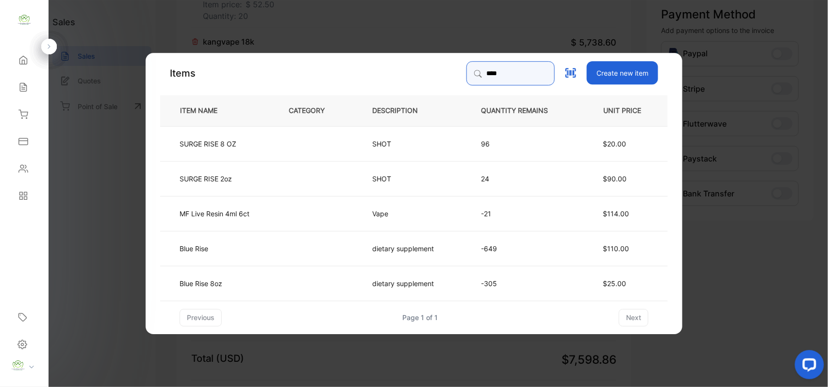
type input "****"
click at [226, 276] on td "Blue Rise 8oz" at bounding box center [216, 282] width 113 height 35
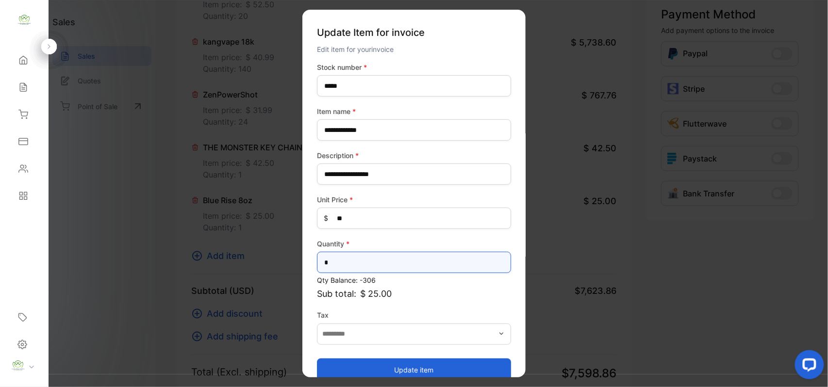
click at [354, 261] on input "*" at bounding box center [414, 262] width 194 height 21
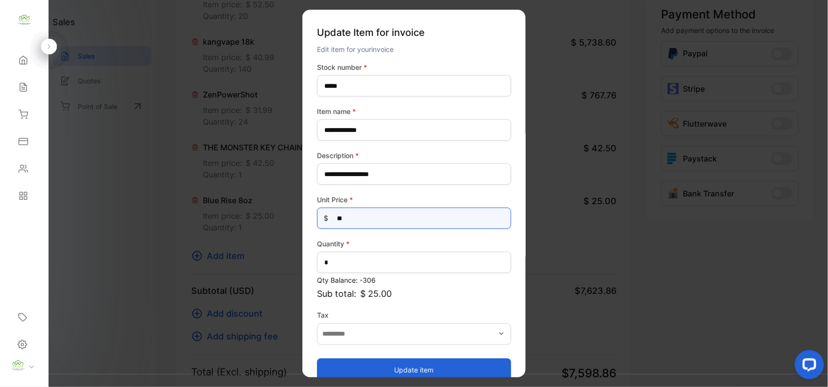
click at [373, 212] on Price-inputprice "**" at bounding box center [414, 218] width 194 height 21
type Price-inputprice "*"
type Price-inputprice "***"
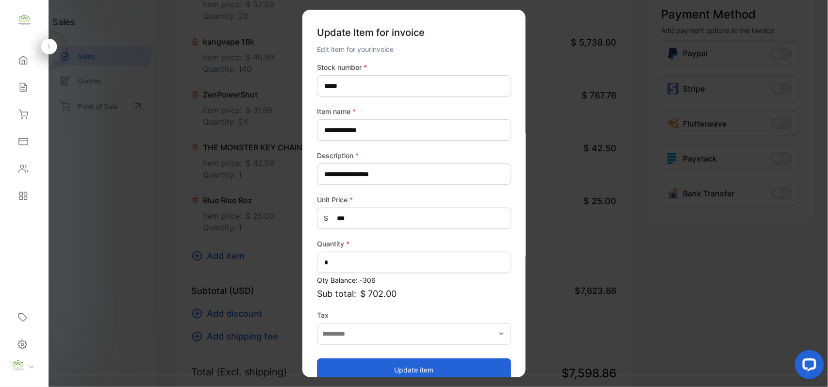
click at [372, 369] on button "Update item" at bounding box center [414, 369] width 194 height 23
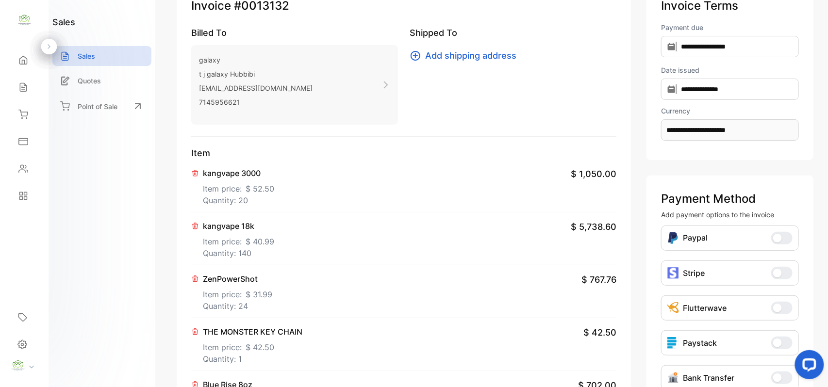
scroll to position [0, 0]
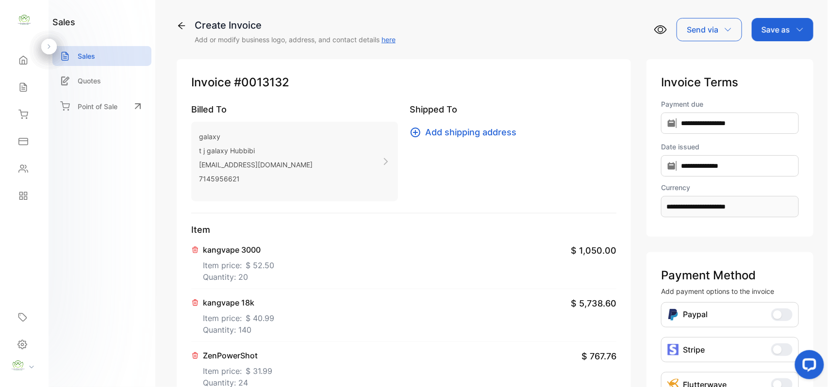
click at [251, 371] on span "$ 31.99" at bounding box center [258, 371] width 27 height 12
click at [770, 25] on p "Save as" at bounding box center [775, 30] width 29 height 12
click at [777, 59] on div "Invoice" at bounding box center [780, 61] width 56 height 19
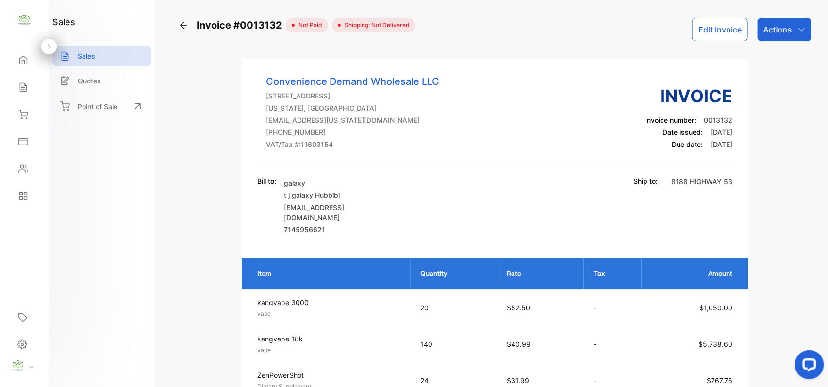
click at [774, 33] on p "Actions" at bounding box center [777, 30] width 29 height 12
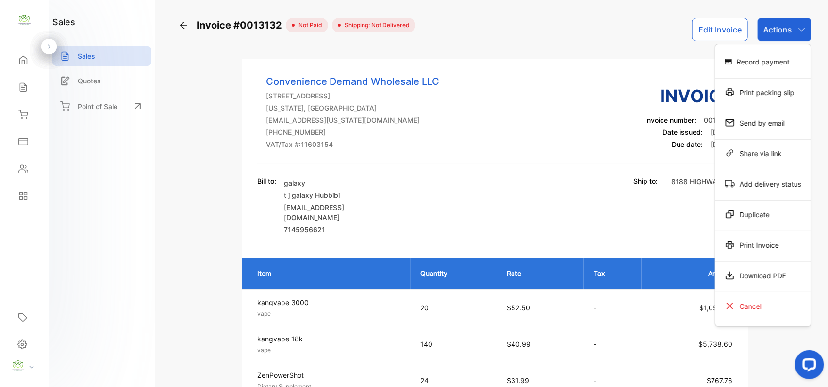
click at [779, 92] on div "Print packing slip" at bounding box center [763, 91] width 96 height 19
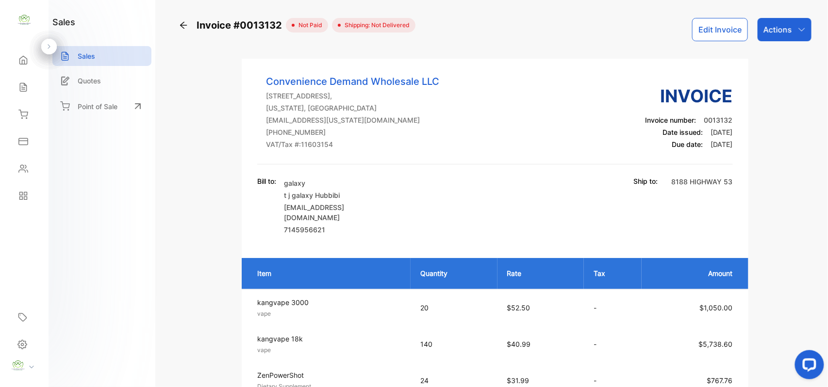
click at [693, 29] on button "Edit Invoice" at bounding box center [720, 29] width 56 height 23
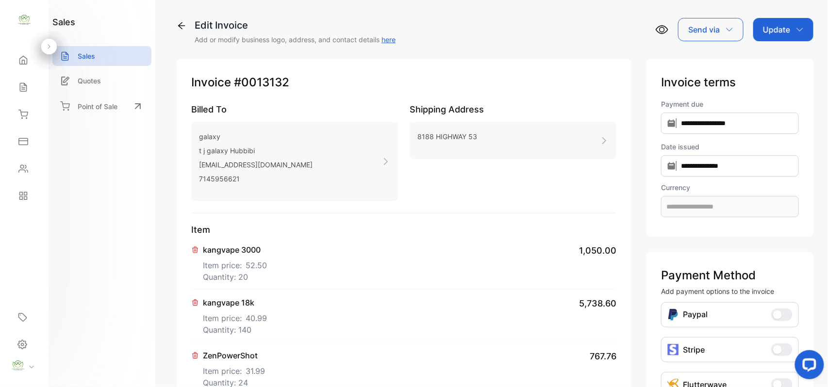
type input "**********"
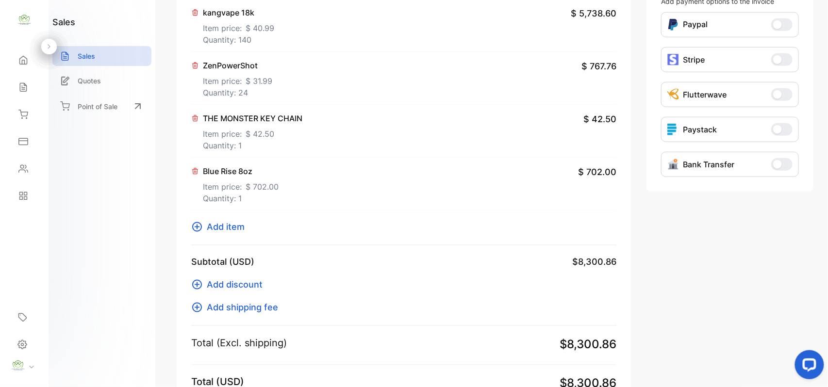
scroll to position [420, 0]
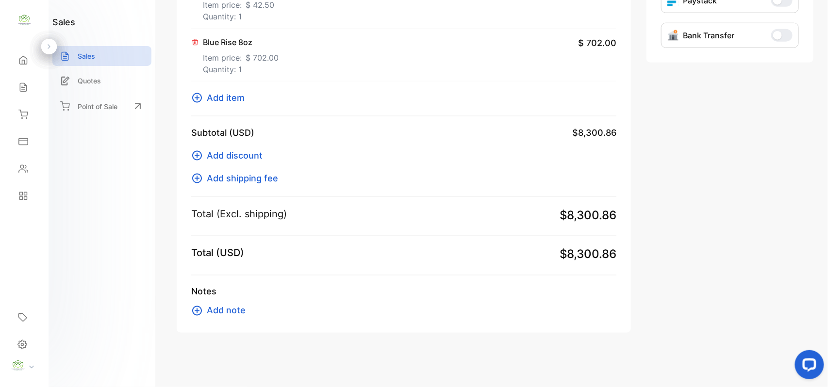
click at [240, 99] on span "Add item" at bounding box center [226, 97] width 38 height 13
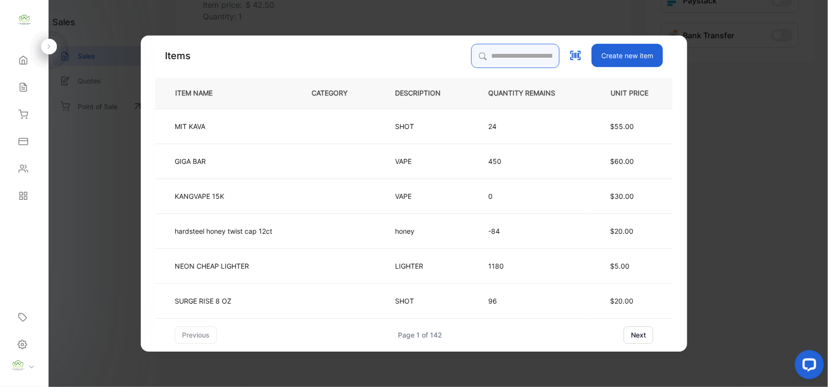
click at [501, 50] on input "search" at bounding box center [515, 56] width 88 height 24
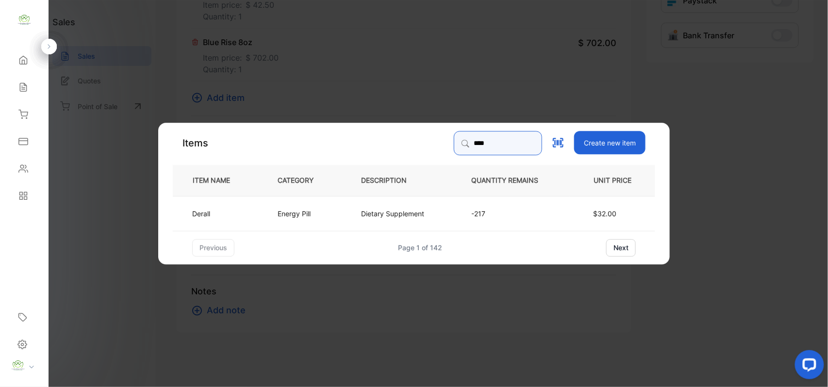
type input "****"
click at [255, 214] on td "Derall" at bounding box center [217, 213] width 89 height 35
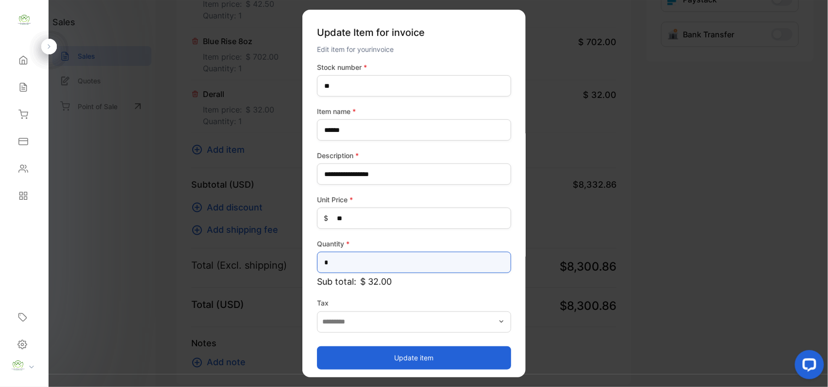
click at [359, 270] on input "*" at bounding box center [414, 262] width 194 height 21
type input "**"
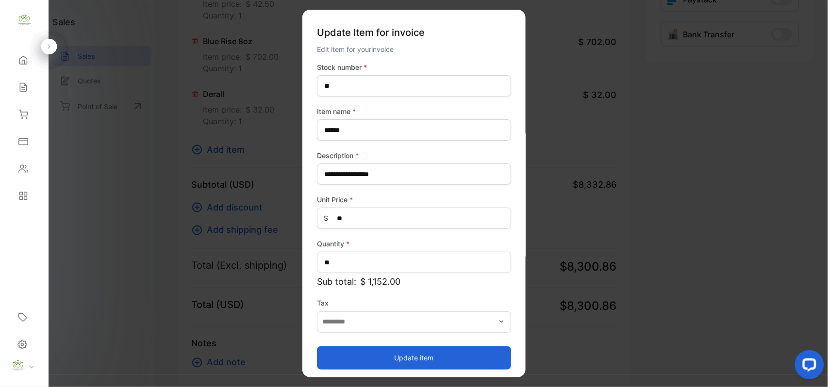
click at [352, 352] on button "Update item" at bounding box center [414, 357] width 194 height 23
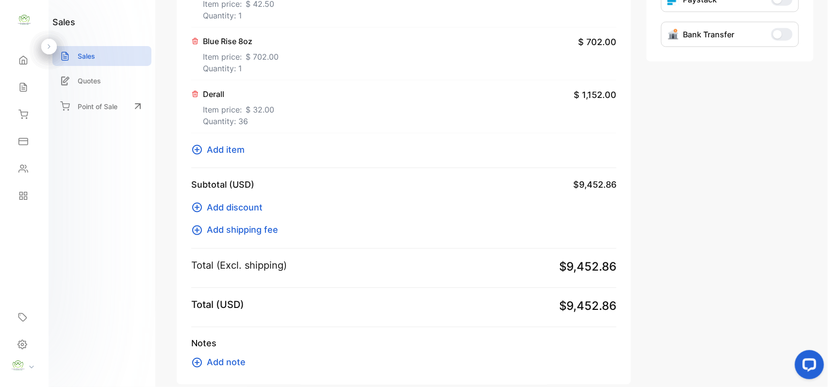
click at [231, 105] on p "Item price: $ 32.00" at bounding box center [238, 108] width 71 height 16
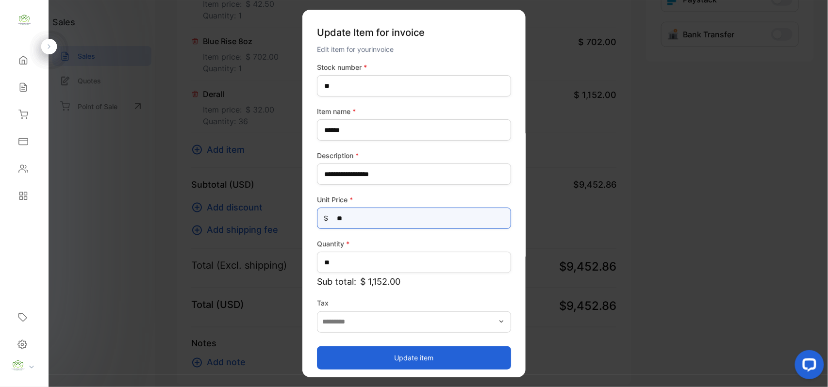
click at [379, 213] on Price-inputprice "**" at bounding box center [414, 218] width 194 height 21
type Price-inputprice "*"
type Price-inputprice "**"
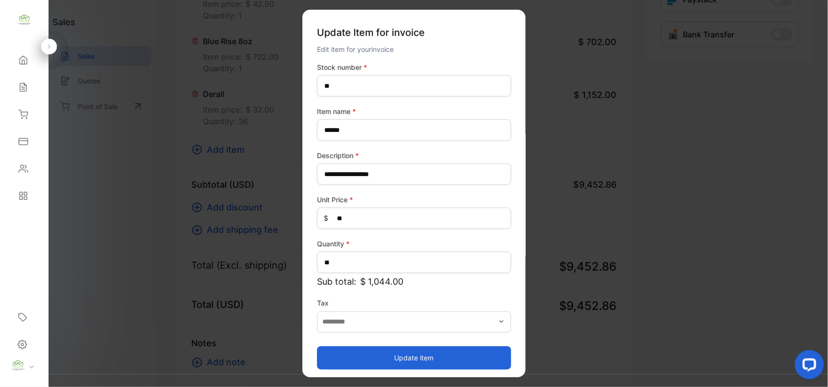
click at [416, 361] on button "Update item" at bounding box center [414, 357] width 194 height 23
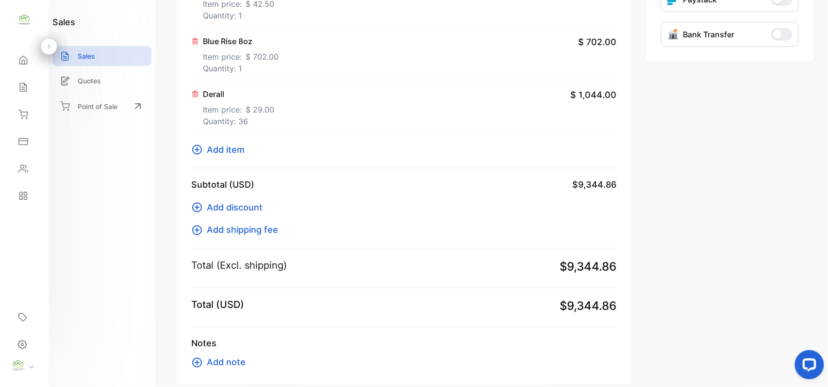
scroll to position [0, 0]
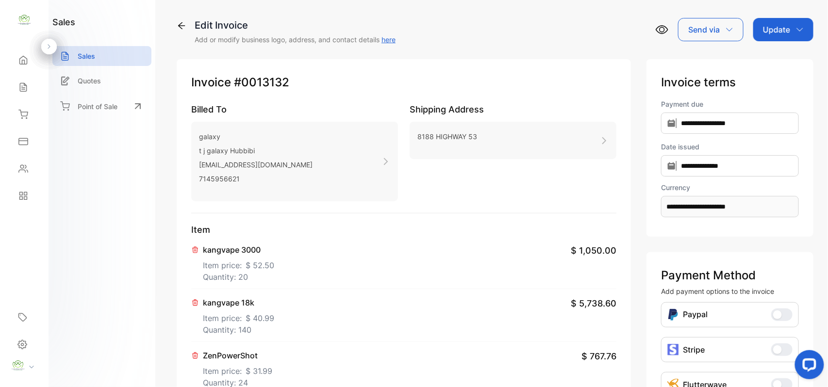
click at [789, 38] on div "Update" at bounding box center [783, 29] width 60 height 23
click at [781, 58] on div "Invoice" at bounding box center [785, 61] width 56 height 19
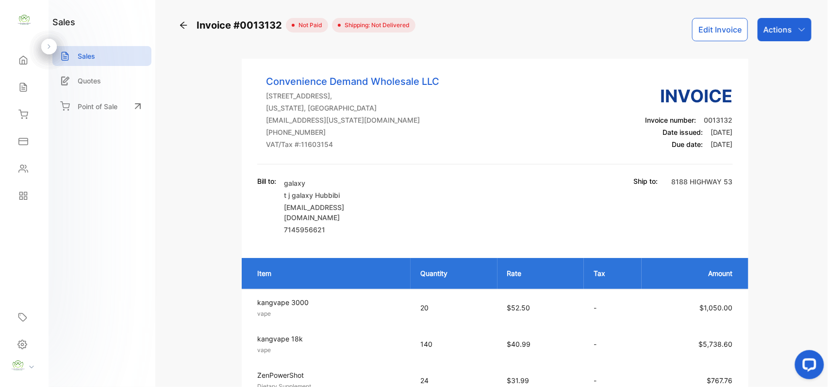
click at [723, 22] on button "Edit Invoice" at bounding box center [720, 29] width 56 height 23
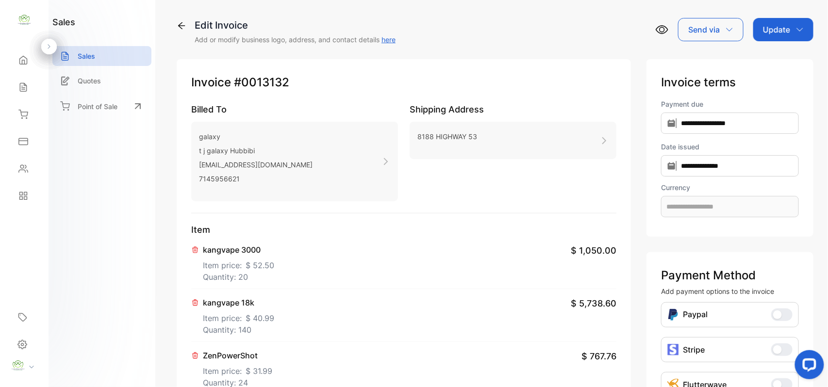
type input "**********"
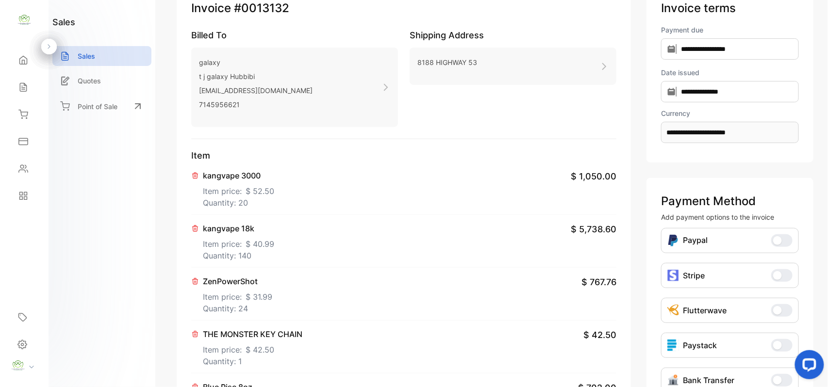
scroll to position [150, 0]
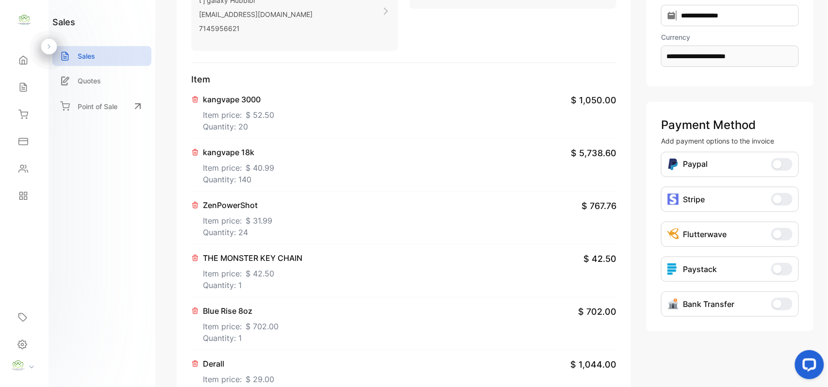
click at [243, 288] on p "Quantity: 1" at bounding box center [252, 285] width 99 height 12
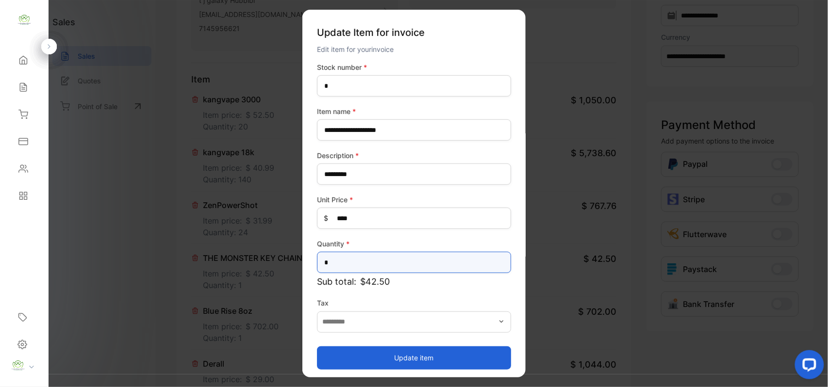
click at [375, 255] on input "*" at bounding box center [414, 262] width 194 height 21
type input "*"
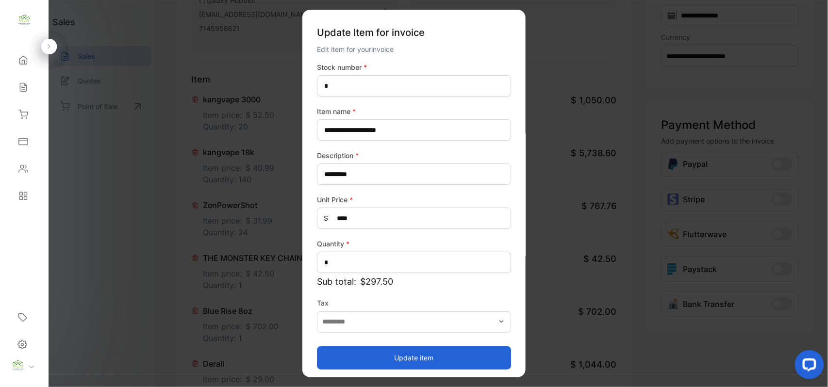
click at [367, 356] on button "Update item" at bounding box center [414, 357] width 194 height 23
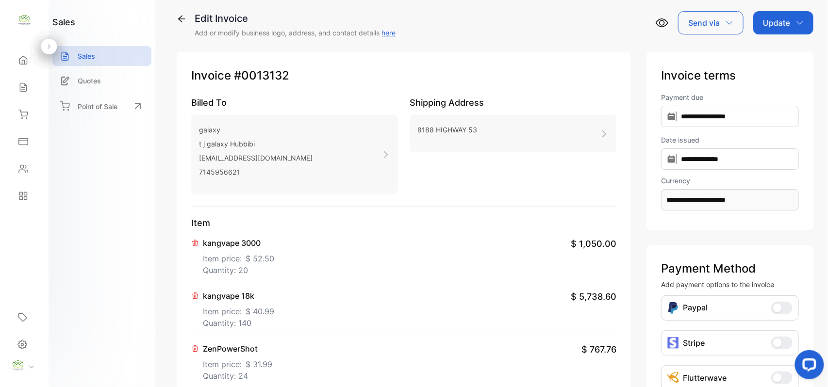
scroll to position [0, 0]
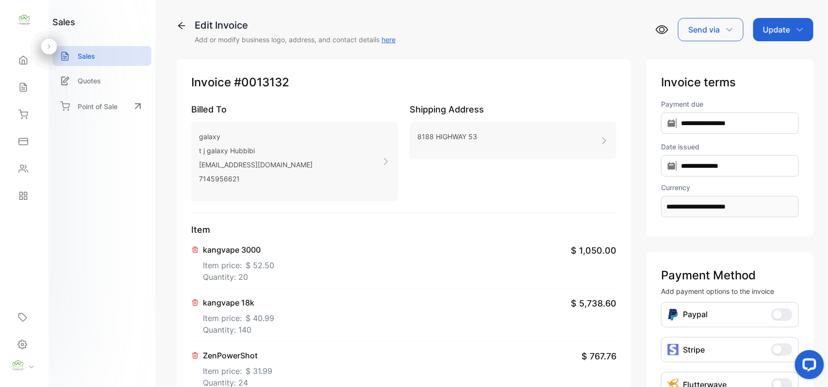
click at [803, 34] on div "Update" at bounding box center [783, 29] width 60 height 23
click at [799, 57] on div "Invoice" at bounding box center [785, 61] width 56 height 19
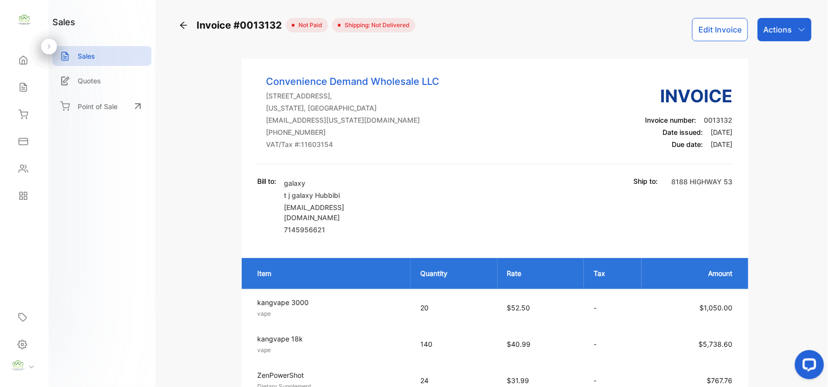
click at [16, 167] on div "Contacts" at bounding box center [22, 169] width 13 height 10
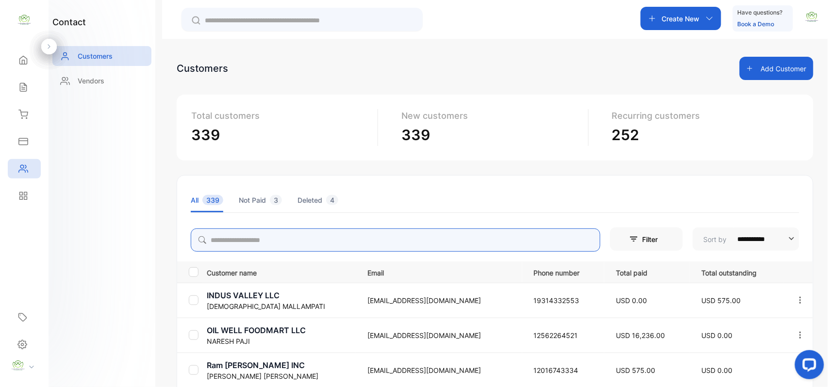
click at [243, 235] on input "search" at bounding box center [395, 239] width 409 height 23
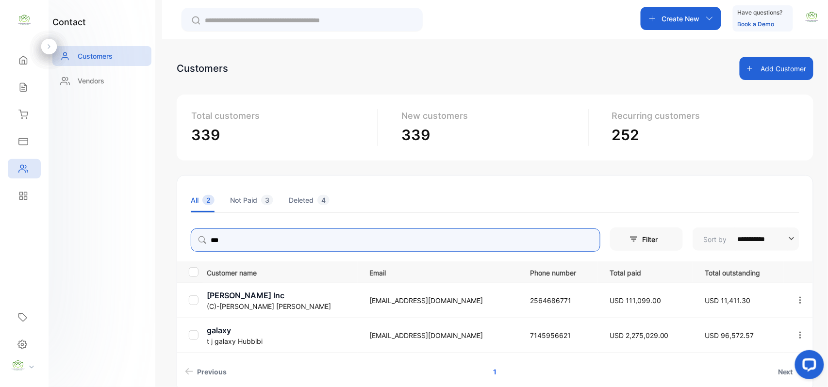
type input "***"
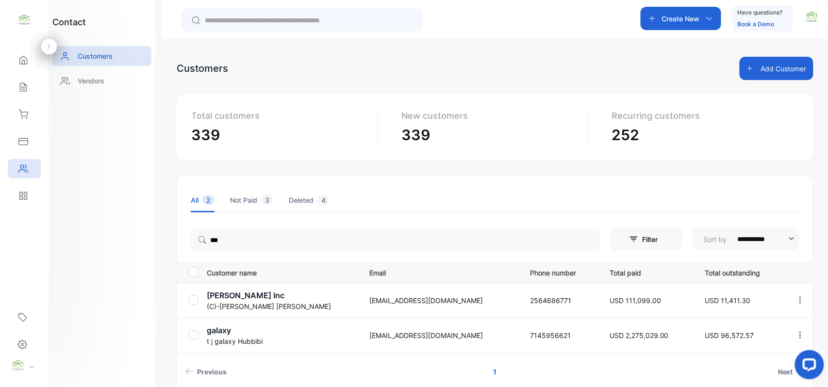
drag, startPoint x: 103, startPoint y: 295, endPoint x: 123, endPoint y: 303, distance: 21.5
click at [115, 299] on div "contact Customers Vendors" at bounding box center [102, 193] width 107 height 387
click at [261, 327] on p "galaxy" at bounding box center [282, 331] width 150 height 12
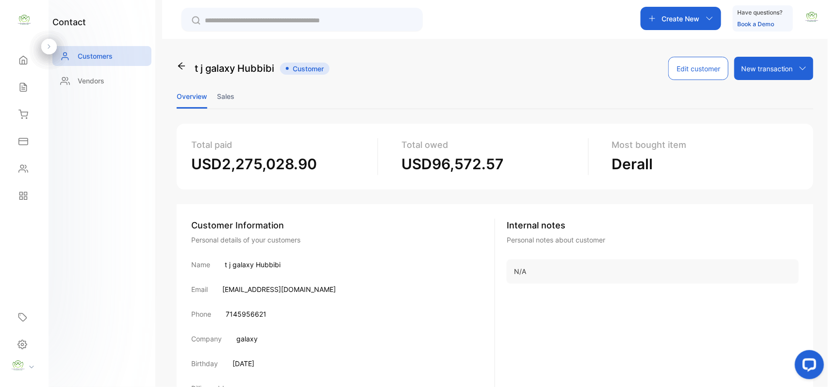
click at [234, 99] on li "Sales" at bounding box center [225, 96] width 17 height 25
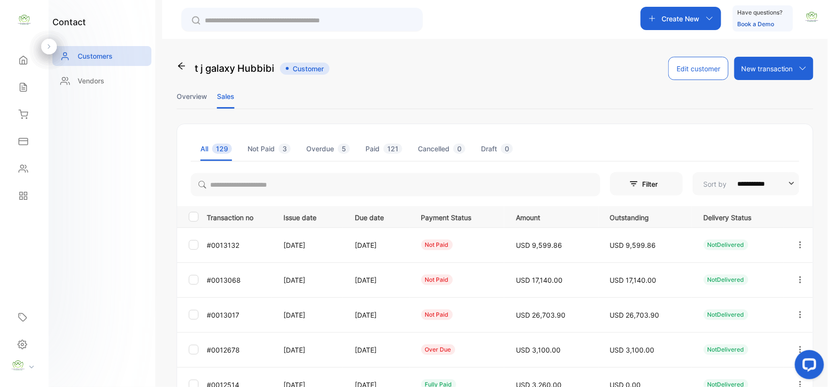
click at [799, 281] on icon "button" at bounding box center [800, 280] width 9 height 9
click at [760, 304] on div "View" at bounding box center [756, 309] width 109 height 19
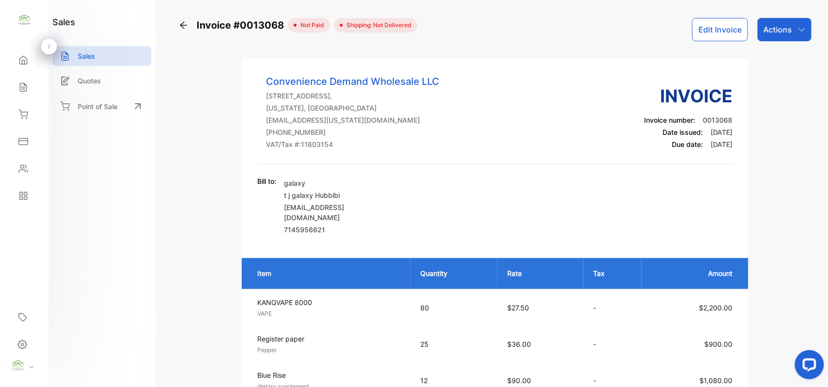
scroll to position [150, 0]
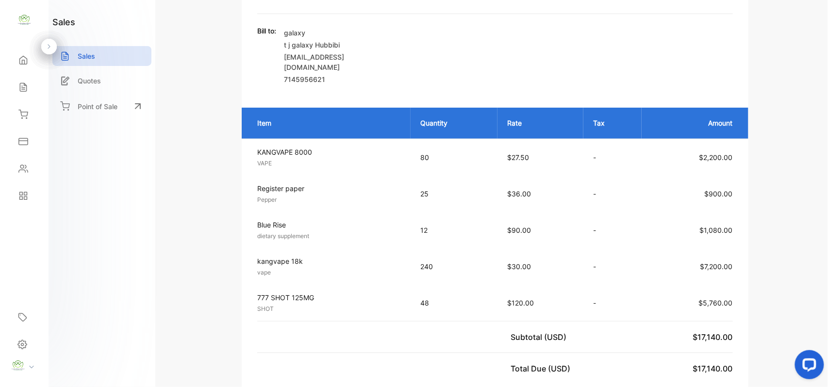
click at [16, 81] on div "Sales" at bounding box center [24, 87] width 33 height 19
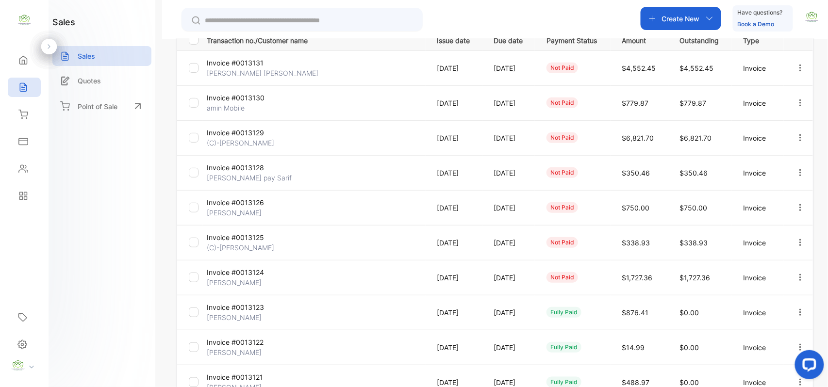
click at [14, 165] on div "Contacts" at bounding box center [24, 168] width 33 height 19
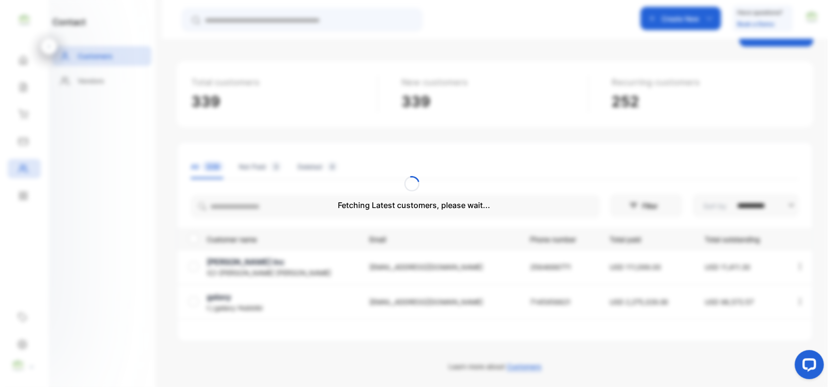
scroll to position [51, 0]
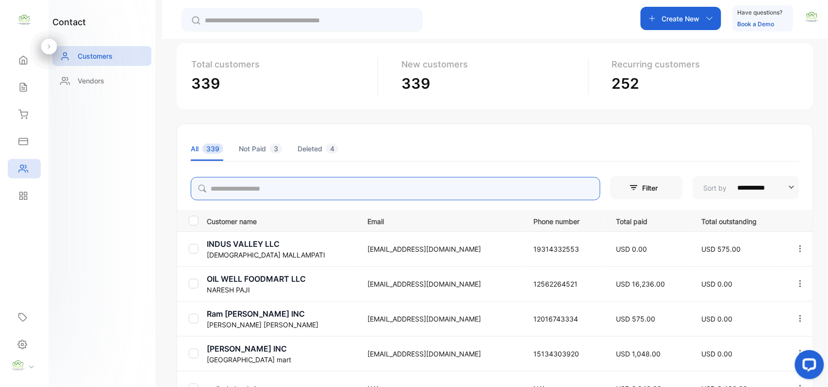
click at [224, 196] on input "search" at bounding box center [395, 188] width 409 height 23
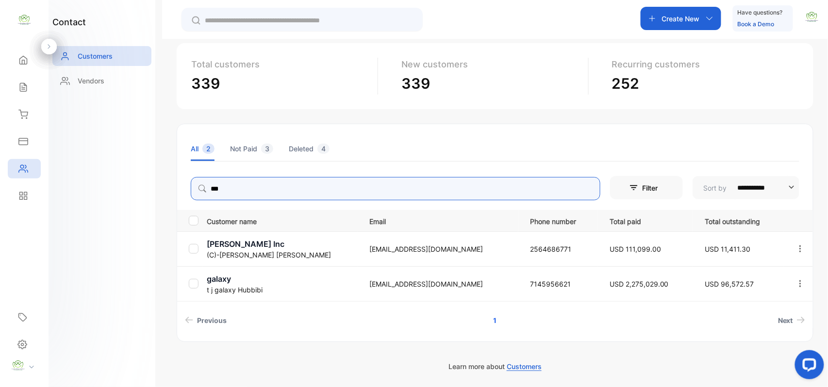
type input "***"
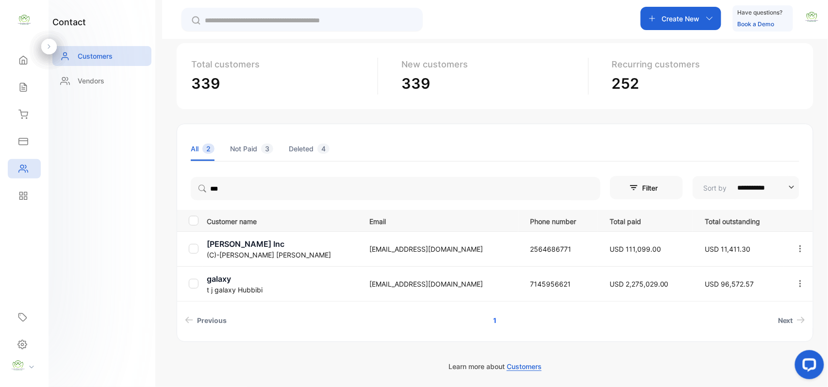
click at [232, 287] on p "t j galaxy Hubbibi" at bounding box center [282, 290] width 150 height 10
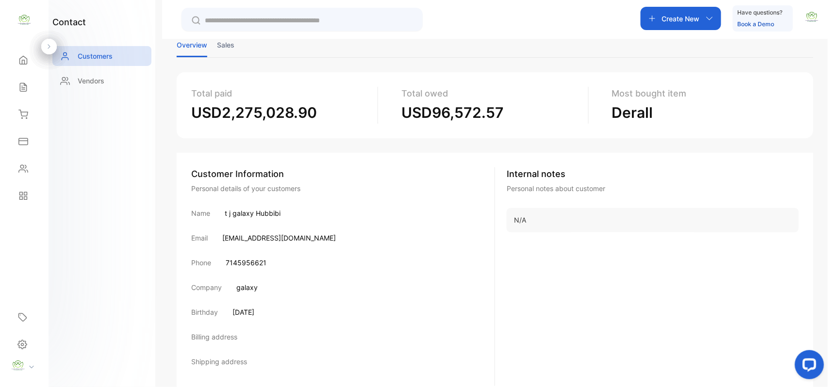
click at [231, 45] on li "Sales" at bounding box center [225, 45] width 17 height 25
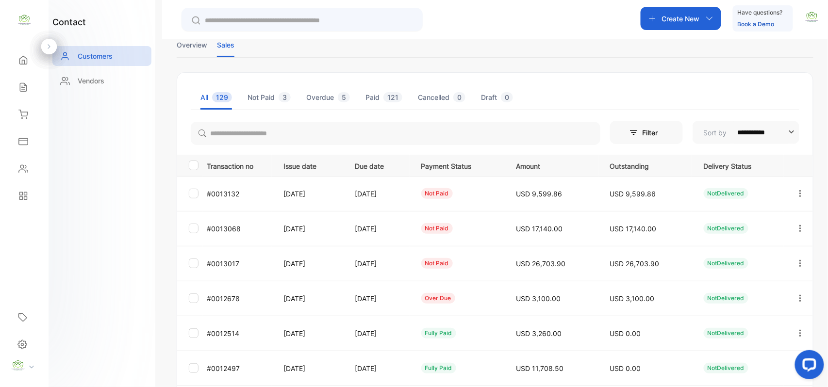
click at [796, 261] on icon "button" at bounding box center [800, 263] width 9 height 9
click at [771, 288] on div "View" at bounding box center [756, 292] width 109 height 19
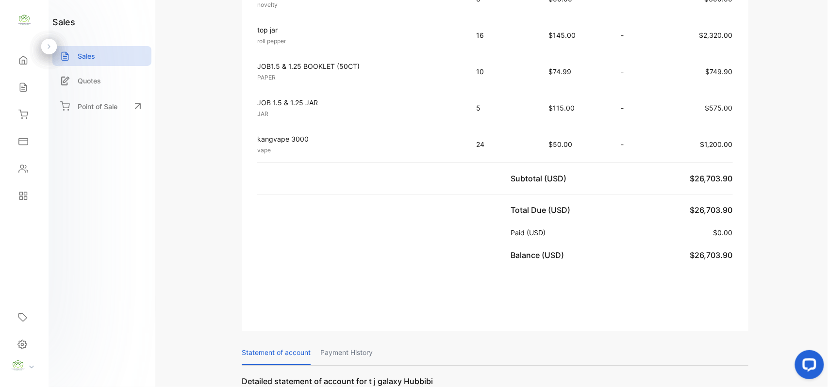
scroll to position [957, 0]
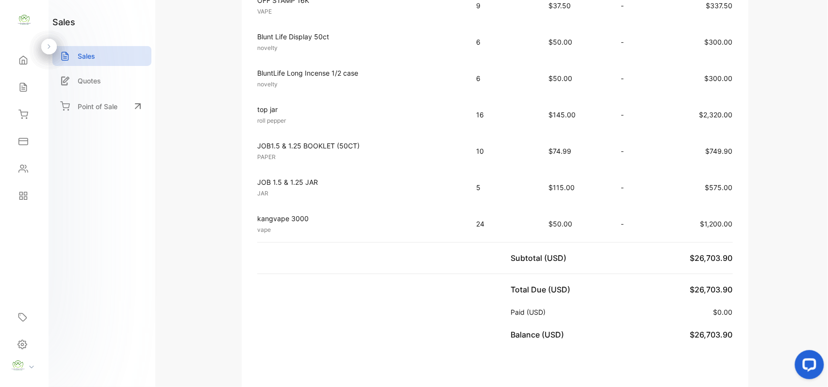
click at [20, 87] on icon at bounding box center [23, 87] width 10 height 10
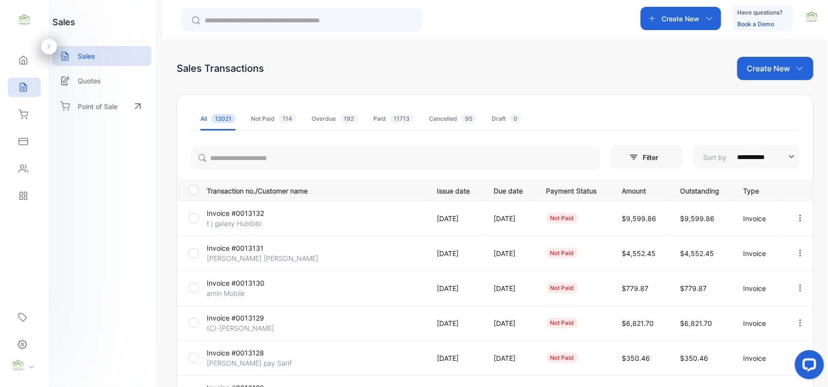
click at [247, 219] on p "t j galaxy Hubbibi" at bounding box center [243, 223] width 73 height 10
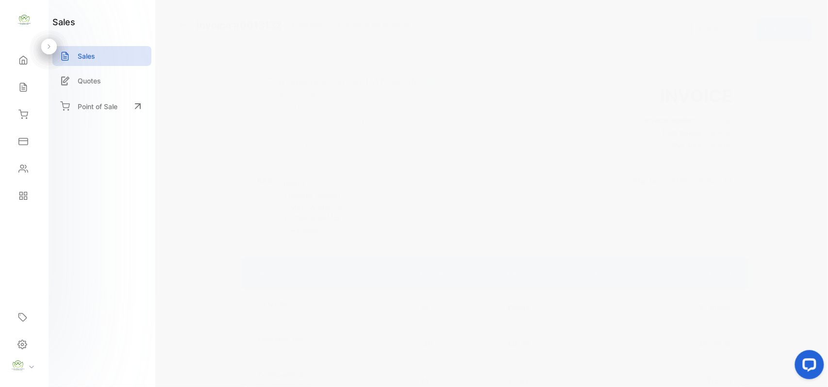
click at [717, 31] on button "Edit Invoice" at bounding box center [720, 29] width 56 height 23
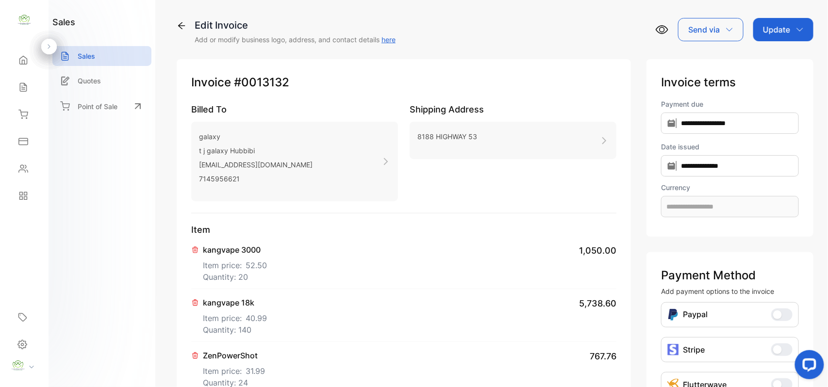
type input "**********"
click at [253, 271] on span "$ 52.50" at bounding box center [259, 266] width 29 height 12
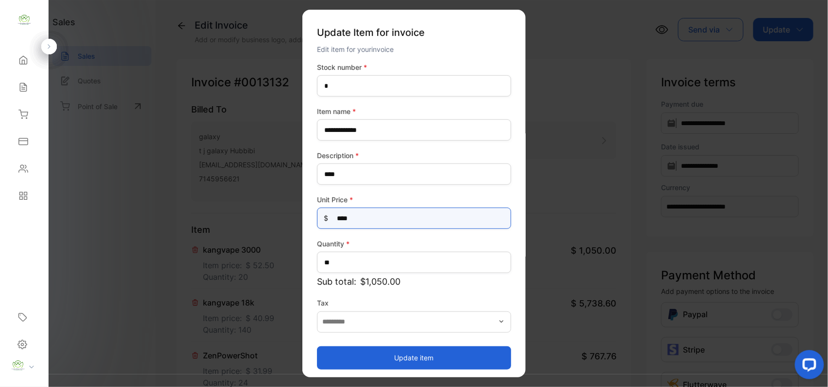
click at [415, 212] on Price-inputprice "****" at bounding box center [414, 218] width 194 height 21
type Price-inputprice "**"
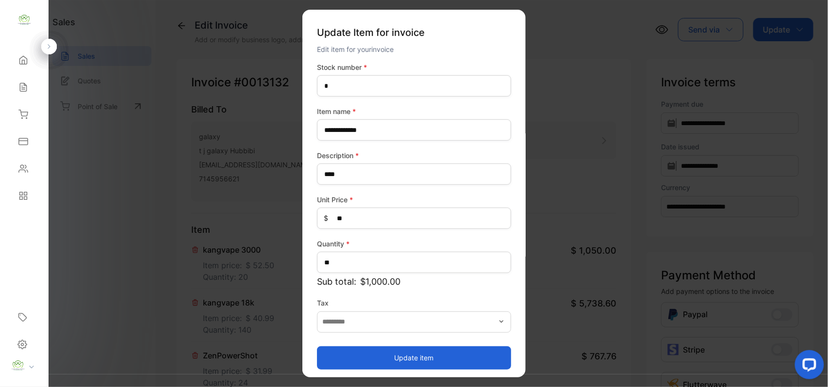
click at [408, 348] on button "Update item" at bounding box center [414, 357] width 194 height 23
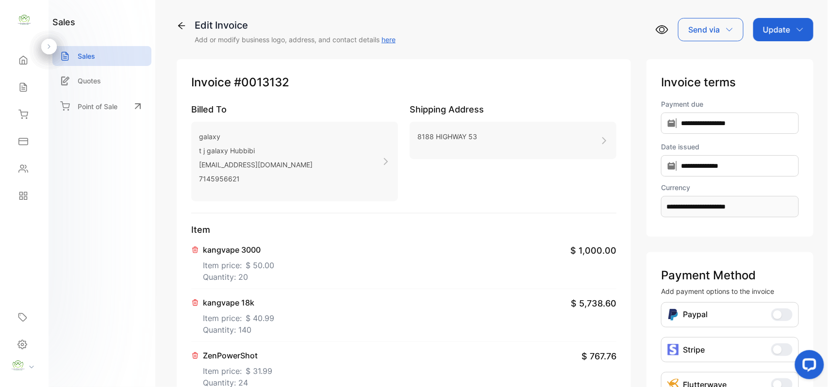
click at [257, 328] on p "Quantity: 140" at bounding box center [238, 330] width 71 height 12
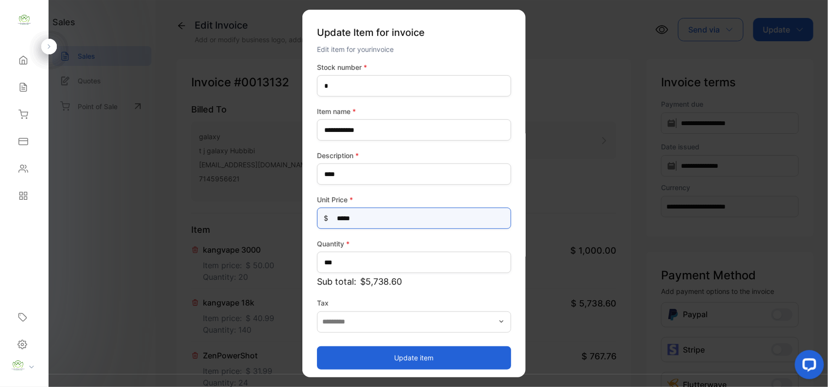
drag, startPoint x: 433, startPoint y: 216, endPoint x: 442, endPoint y: 214, distance: 9.4
click at [436, 216] on Price-inputprice "*****" at bounding box center [414, 218] width 194 height 21
type Price-inputprice "*"
type Price-inputprice "**"
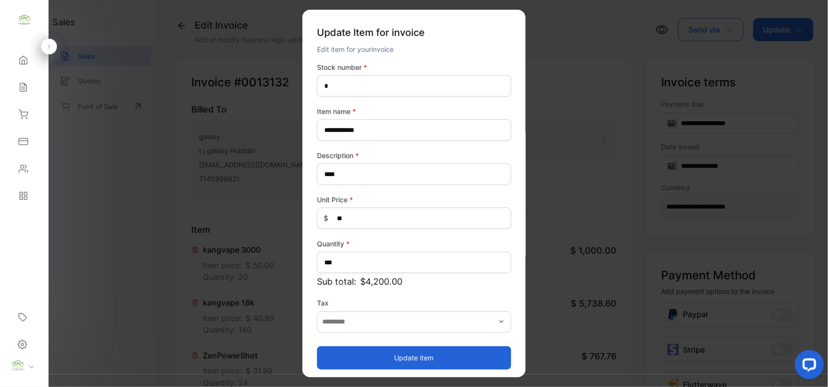
click at [333, 354] on button "Update item" at bounding box center [414, 357] width 194 height 23
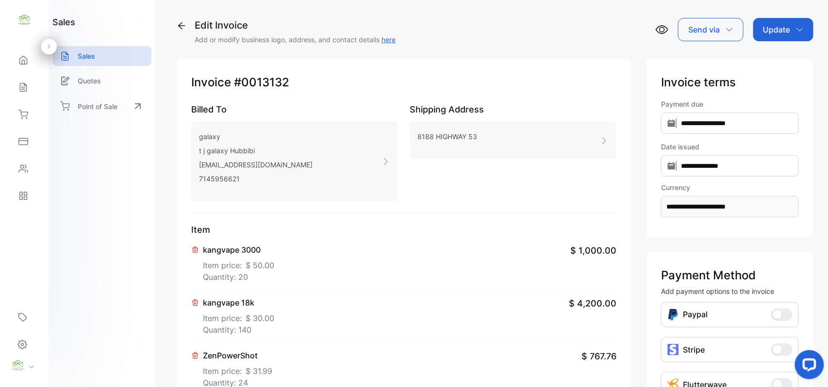
click at [242, 374] on p "Item price: $ 31.99" at bounding box center [237, 369] width 69 height 16
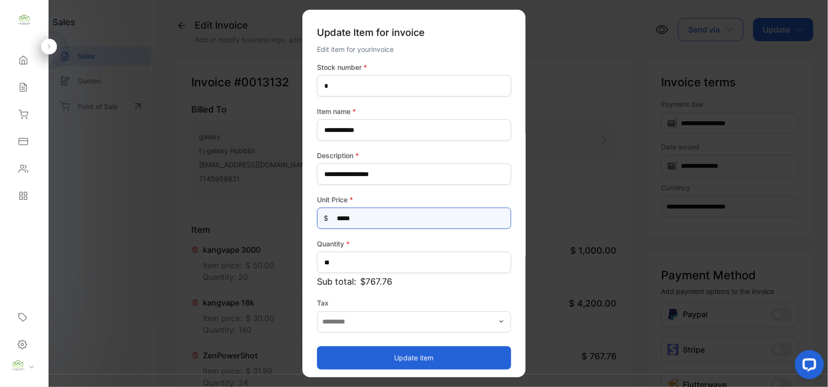
click at [385, 224] on Price-inputprice "*****" at bounding box center [414, 218] width 194 height 21
type Price-inputprice "**"
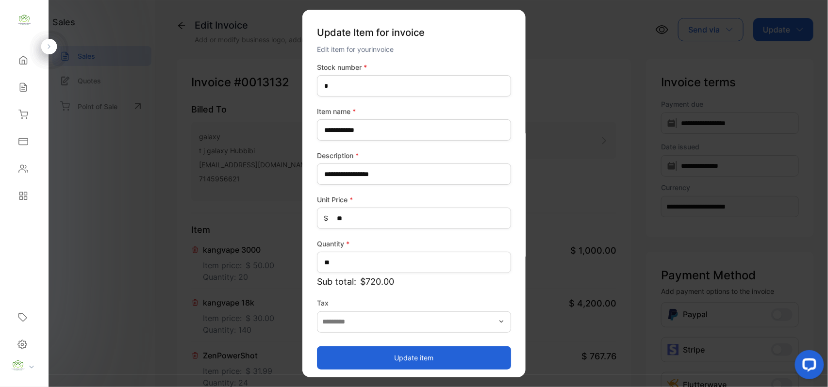
click at [367, 352] on button "Update item" at bounding box center [414, 357] width 194 height 23
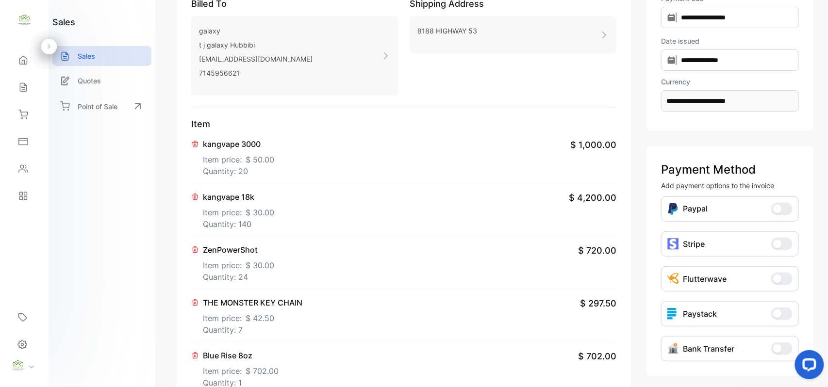
scroll to position [150, 0]
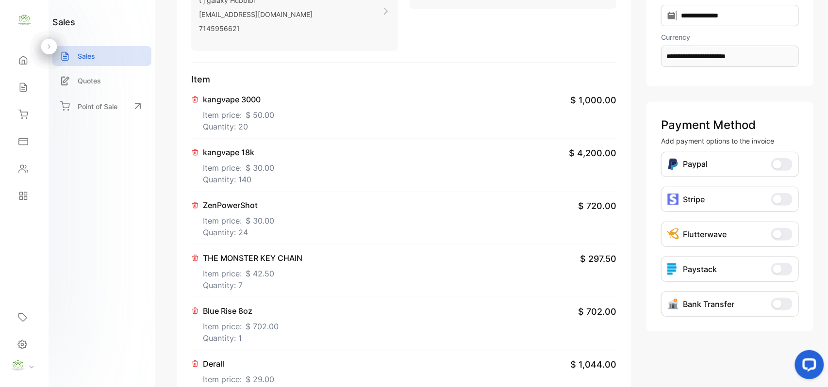
click at [239, 285] on p "Quantity: 7" at bounding box center [252, 285] width 99 height 12
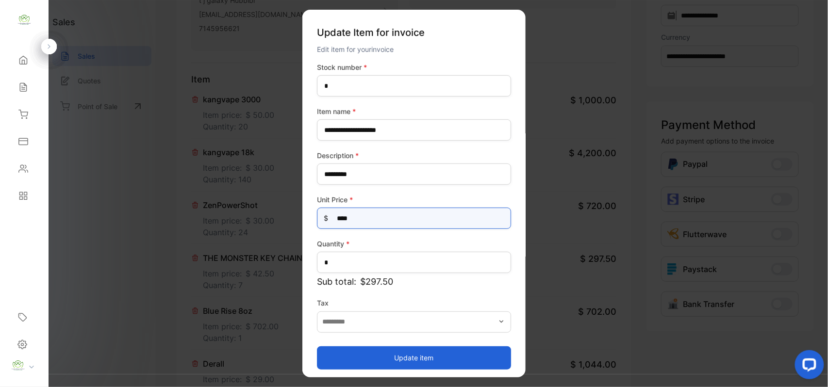
click at [396, 222] on Price-inputprice "****" at bounding box center [414, 218] width 194 height 21
type Price-inputprice "*"
type Price-inputprice "**"
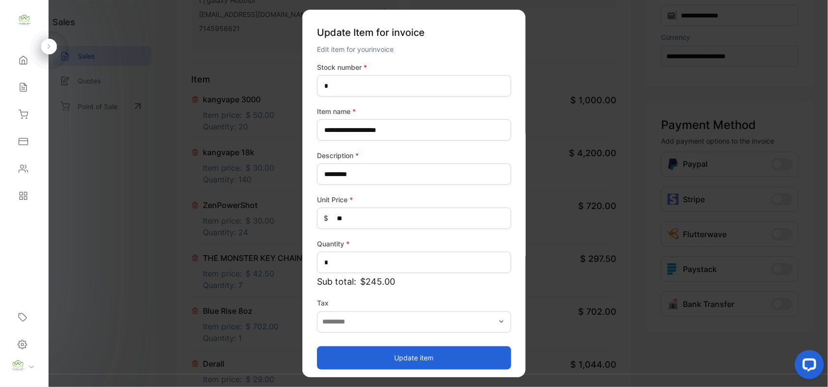
click at [328, 359] on button "Update item" at bounding box center [414, 357] width 194 height 23
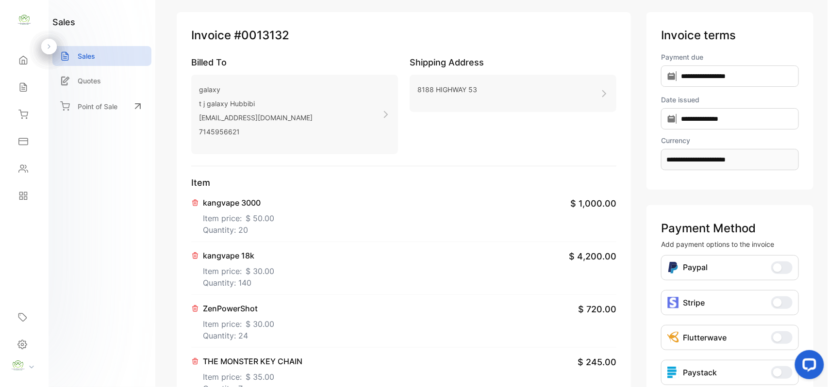
scroll to position [0, 0]
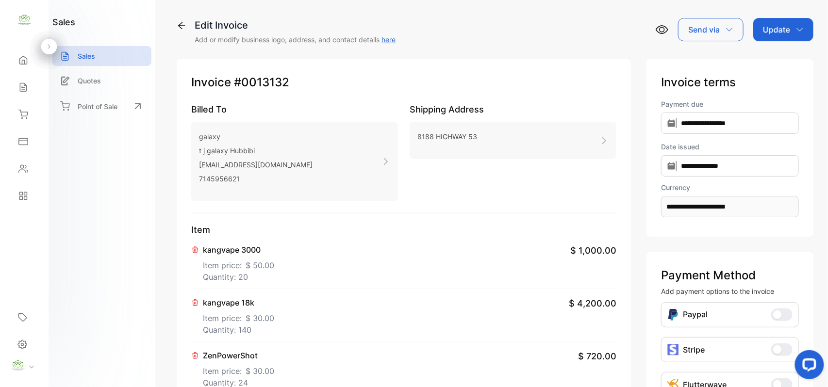
click at [785, 24] on p "Update" at bounding box center [776, 30] width 27 height 12
click at [774, 59] on div "Invoice" at bounding box center [785, 61] width 56 height 19
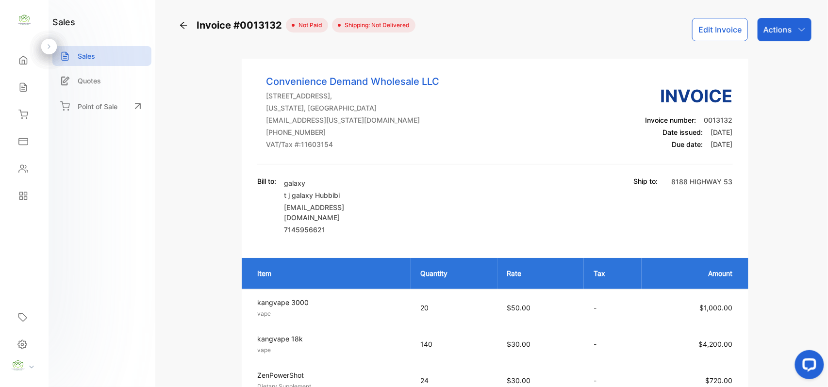
click at [782, 32] on p "Actions" at bounding box center [777, 30] width 29 height 12
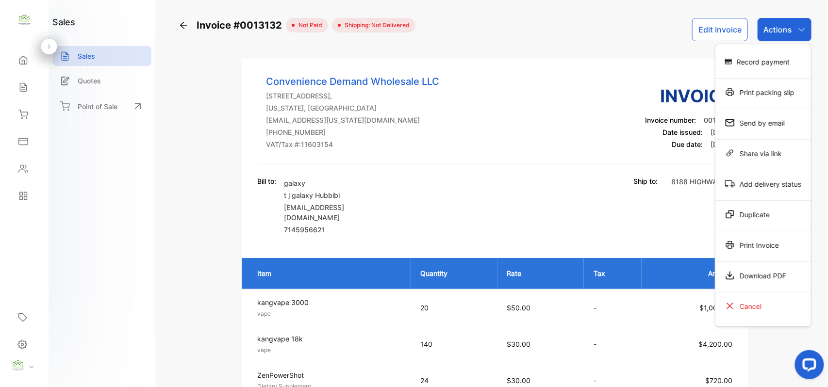
click at [745, 241] on div "Print Invoice" at bounding box center [763, 244] width 96 height 19
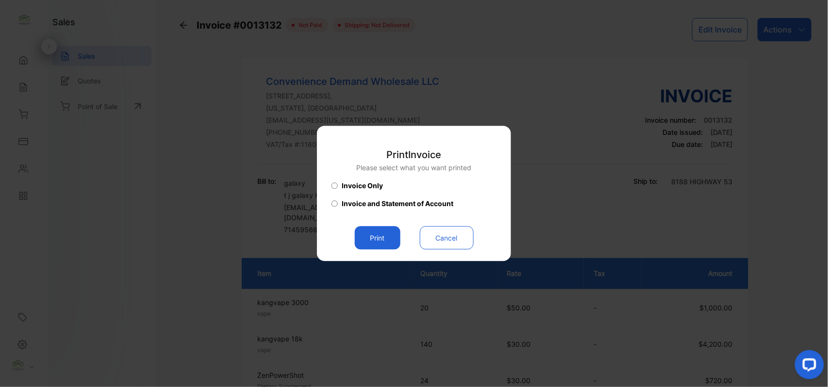
click at [395, 231] on button "Print" at bounding box center [378, 238] width 46 height 23
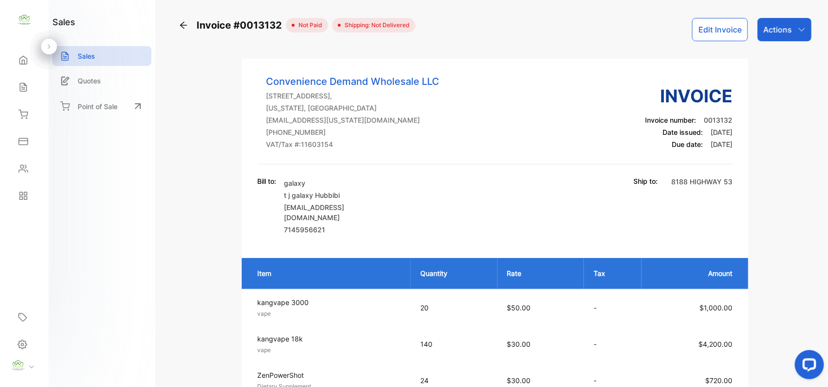
click at [793, 28] on div "Actions" at bounding box center [784, 29] width 54 height 23
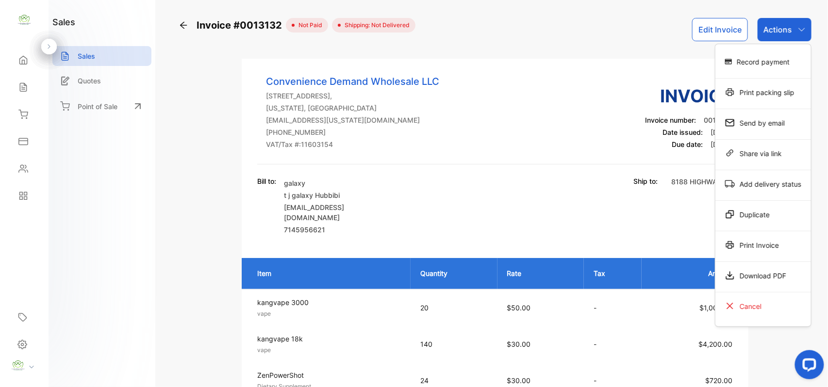
click at [752, 246] on div "Print Invoice" at bounding box center [763, 244] width 96 height 19
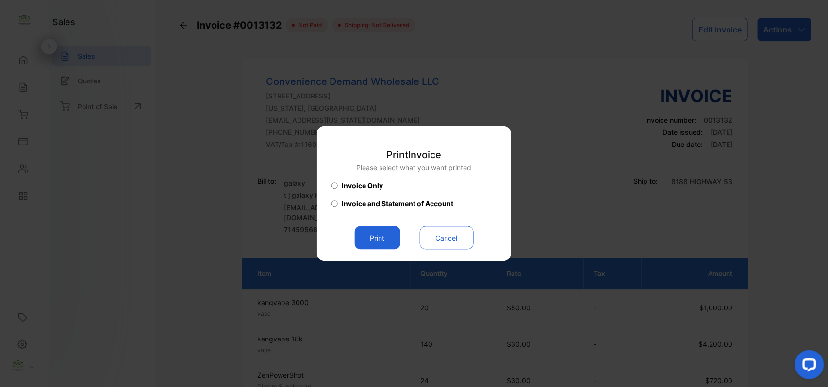
click at [379, 233] on button "Print" at bounding box center [378, 238] width 46 height 23
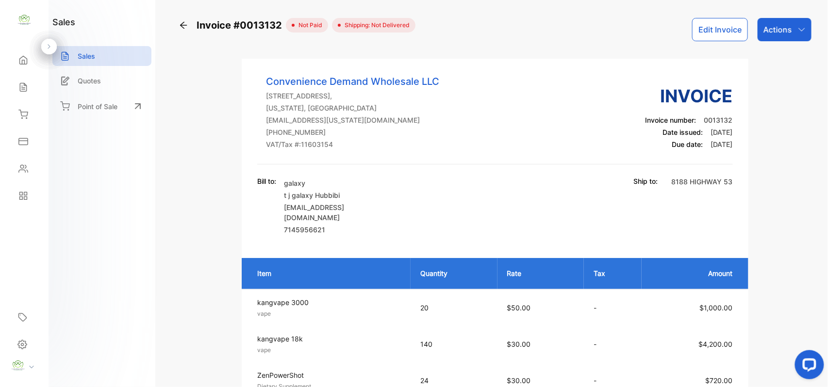
click at [26, 82] on div "Sales" at bounding box center [24, 87] width 33 height 19
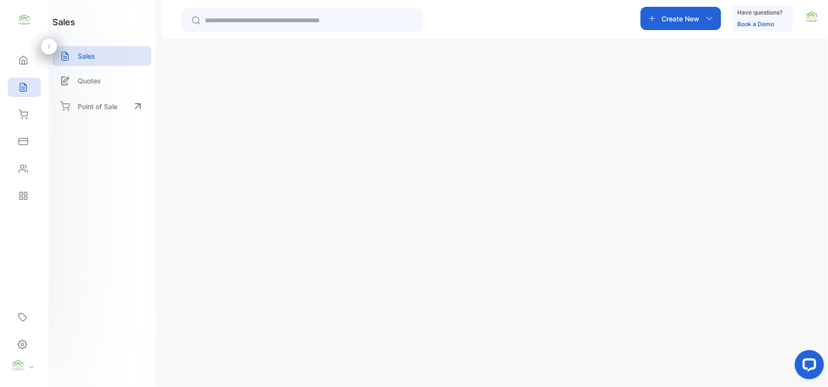
click at [781, 75] on div "Create New" at bounding box center [775, 68] width 76 height 23
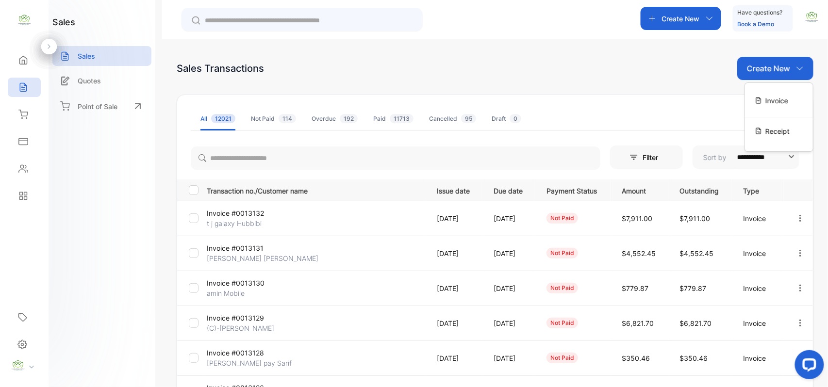
click at [767, 97] on span "Invoice" at bounding box center [776, 101] width 23 height 10
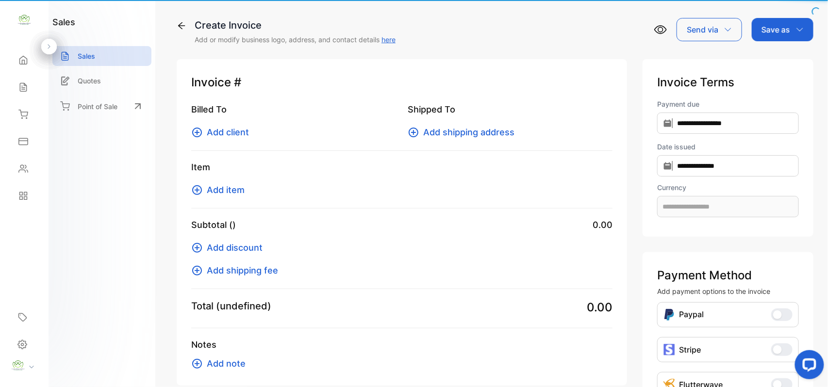
type input "**********"
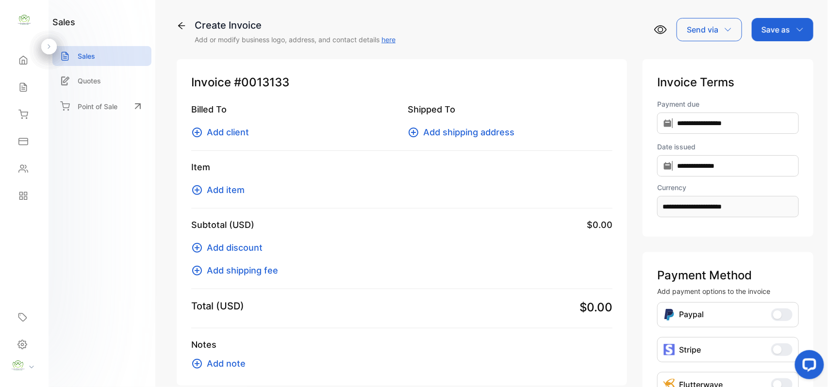
click at [228, 131] on span "Add client" at bounding box center [228, 132] width 42 height 13
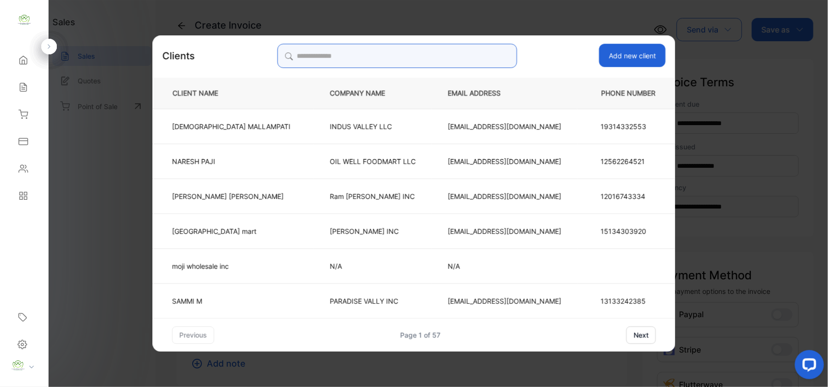
click at [387, 54] on input "search" at bounding box center [397, 56] width 240 height 24
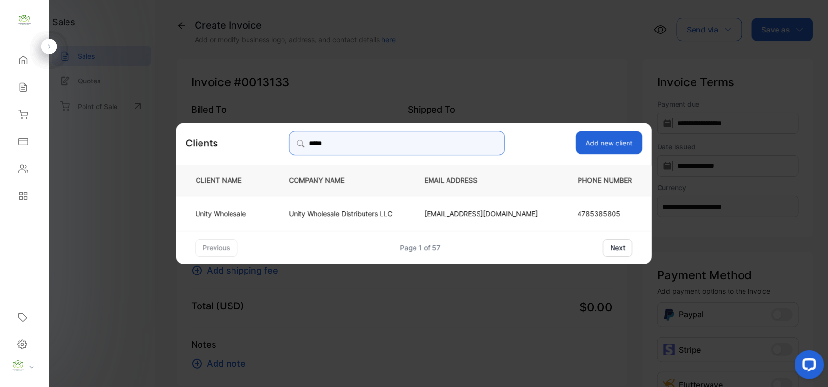
type input "*****"
click at [218, 220] on td "Unity Wholesale" at bounding box center [224, 213] width 97 height 35
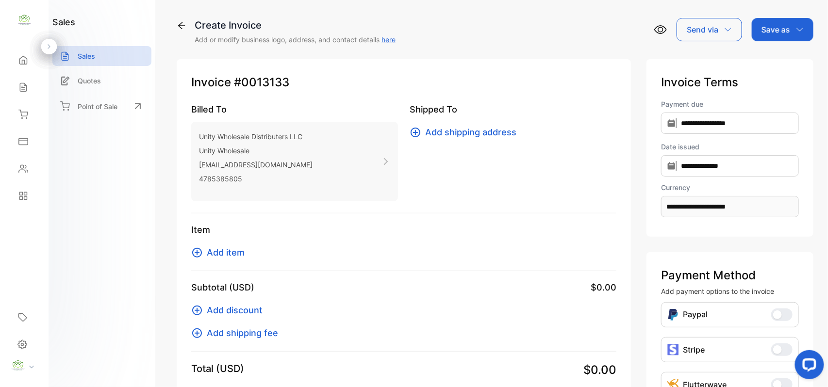
click at [233, 254] on span "Add item" at bounding box center [226, 252] width 38 height 13
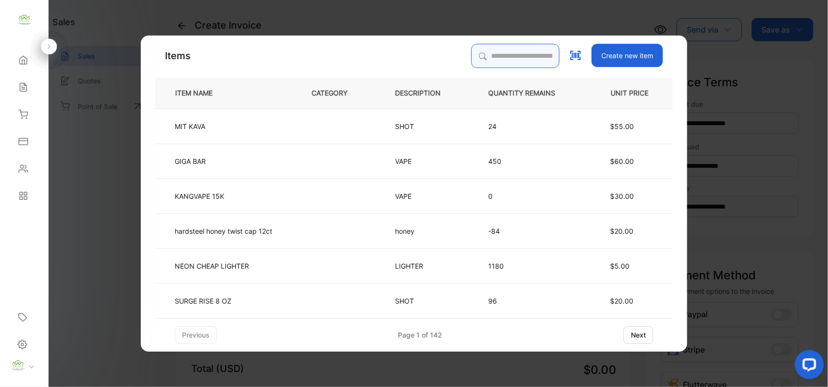
click at [518, 56] on input "search" at bounding box center [515, 56] width 88 height 24
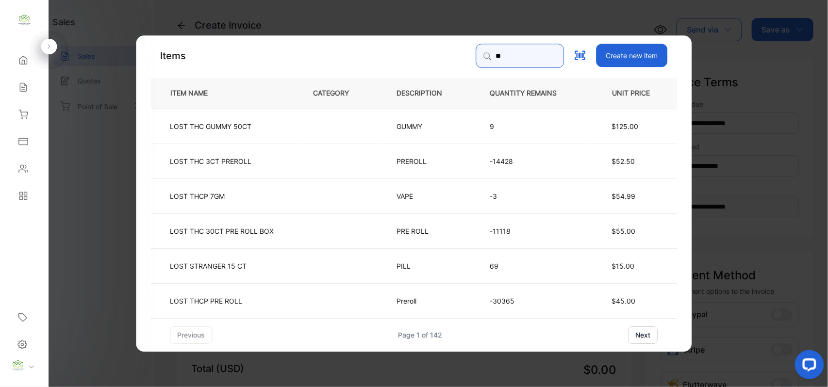
type input "*"
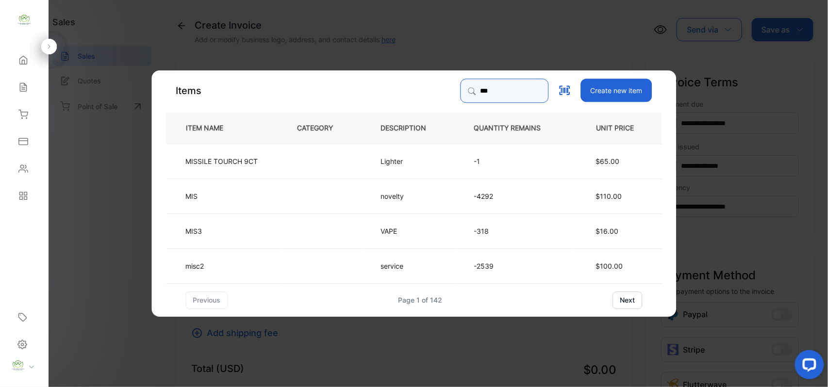
type input "***"
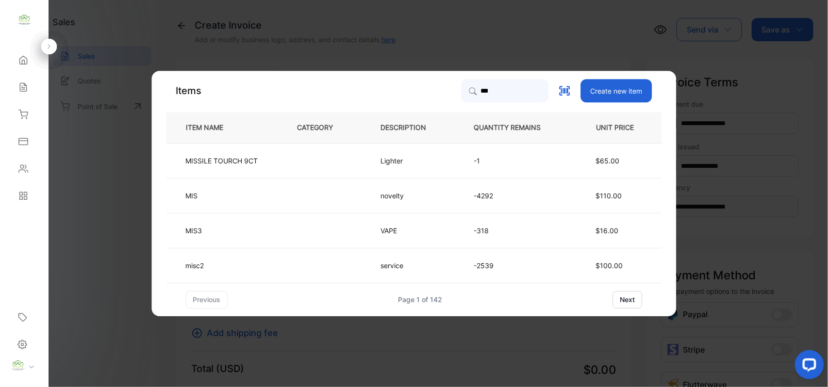
click at [263, 195] on td "MIS" at bounding box center [223, 195] width 115 height 35
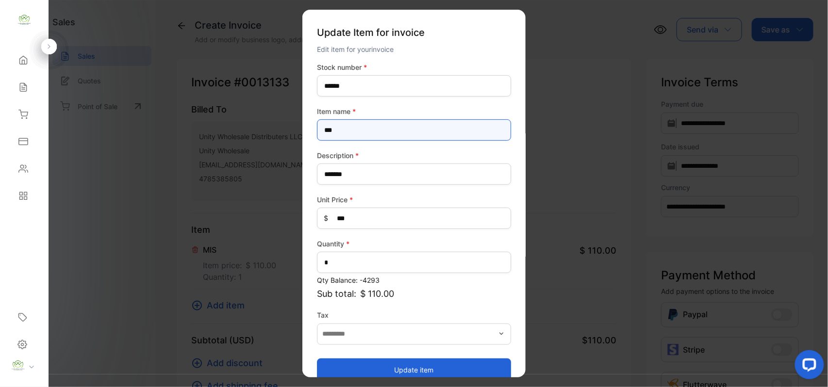
click at [368, 129] on name-inputItem_Name "***" at bounding box center [414, 129] width 194 height 21
type name-inputItem_Name "*"
type name-inputItem_Name "****"
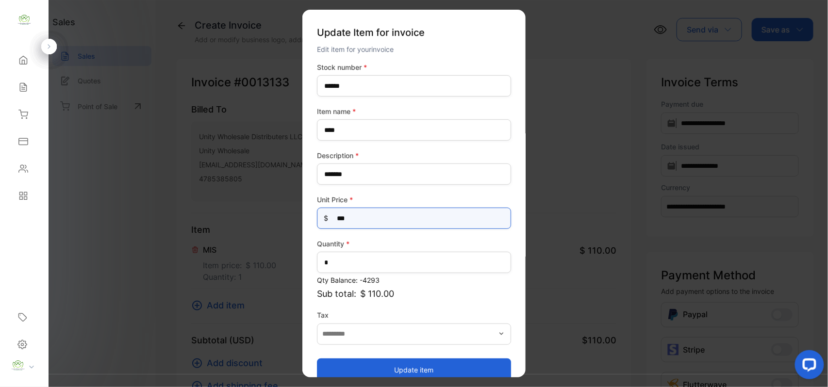
click at [356, 222] on Price-inputprice "***" at bounding box center [414, 218] width 194 height 21
type Price-inputprice "*"
type Price-inputprice "*****"
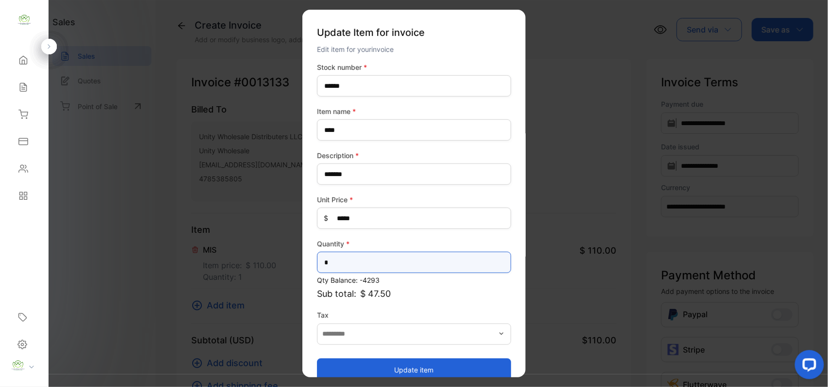
click at [360, 263] on input "*" at bounding box center [414, 262] width 194 height 21
type input "***"
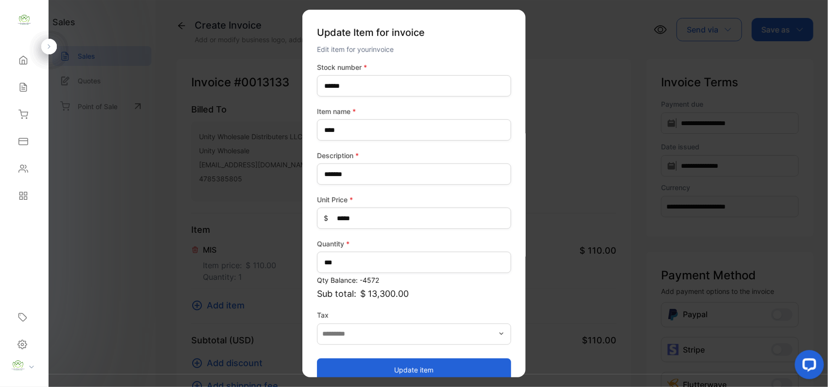
click at [385, 362] on button "Update item" at bounding box center [414, 369] width 194 height 23
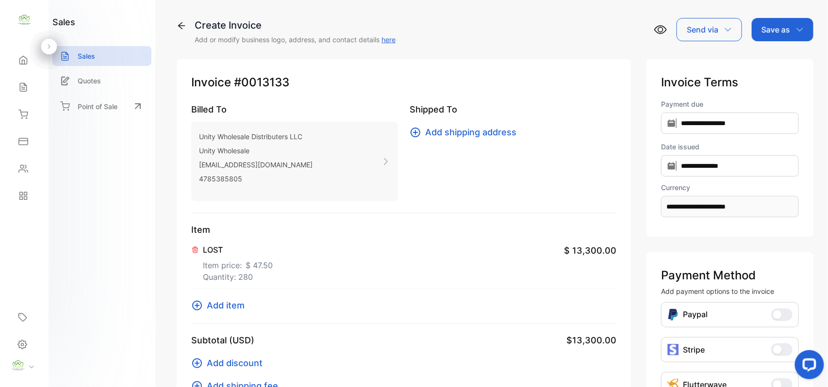
click at [783, 31] on p "Save as" at bounding box center [775, 30] width 29 height 12
click at [784, 54] on div "Invoice" at bounding box center [780, 61] width 56 height 19
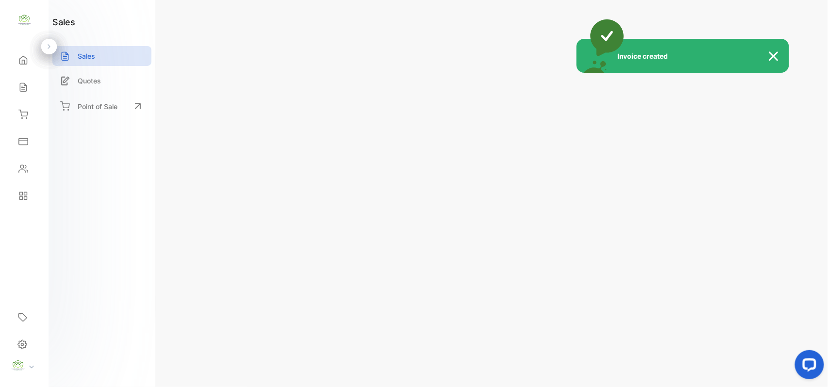
click at [732, 24] on div "Invoice created" at bounding box center [414, 193] width 828 height 387
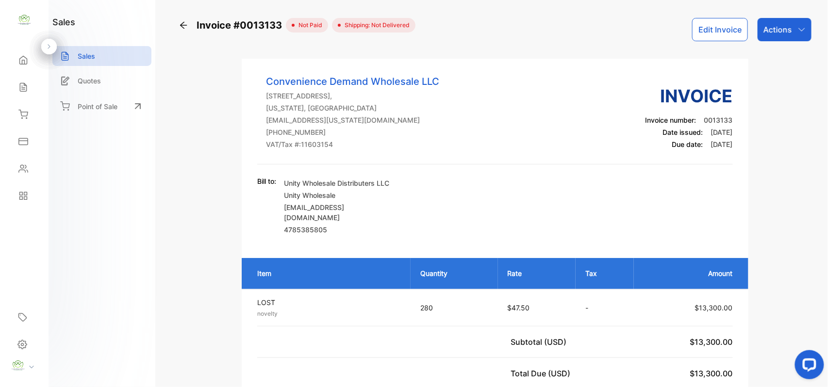
click at [732, 25] on button "Edit Invoice" at bounding box center [720, 29] width 56 height 23
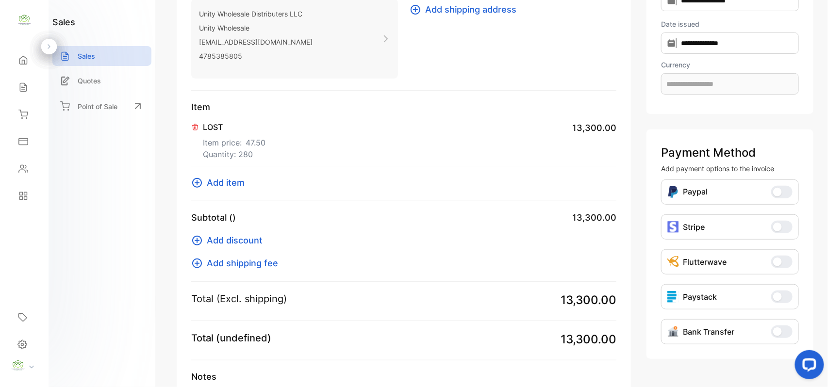
scroll to position [208, 0]
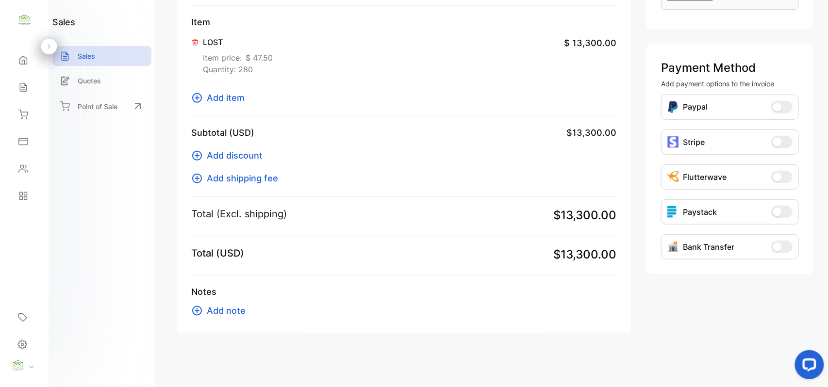
type input "**********"
click at [216, 306] on span "Add note" at bounding box center [226, 310] width 39 height 13
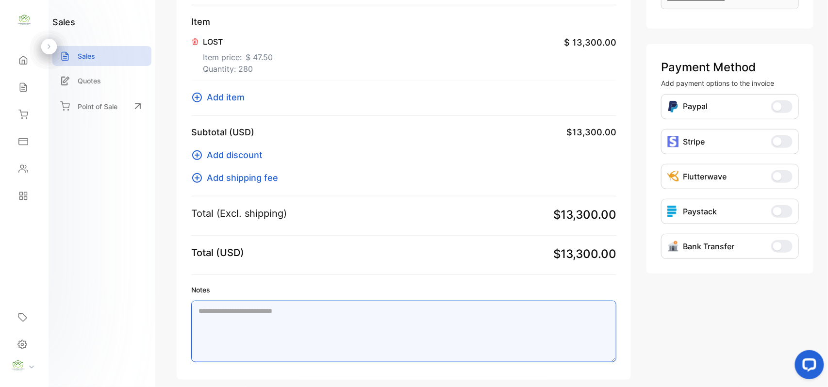
click at [286, 324] on textarea "Notes" at bounding box center [403, 332] width 425 height 62
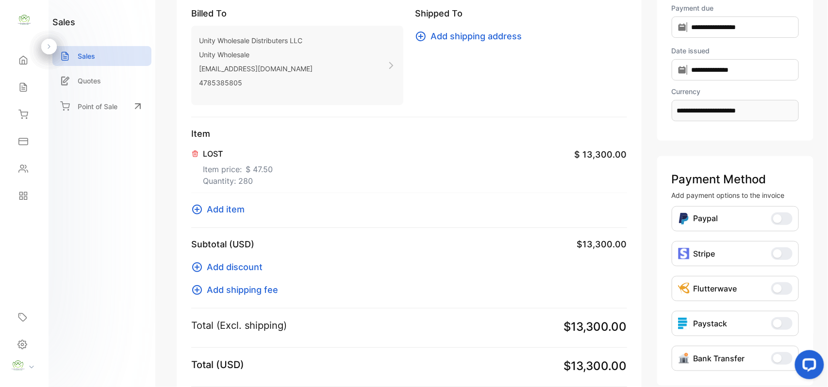
scroll to position [0, 0]
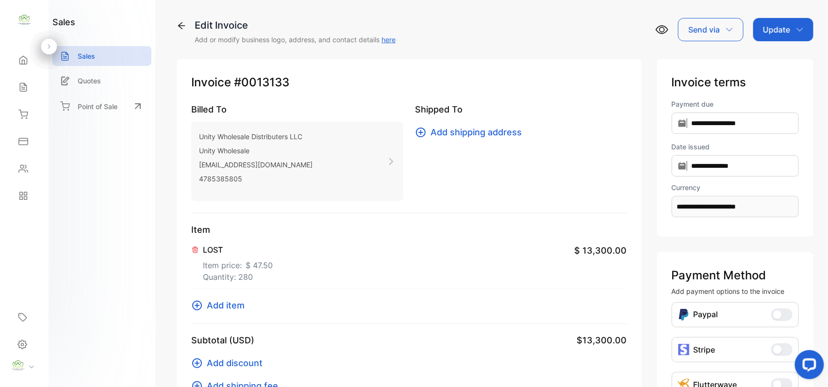
drag, startPoint x: 781, startPoint y: 25, endPoint x: 777, endPoint y: 43, distance: 18.3
click at [781, 26] on p "Update" at bounding box center [776, 30] width 27 height 12
type textarea "**********"
click at [774, 54] on div "Invoice" at bounding box center [785, 61] width 56 height 19
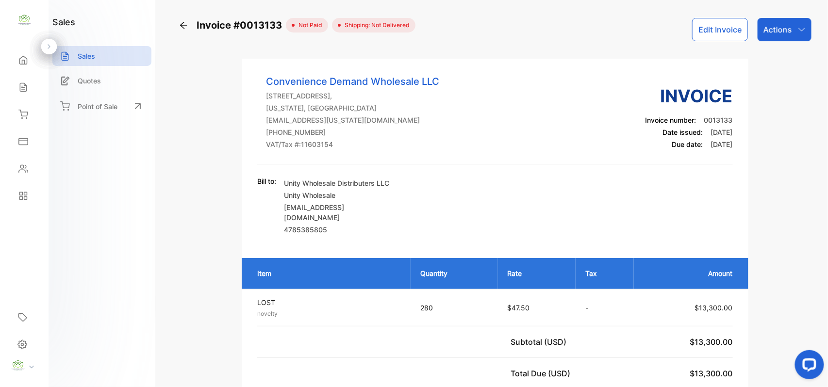
click at [22, 86] on icon at bounding box center [23, 87] width 10 height 10
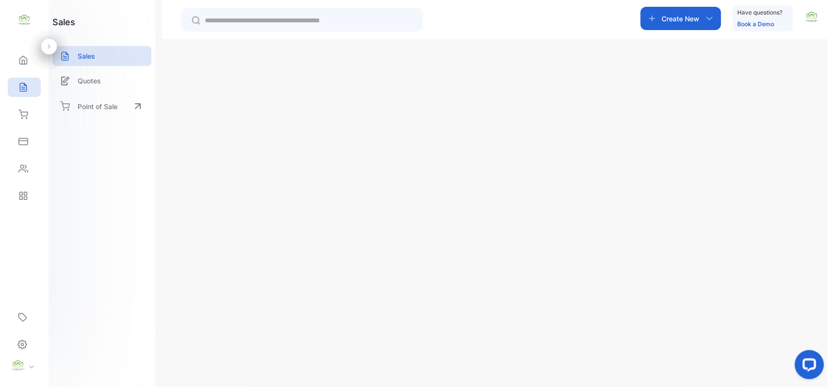
click at [747, 70] on p "Create New" at bounding box center [768, 69] width 43 height 12
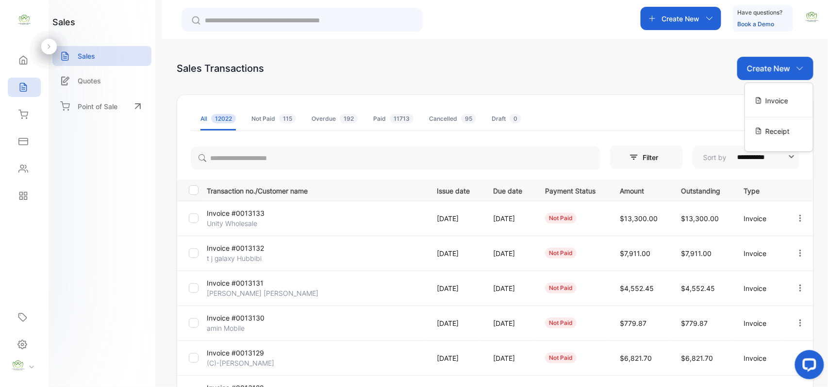
click at [752, 94] on div "Invoice" at bounding box center [779, 100] width 68 height 19
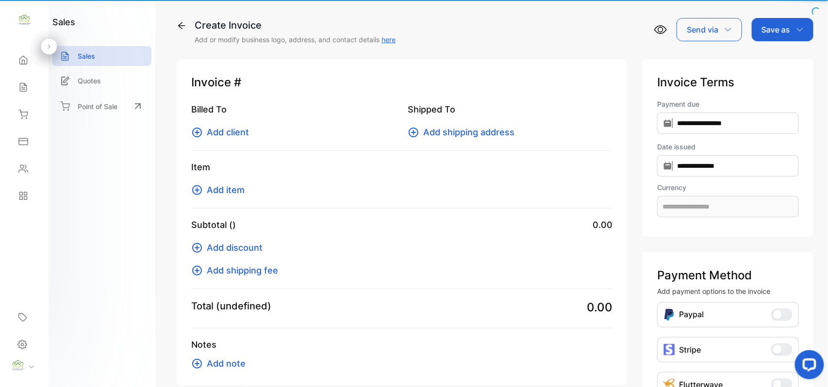
type input "**********"
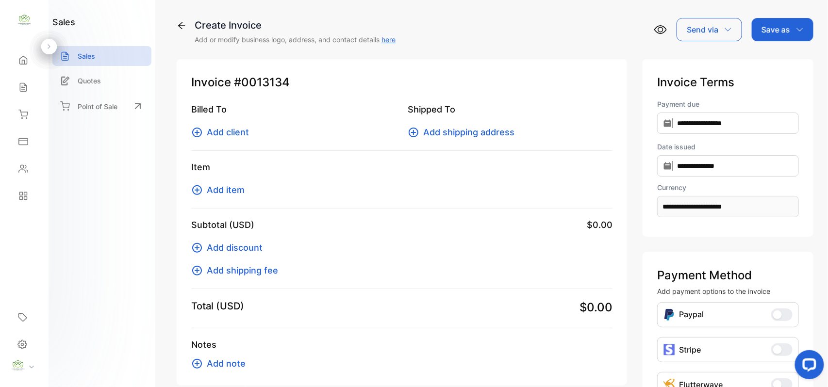
click at [223, 129] on span "Add client" at bounding box center [228, 132] width 42 height 13
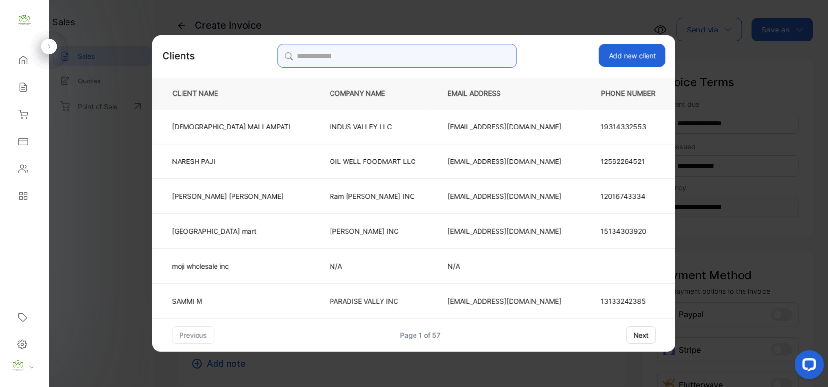
click at [462, 56] on input "search" at bounding box center [397, 56] width 240 height 24
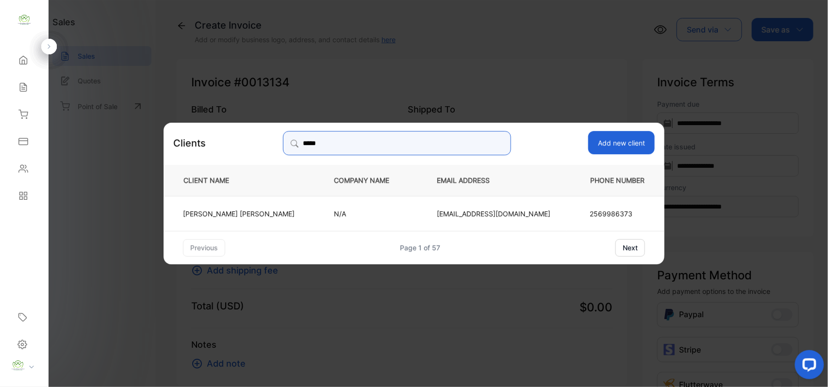
type input "*****"
click at [264, 214] on p "[PERSON_NAME] [PERSON_NAME]" at bounding box center [239, 213] width 112 height 10
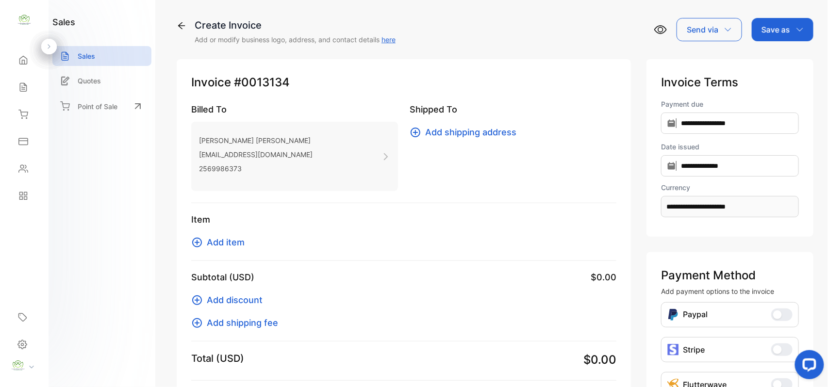
click at [226, 238] on span "Add item" at bounding box center [226, 242] width 38 height 13
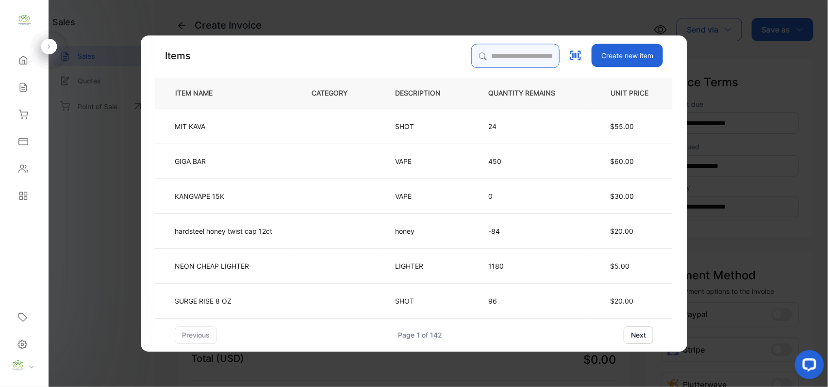
click at [501, 62] on input "search" at bounding box center [515, 56] width 88 height 24
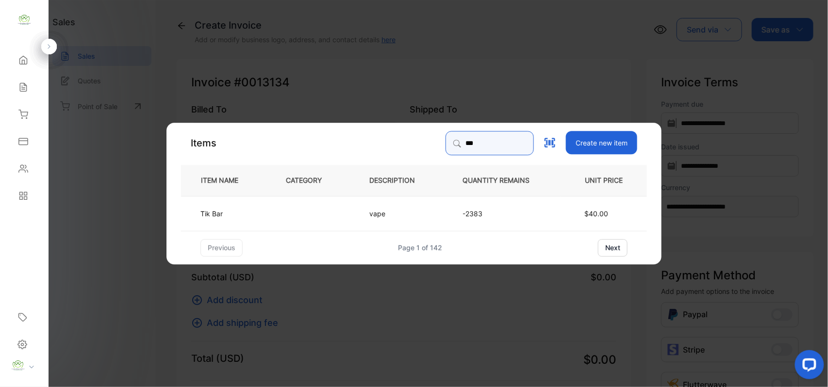
type input "***"
click at [301, 214] on td at bounding box center [311, 213] width 83 height 35
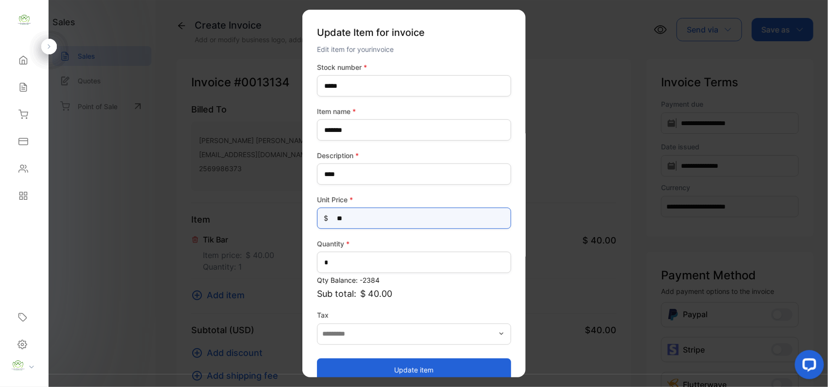
click at [367, 220] on Price-inputprice "**" at bounding box center [414, 218] width 194 height 21
type Price-inputprice "*"
type Price-inputprice "**"
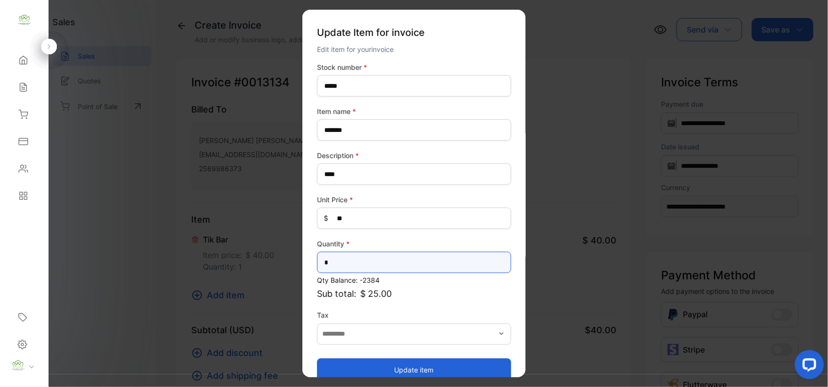
click at [346, 268] on input "*" at bounding box center [414, 262] width 194 height 21
type input "*"
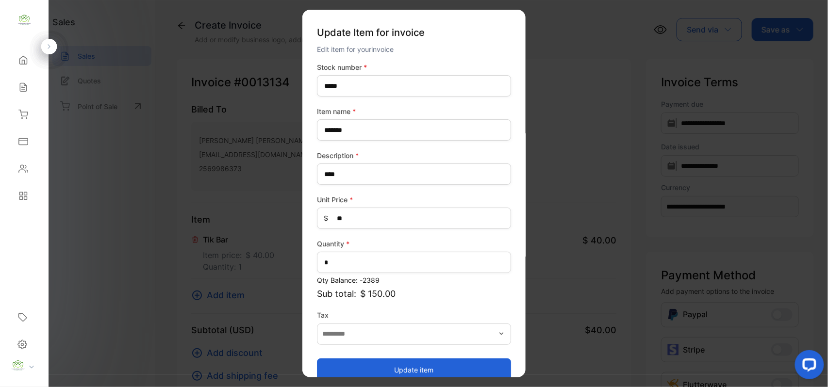
click at [443, 357] on div "Update item" at bounding box center [414, 364] width 194 height 33
click at [441, 361] on button "Update item" at bounding box center [414, 369] width 194 height 23
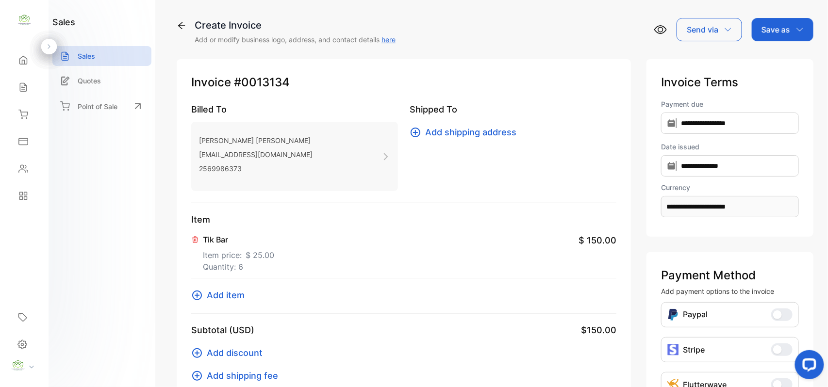
click at [225, 298] on span "Add item" at bounding box center [226, 295] width 38 height 13
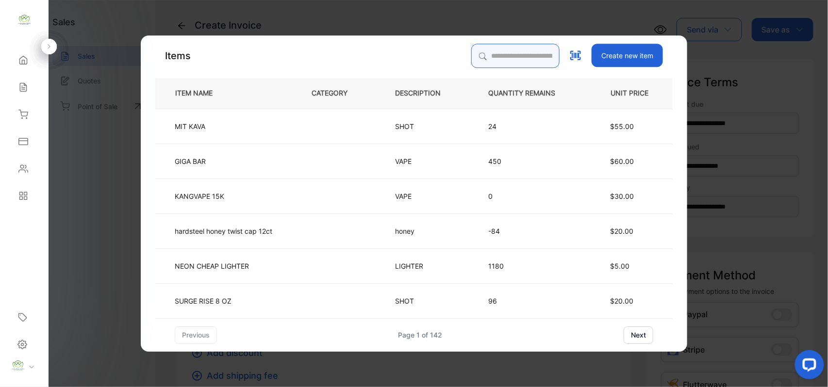
click at [493, 61] on input "search" at bounding box center [515, 56] width 88 height 24
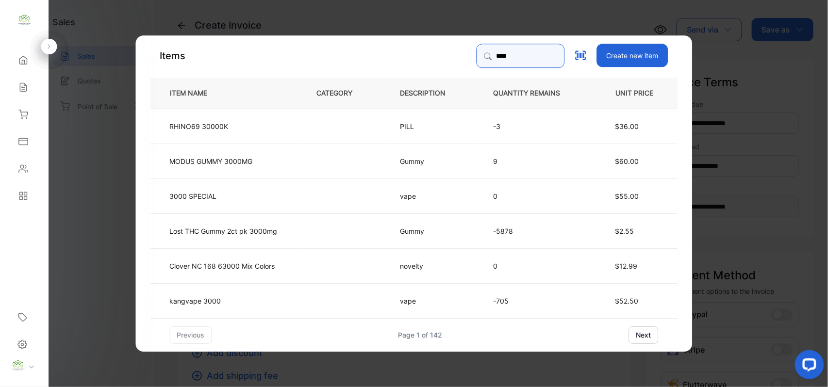
type input "****"
click at [282, 292] on td "kangvape 3000" at bounding box center [225, 300] width 150 height 35
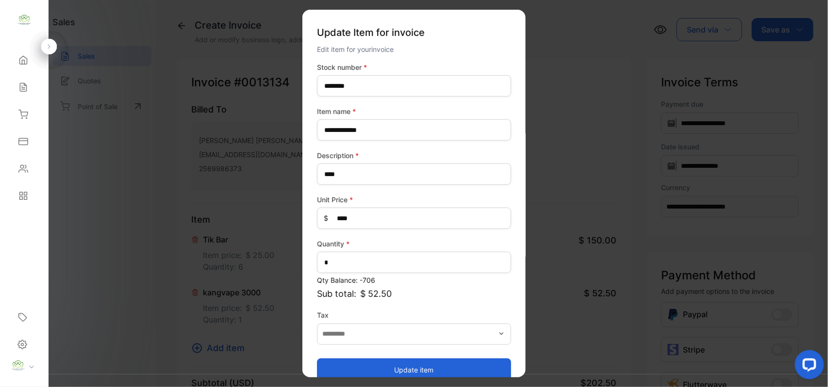
click at [369, 359] on button "Update item" at bounding box center [414, 369] width 194 height 23
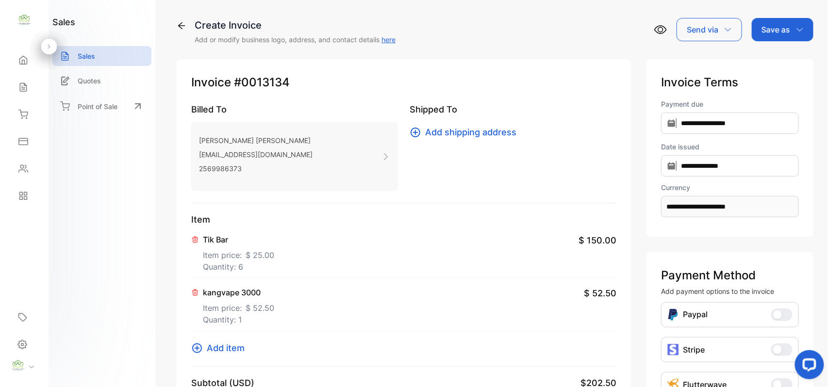
click at [763, 33] on p "Save as" at bounding box center [775, 30] width 29 height 12
click at [767, 66] on div "Invoice" at bounding box center [780, 61] width 56 height 19
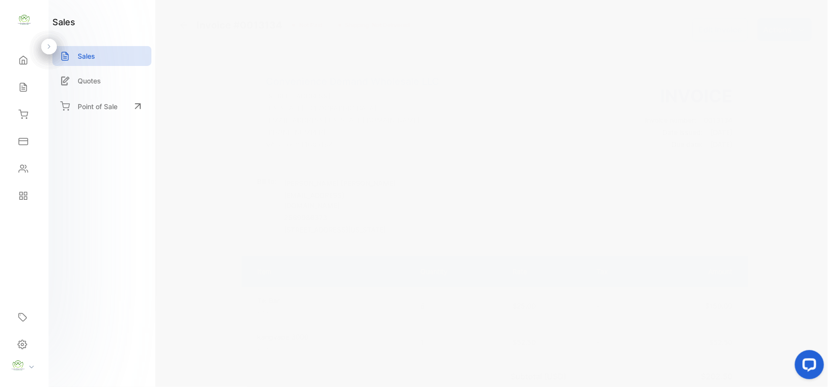
click at [793, 29] on div "Actions" at bounding box center [784, 29] width 54 height 23
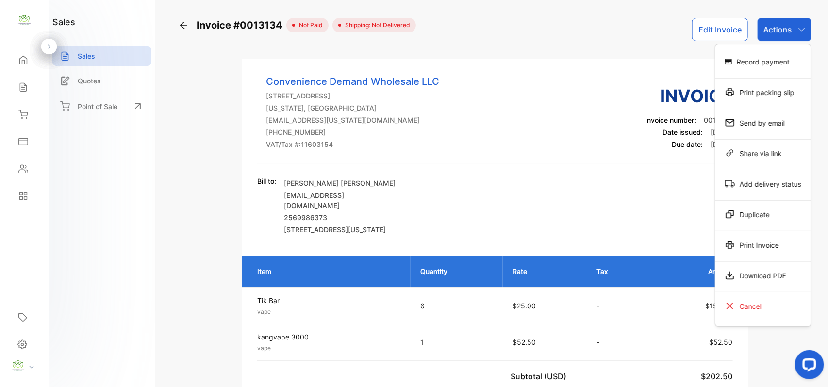
click at [753, 241] on div "Print Invoice" at bounding box center [763, 244] width 96 height 19
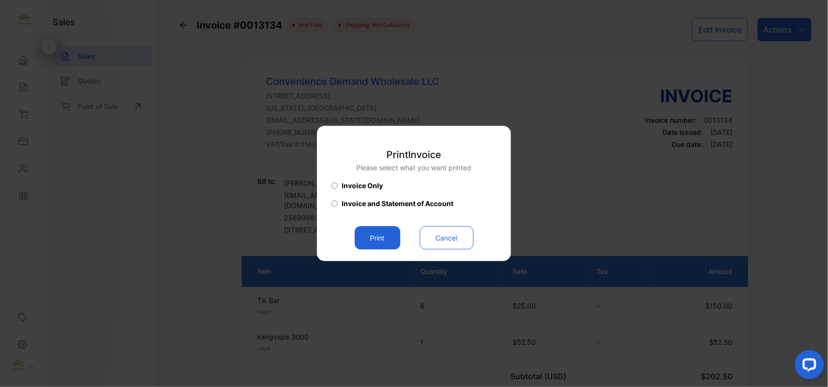
drag, startPoint x: 358, startPoint y: 236, endPoint x: 369, endPoint y: 236, distance: 11.2
click at [367, 236] on button "Print" at bounding box center [378, 238] width 46 height 23
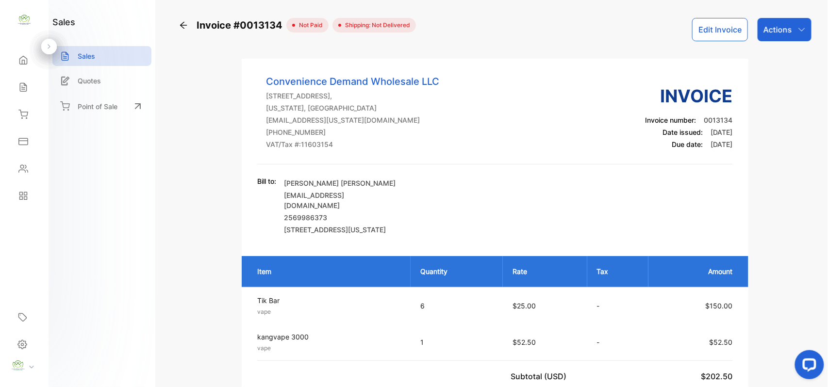
click at [773, 38] on div "Actions" at bounding box center [784, 29] width 54 height 23
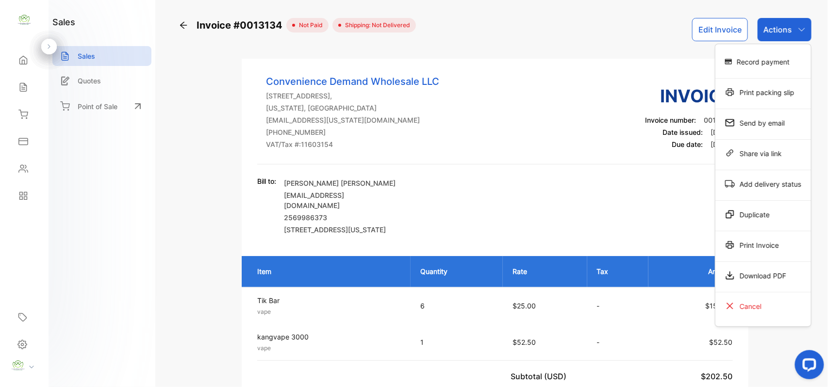
click at [768, 59] on div "Record payment" at bounding box center [763, 61] width 96 height 19
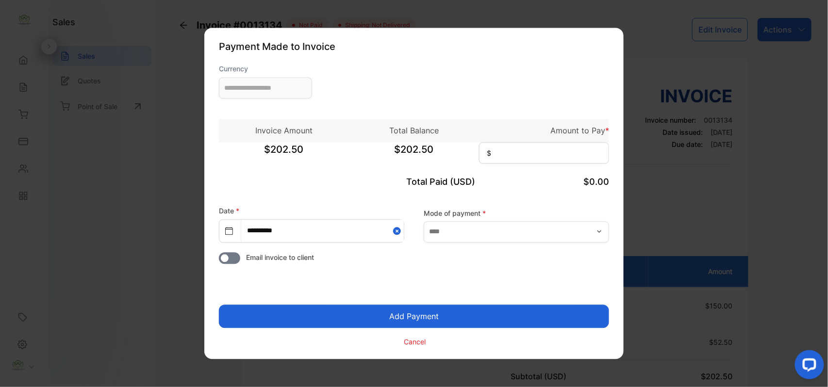
type input "**********"
click at [588, 151] on input at bounding box center [544, 153] width 130 height 21
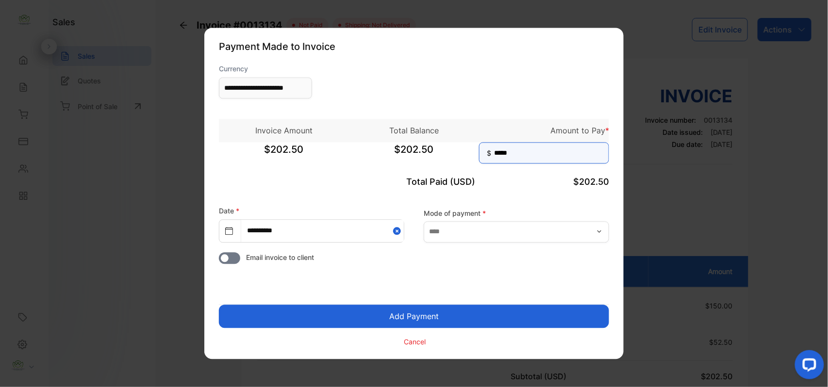
type input "*****"
click at [219, 305] on button "Add Payment" at bounding box center [414, 316] width 390 height 23
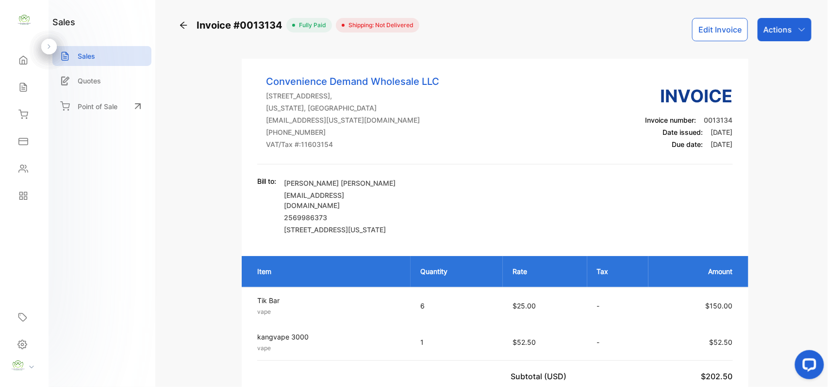
click at [794, 33] on div "Actions" at bounding box center [784, 29] width 54 height 23
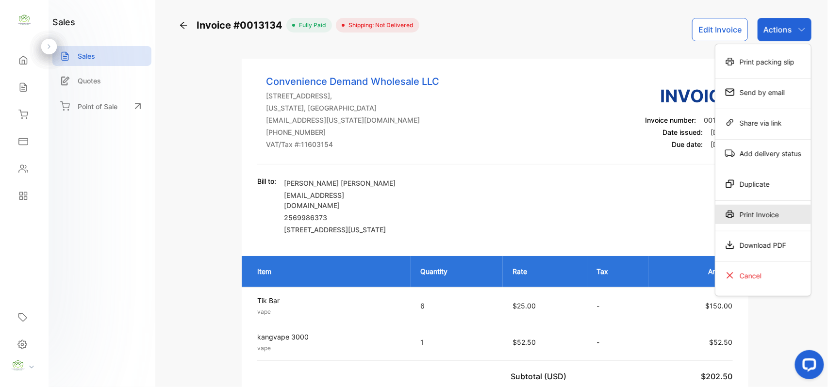
click at [776, 223] on div "Print Invoice" at bounding box center [763, 214] width 96 height 19
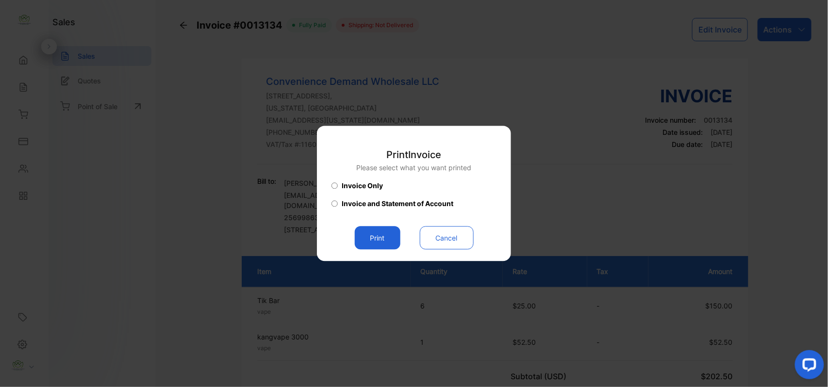
click at [380, 238] on button "Print" at bounding box center [378, 238] width 46 height 23
